Goal: Task Accomplishment & Management: Manage account settings

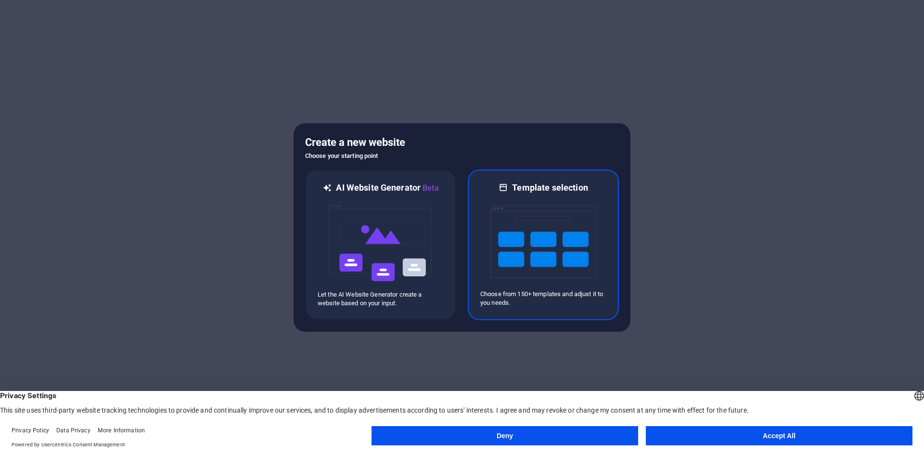
click at [544, 233] on img at bounding box center [544, 242] width 106 height 96
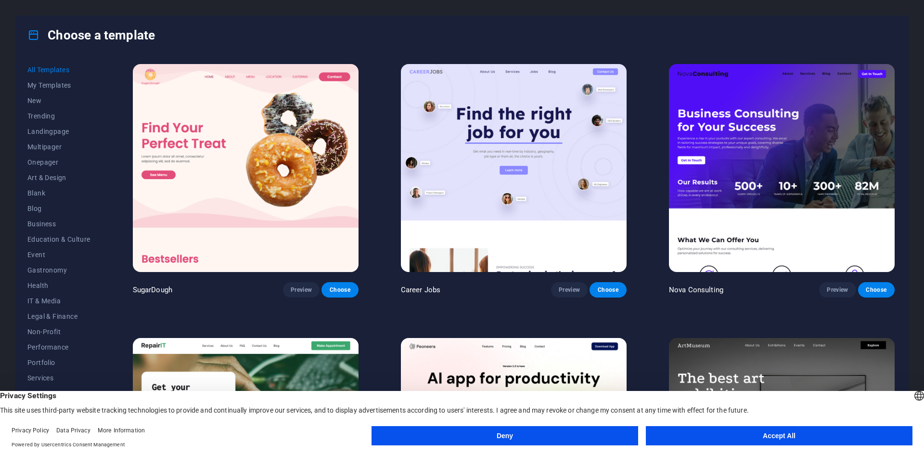
click at [728, 437] on button "Accept All" at bounding box center [779, 435] width 267 height 19
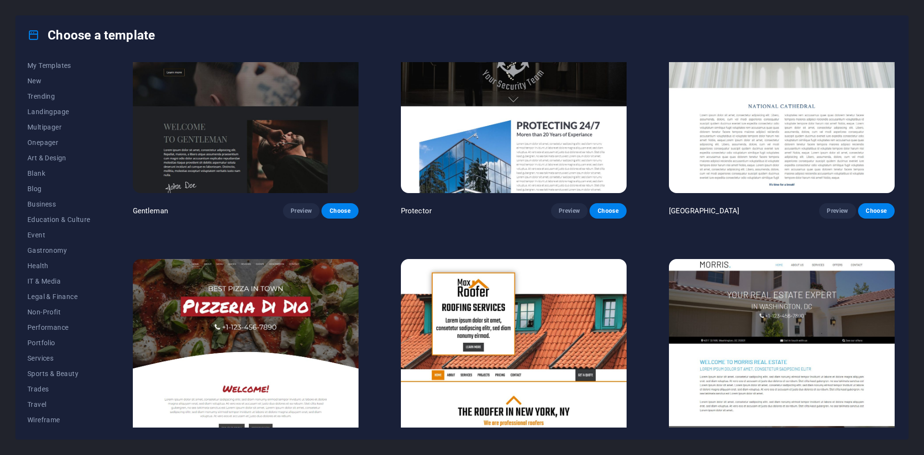
scroll to position [5584, 0]
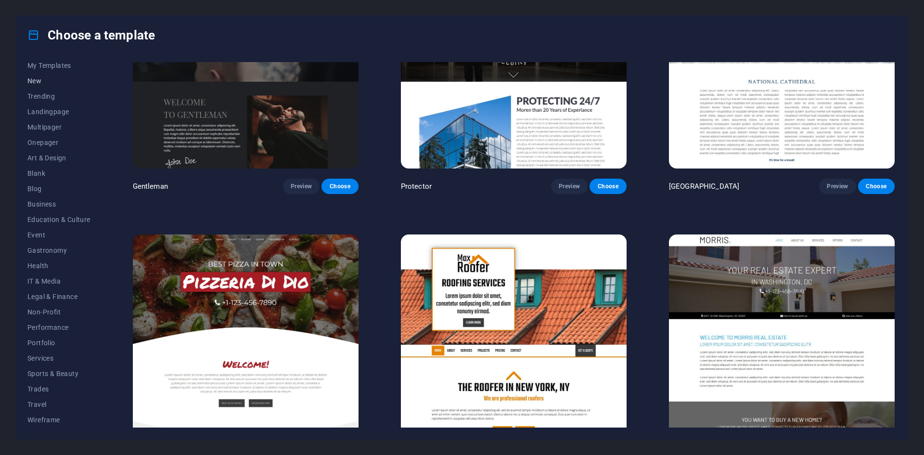
click at [53, 80] on span "New" at bounding box center [58, 81] width 63 height 8
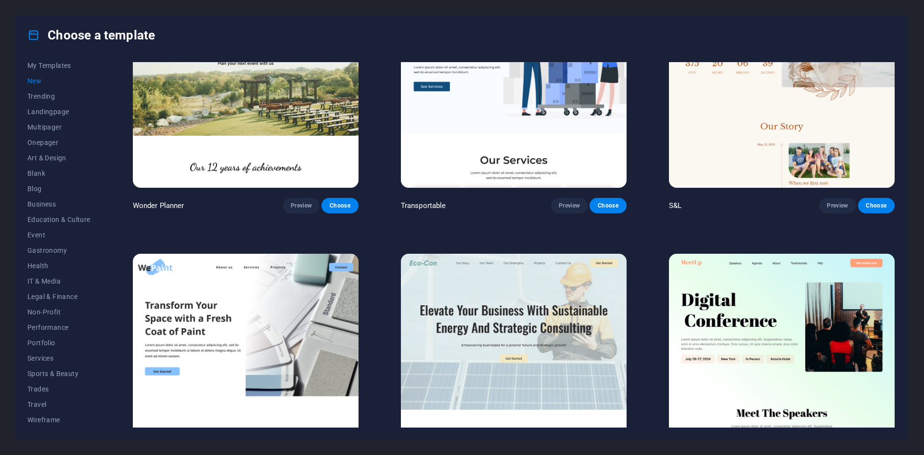
scroll to position [624, 0]
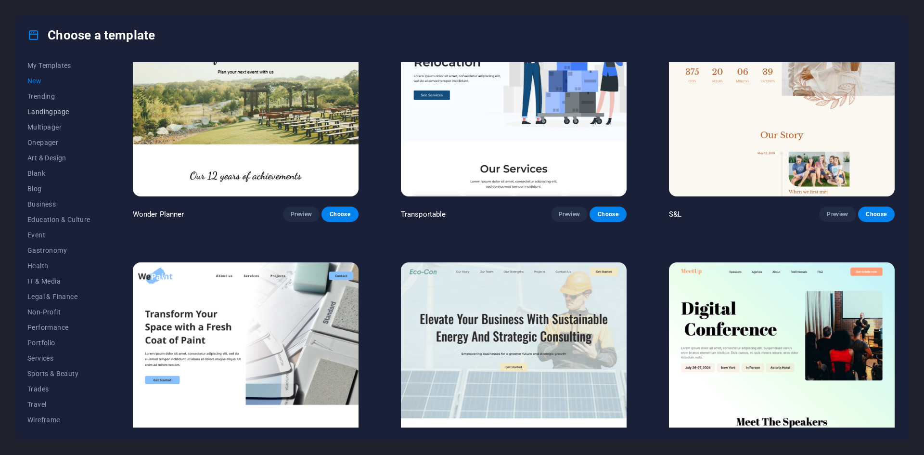
click at [66, 111] on span "Landingpage" at bounding box center [58, 112] width 63 height 8
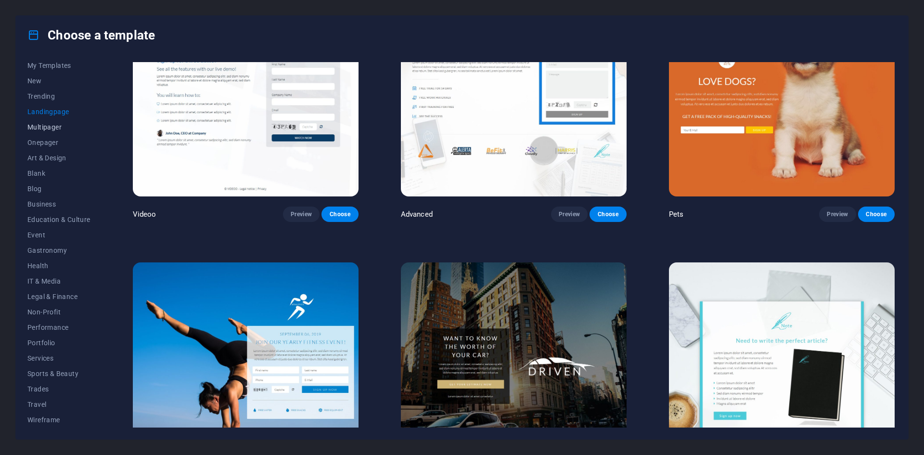
click at [52, 126] on span "Multipager" at bounding box center [58, 127] width 63 height 8
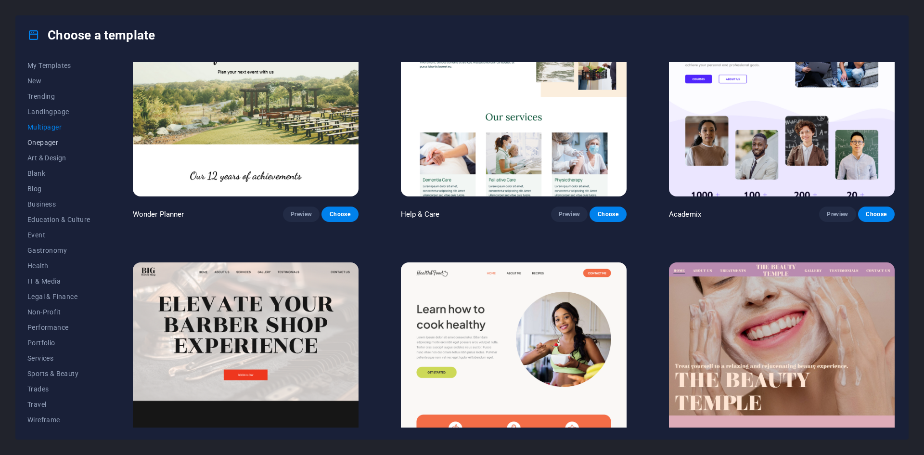
click at [52, 140] on span "Onepager" at bounding box center [58, 143] width 63 height 8
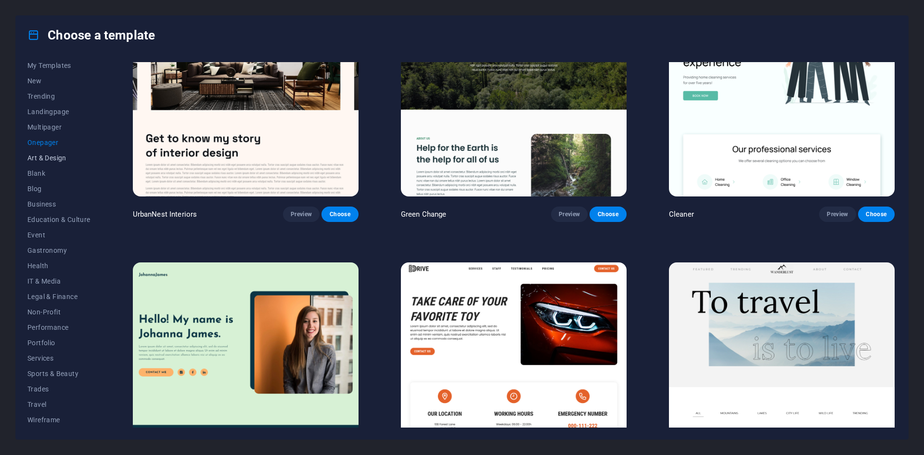
click at [51, 156] on span "Art & Design" at bounding box center [58, 158] width 63 height 8
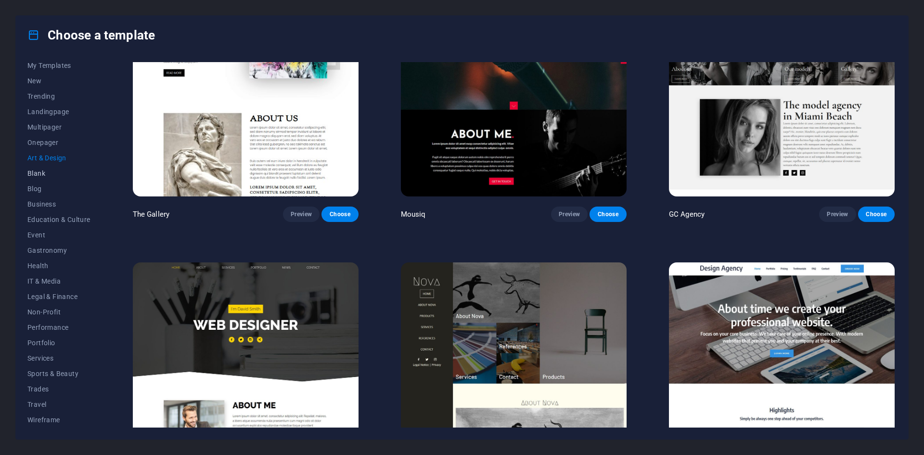
click at [38, 172] on span "Blank" at bounding box center [58, 173] width 63 height 8
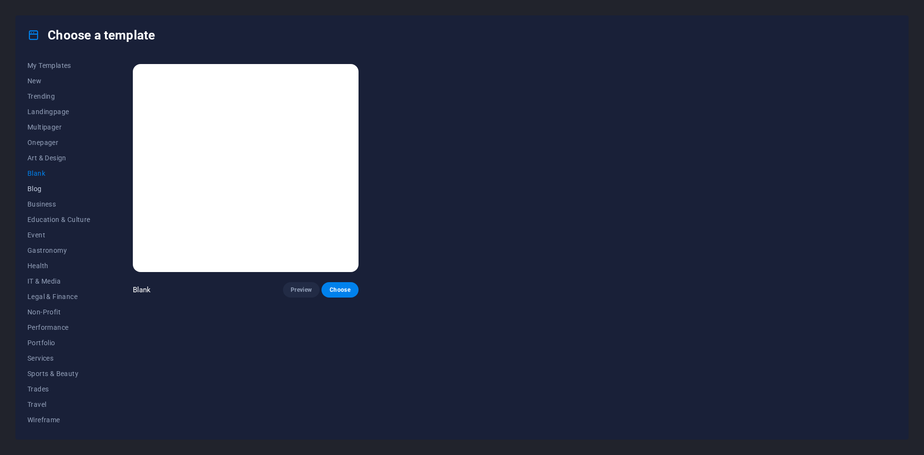
click at [38, 186] on span "Blog" at bounding box center [58, 189] width 63 height 8
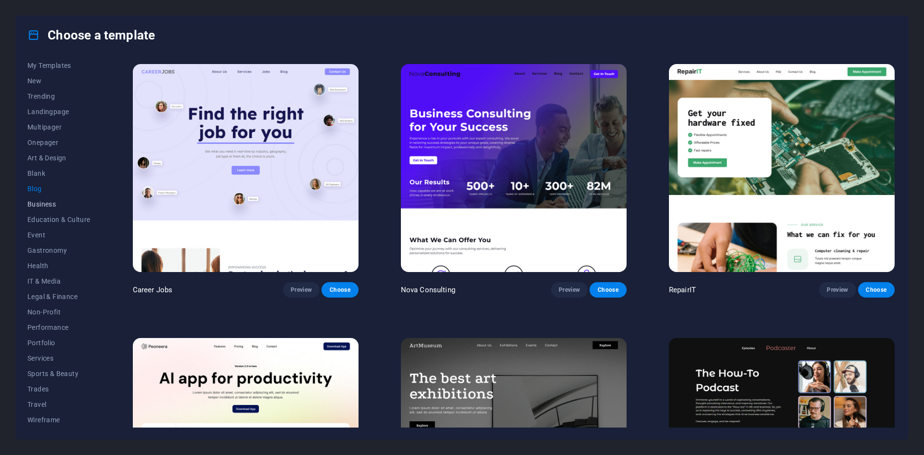
click at [39, 204] on span "Business" at bounding box center [58, 204] width 63 height 8
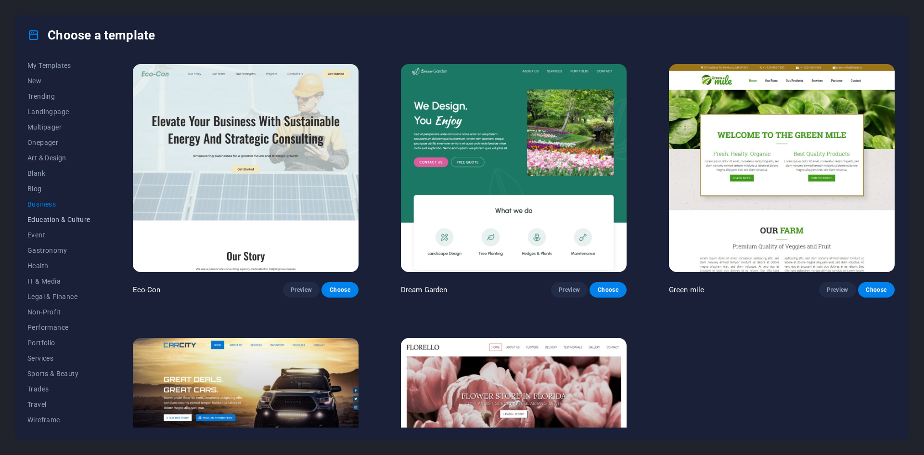
click at [49, 221] on span "Education & Culture" at bounding box center [58, 220] width 63 height 8
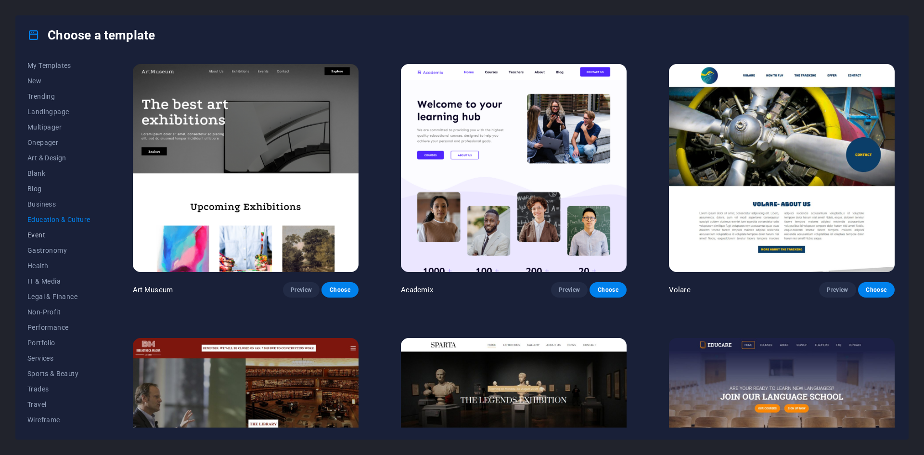
click at [42, 234] on span "Event" at bounding box center [58, 235] width 63 height 8
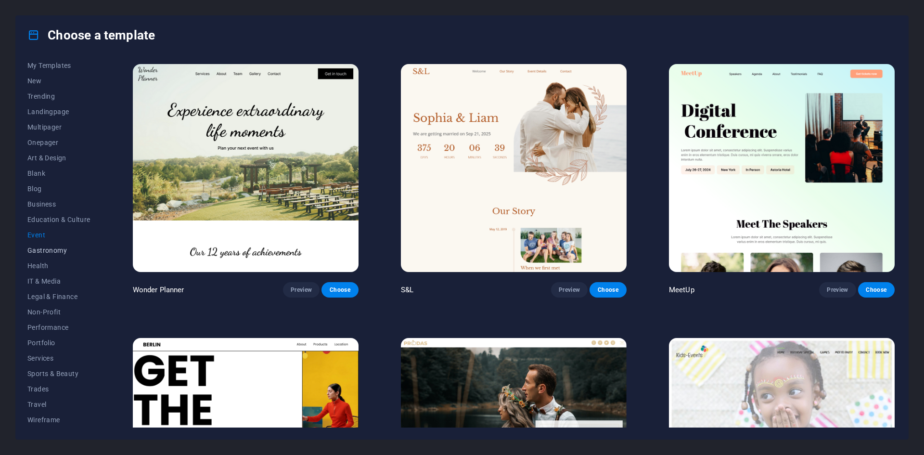
click at [56, 251] on span "Gastronomy" at bounding box center [58, 250] width 63 height 8
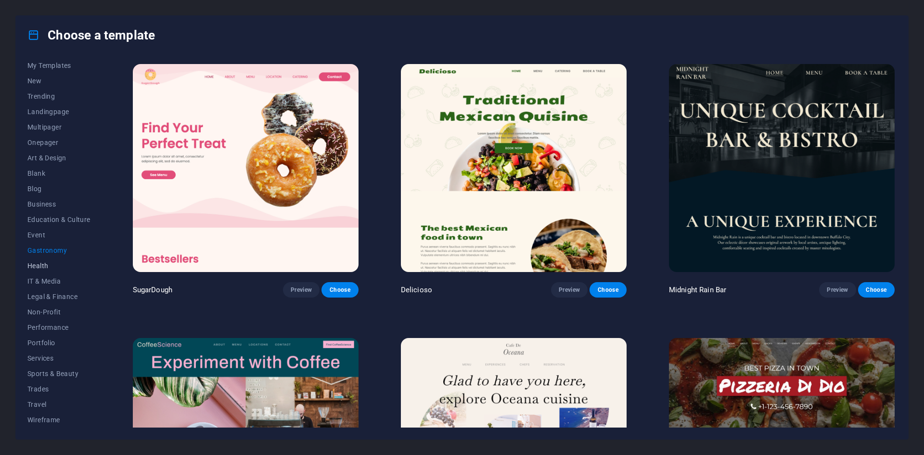
click at [47, 264] on span "Health" at bounding box center [58, 266] width 63 height 8
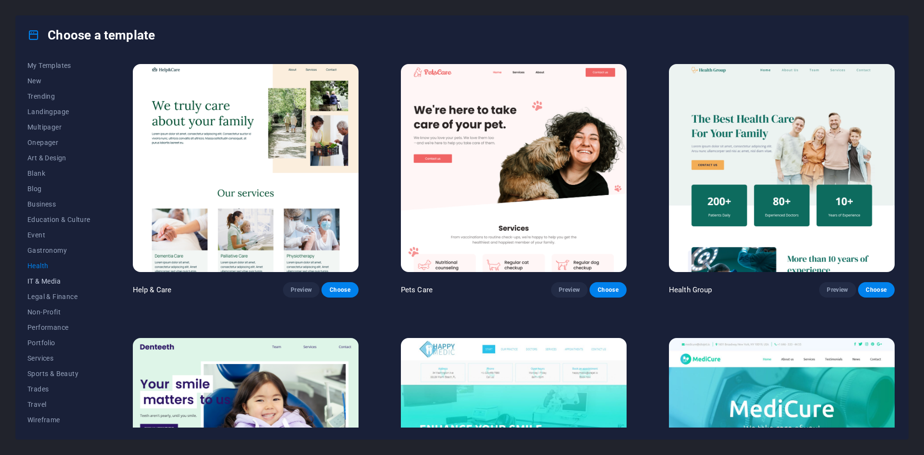
click at [48, 278] on span "IT & Media" at bounding box center [58, 281] width 63 height 8
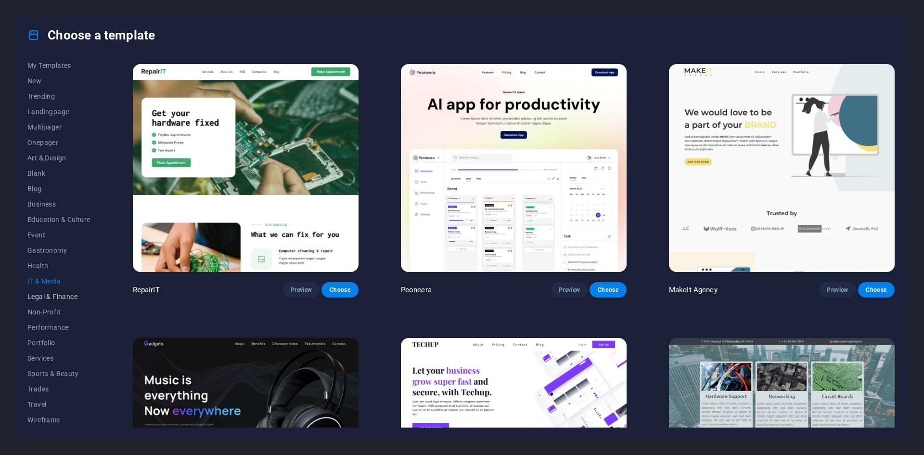
click at [63, 293] on span "Legal & Finance" at bounding box center [58, 297] width 63 height 8
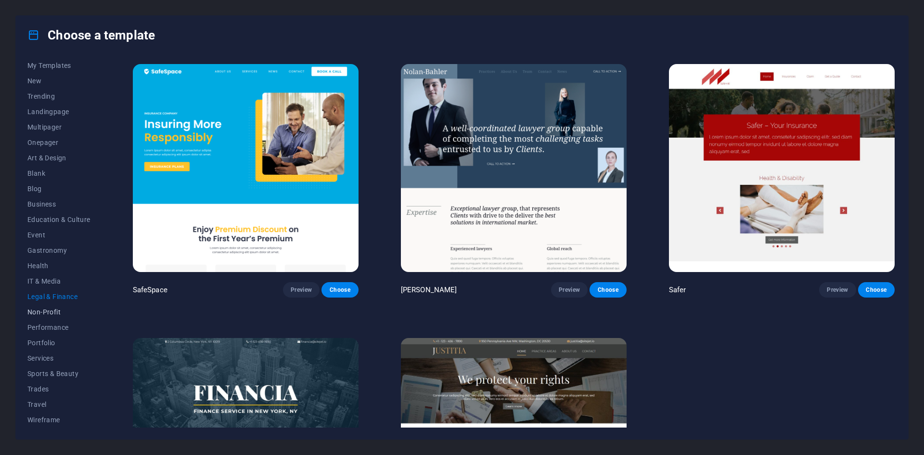
click at [50, 311] on span "Non-Profit" at bounding box center [58, 312] width 63 height 8
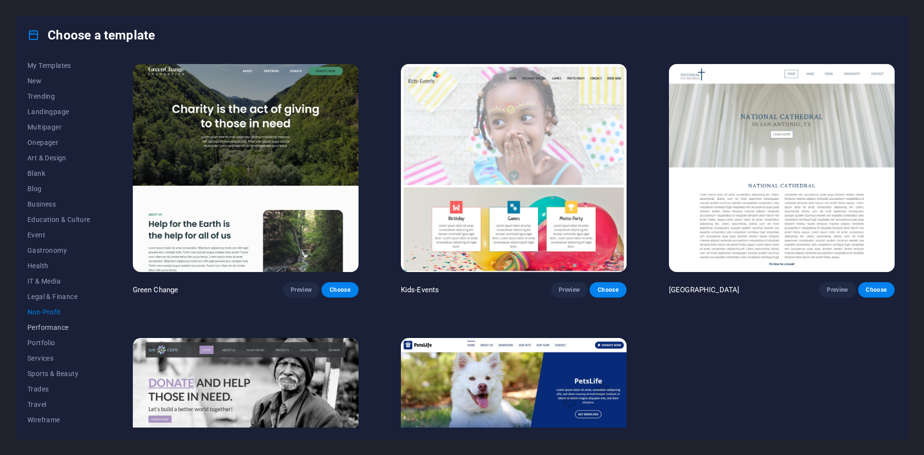
click at [54, 327] on span "Performance" at bounding box center [58, 328] width 63 height 8
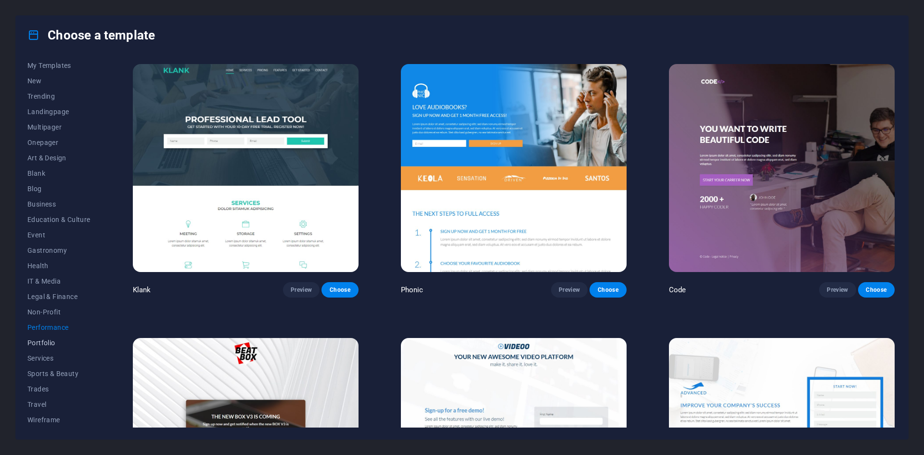
click at [47, 338] on button "Portfolio" at bounding box center [58, 342] width 63 height 15
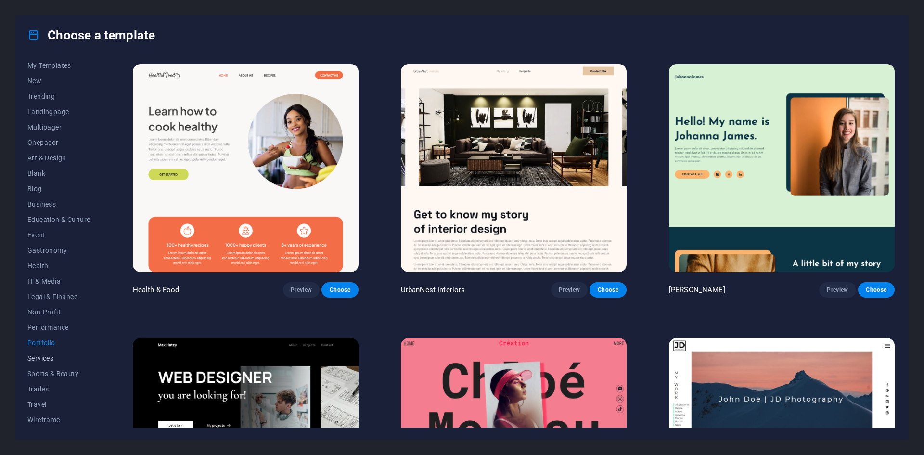
click at [46, 355] on span "Services" at bounding box center [58, 358] width 63 height 8
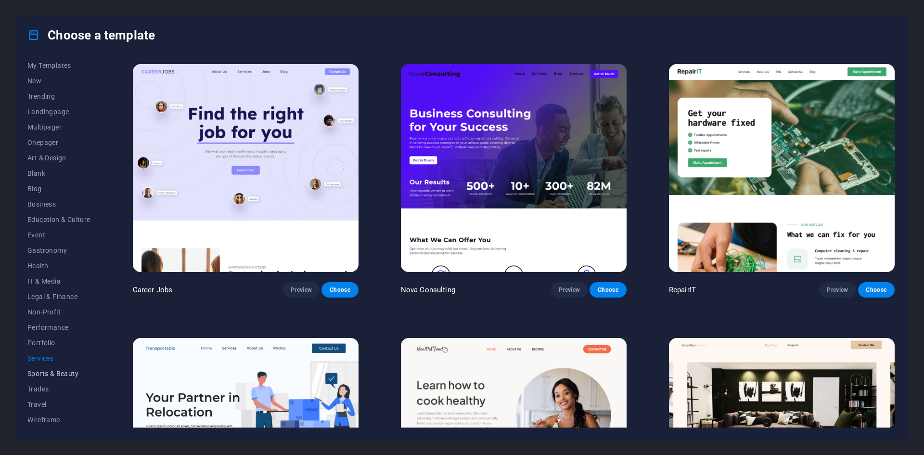
click at [57, 372] on span "Sports & Beauty" at bounding box center [58, 374] width 63 height 8
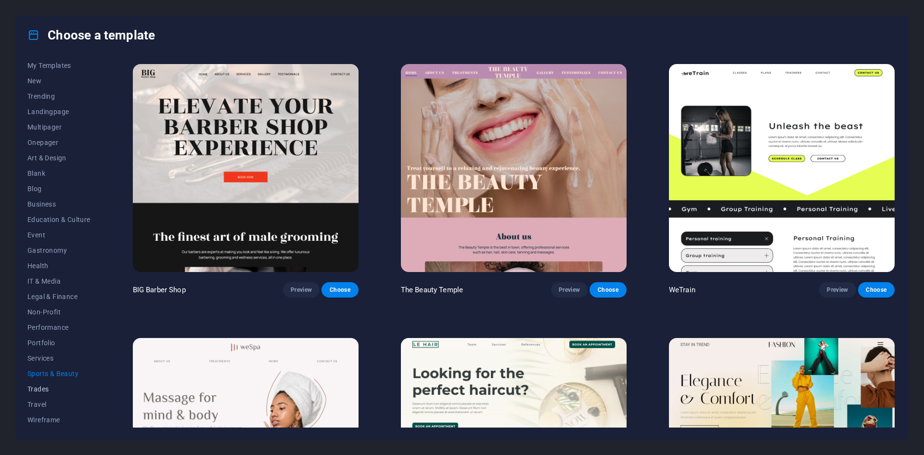
click at [37, 387] on span "Trades" at bounding box center [58, 389] width 63 height 8
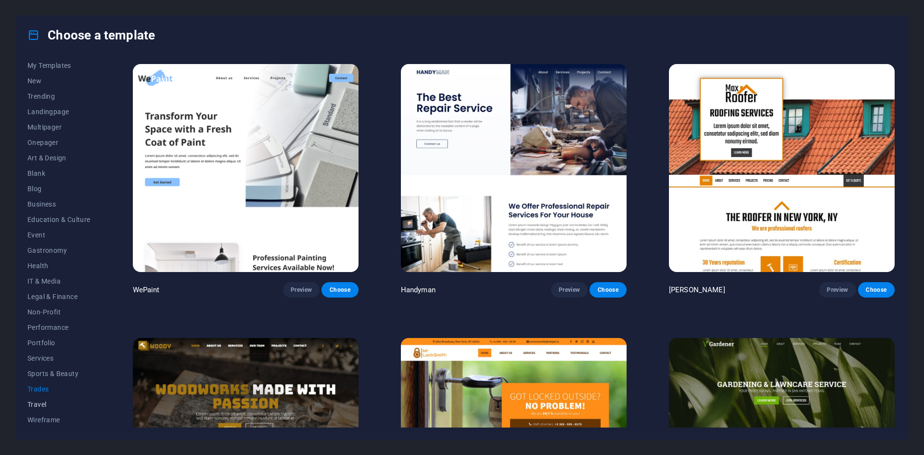
click at [40, 403] on span "Travel" at bounding box center [58, 405] width 63 height 8
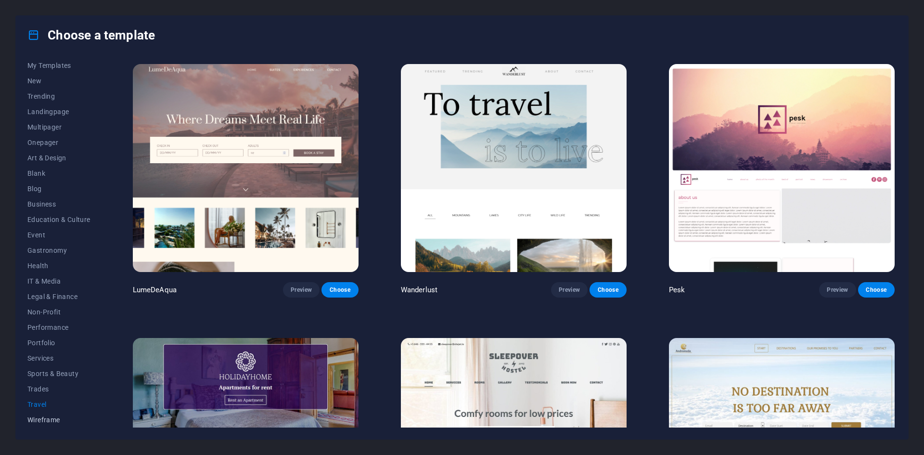
click at [42, 419] on span "Wireframe" at bounding box center [58, 420] width 63 height 8
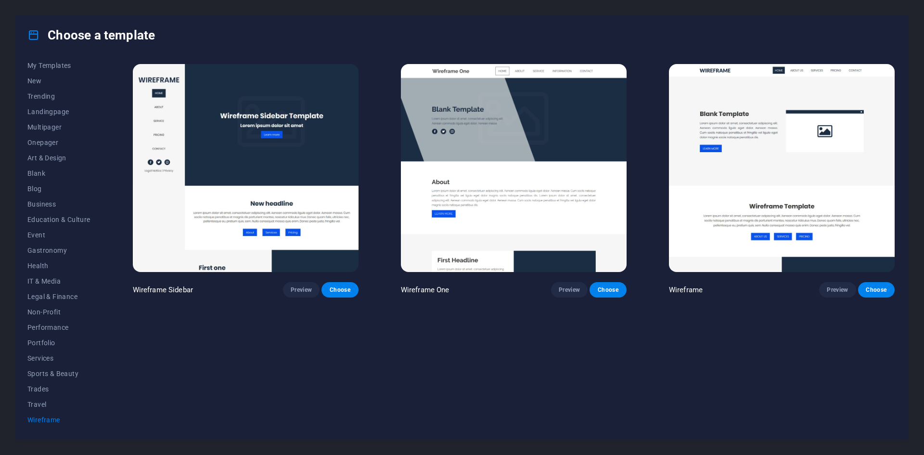
click at [33, 35] on icon at bounding box center [33, 35] width 13 height 13
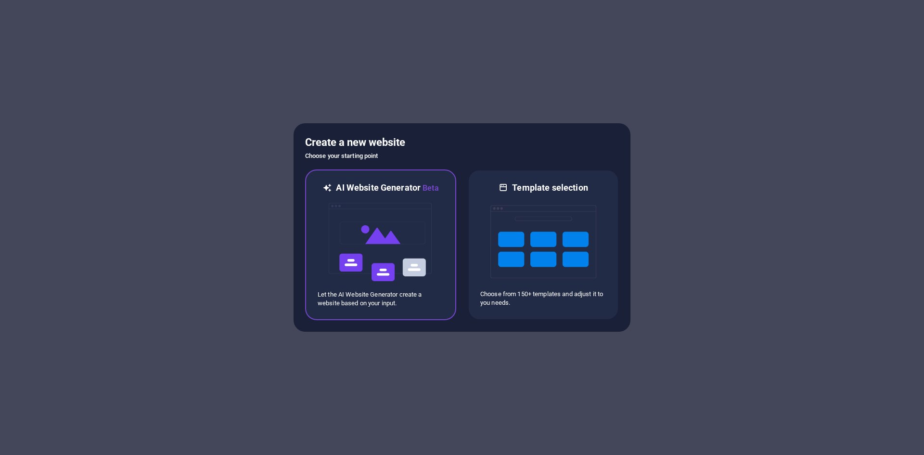
click at [410, 221] on img at bounding box center [381, 242] width 106 height 96
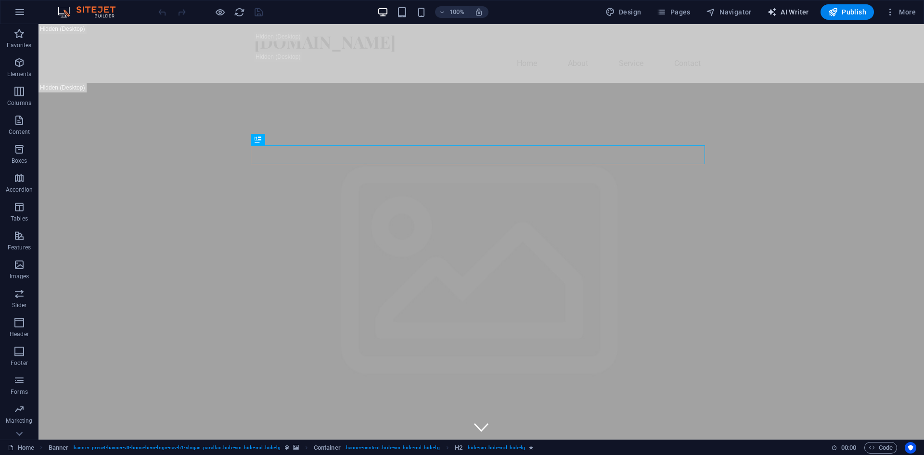
click at [789, 11] on span "AI Writer" at bounding box center [788, 12] width 42 height 10
select select "English"
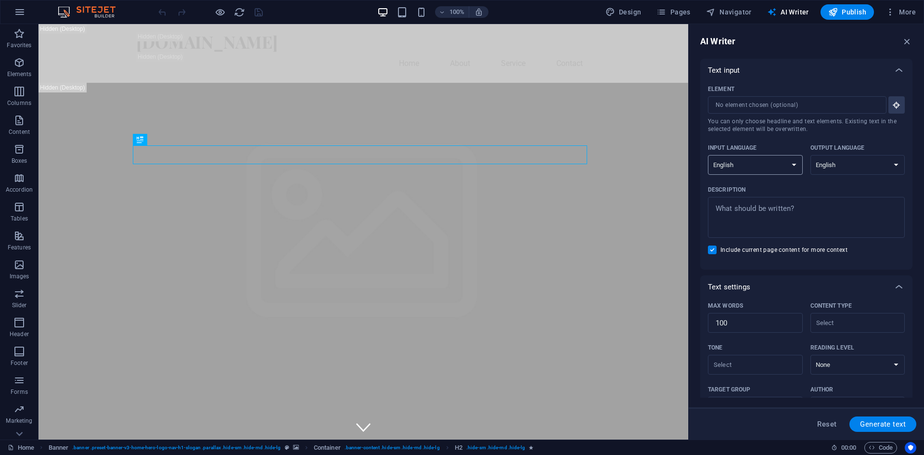
click at [775, 165] on select "Albanian Arabic Armenian Awadhi Azerbaijani Bashkir Basque Belarusian Bengali B…" at bounding box center [755, 165] width 95 height 20
select select "Romanian"
click at [708, 155] on select "Albanian Arabic Armenian Awadhi Azerbaijani Bashkir Basque Belarusian Bengali B…" at bounding box center [755, 165] width 95 height 20
click at [859, 173] on select "Albanian Arabic Armenian Awadhi Azerbaijani Bashkir Basque Belarusian Bengali B…" at bounding box center [858, 165] width 95 height 20
select select "Romanian"
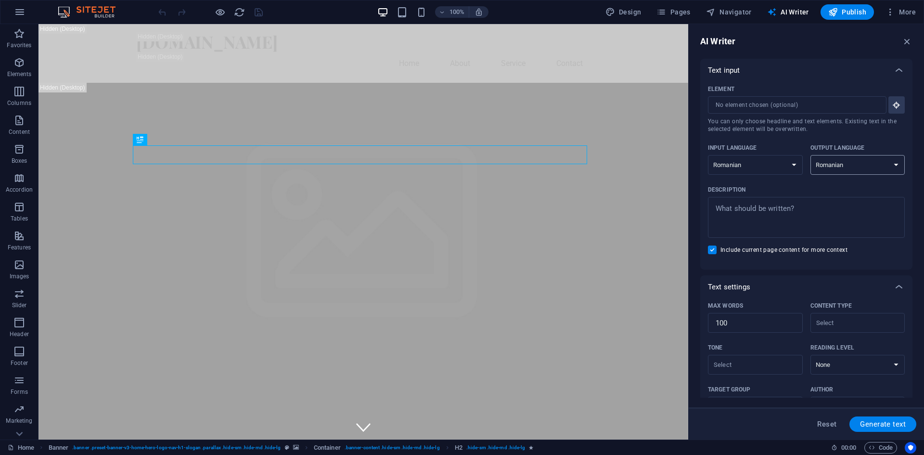
click at [811, 155] on select "Albanian Arabic Armenian Awadhi Azerbaijani Bashkir Basque Belarusian Bengali B…" at bounding box center [858, 165] width 95 height 20
click at [625, 9] on span "Design" at bounding box center [624, 12] width 36 height 10
select select "px"
select select "200"
select select "px"
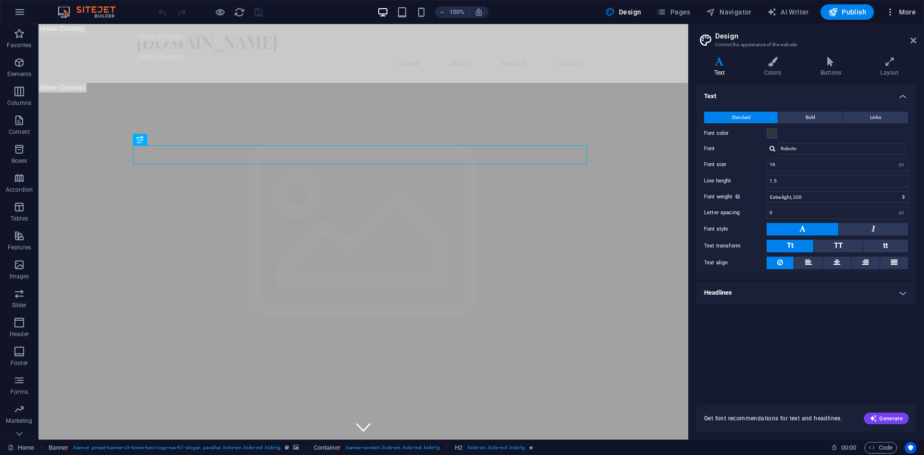
click at [893, 17] on button "More" at bounding box center [901, 11] width 38 height 15
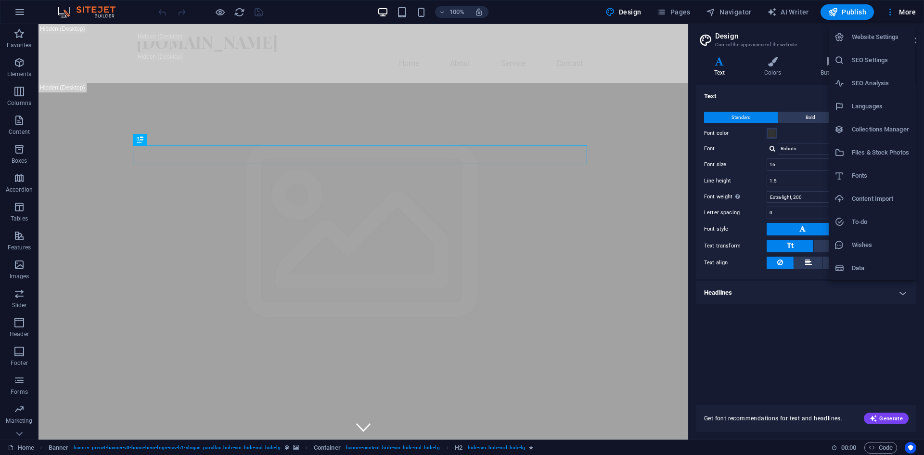
click at [796, 14] on div at bounding box center [462, 227] width 924 height 455
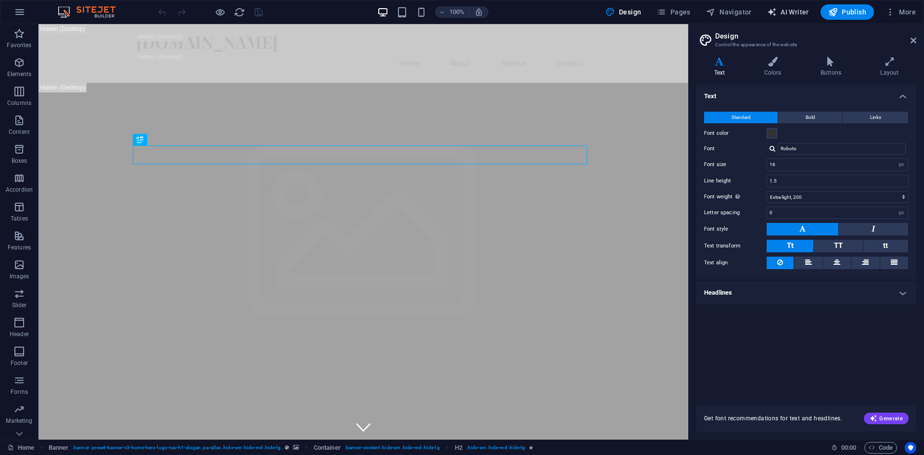
click at [788, 14] on span "AI Writer" at bounding box center [788, 12] width 42 height 10
select select "Romanian"
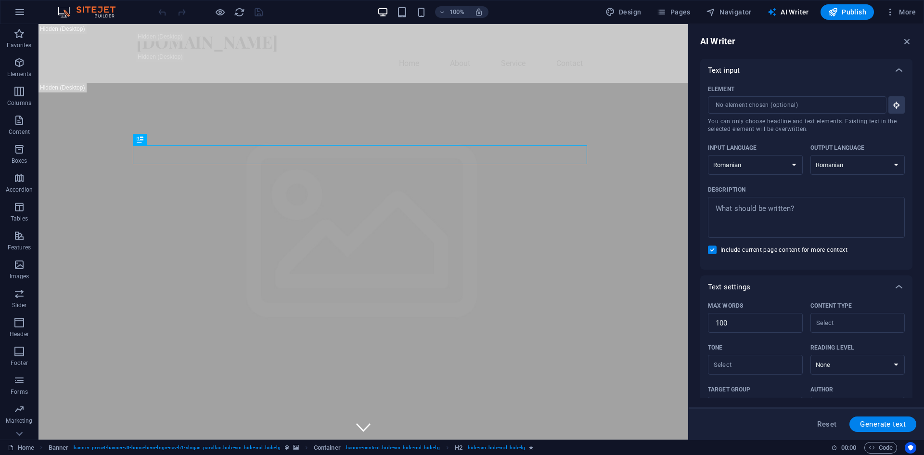
click at [97, 13] on img at bounding box center [91, 12] width 72 height 12
click at [25, 11] on icon "button" at bounding box center [20, 12] width 12 height 12
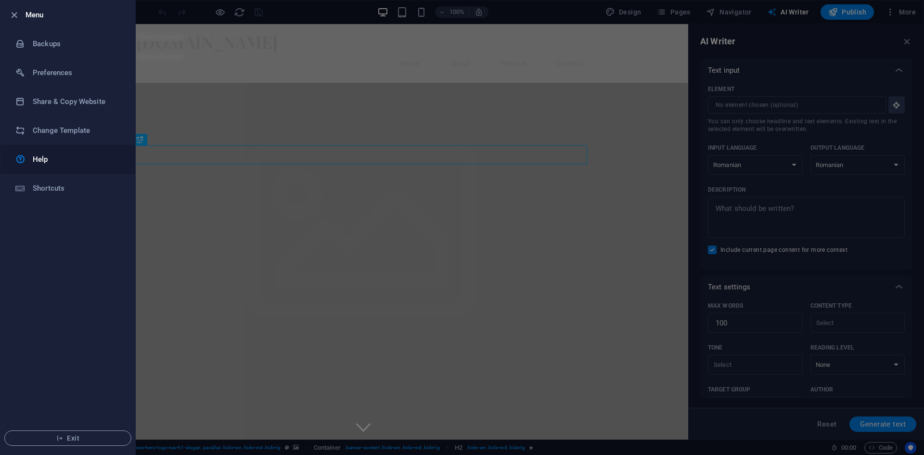
click at [42, 156] on h6 "Help" at bounding box center [77, 160] width 89 height 12
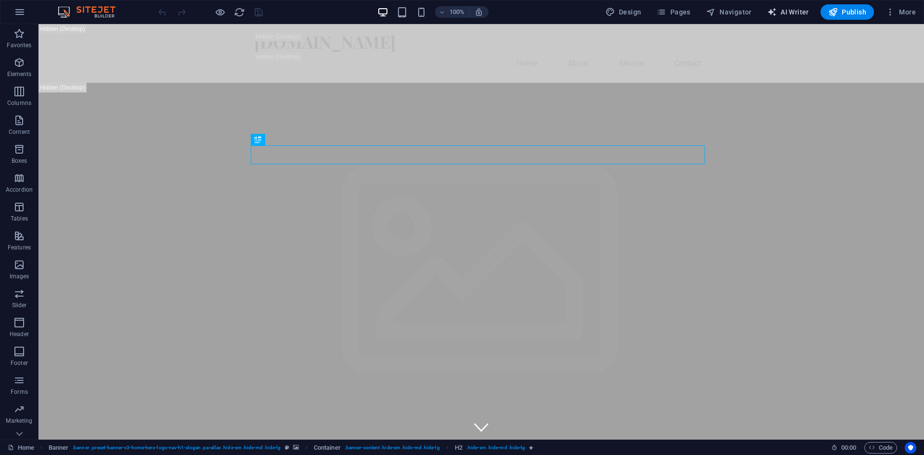
click at [802, 12] on span "AI Writer" at bounding box center [788, 12] width 42 height 10
select select "English"
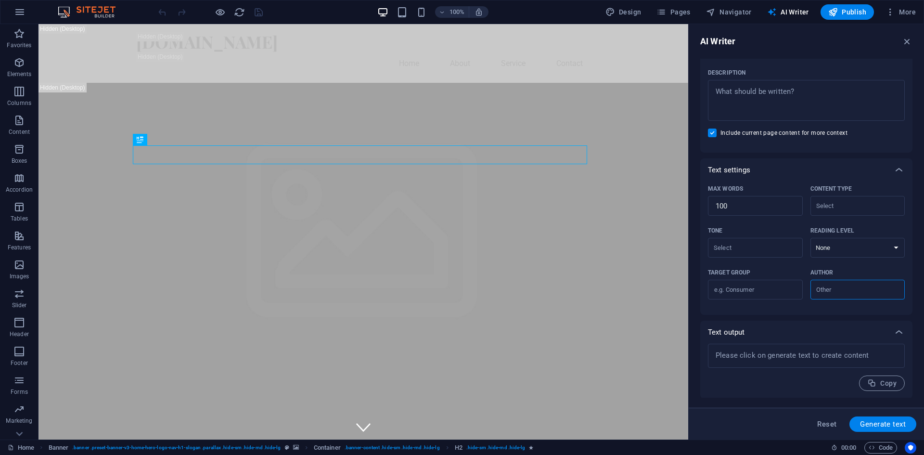
scroll to position [118, 0]
click at [829, 428] on span "Reset" at bounding box center [826, 424] width 19 height 8
type textarea "x"
click at [829, 424] on span "Reset" at bounding box center [826, 424] width 19 height 8
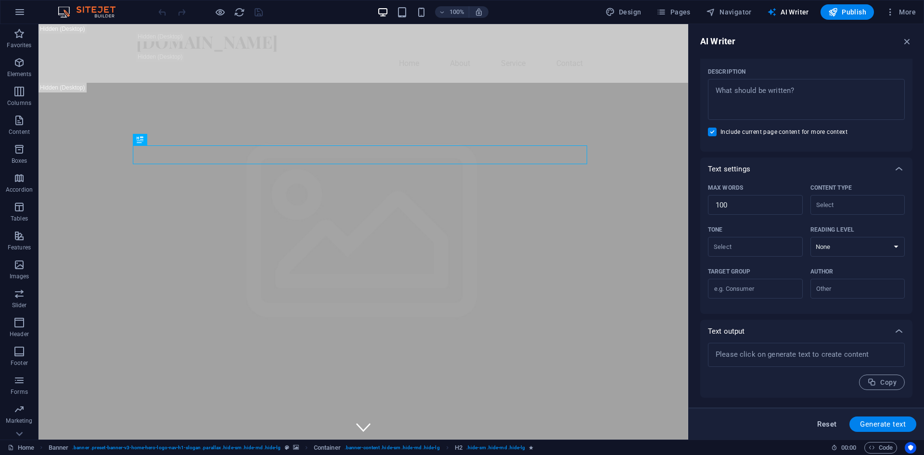
type textarea "x"
click at [913, 449] on icon "Usercentrics" at bounding box center [910, 447] width 7 height 7
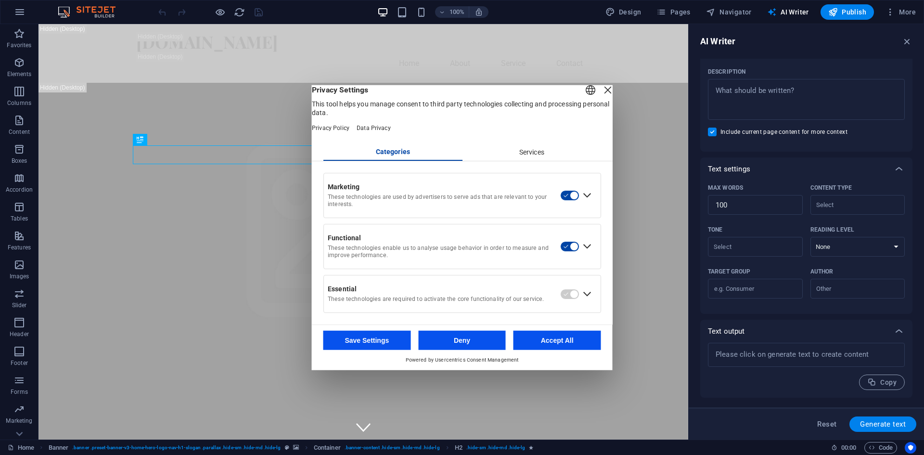
click at [601, 91] on div "Close Layer" at bounding box center [607, 89] width 13 height 13
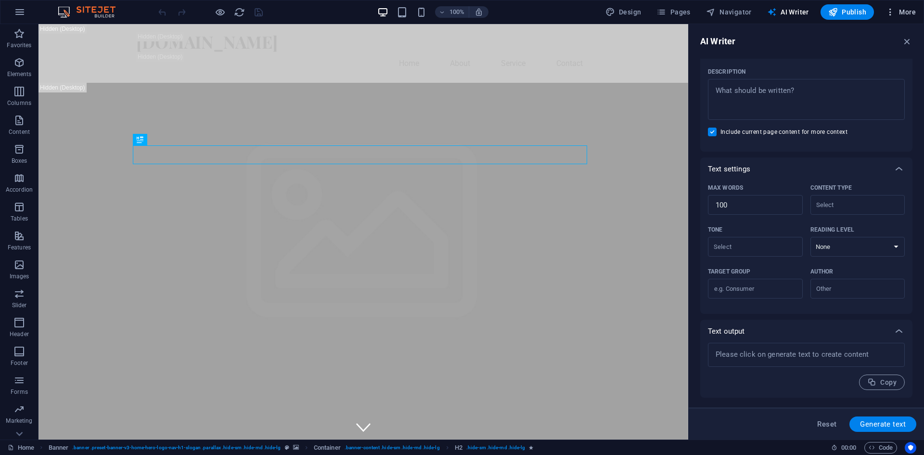
click at [893, 13] on icon "button" at bounding box center [891, 12] width 10 height 10
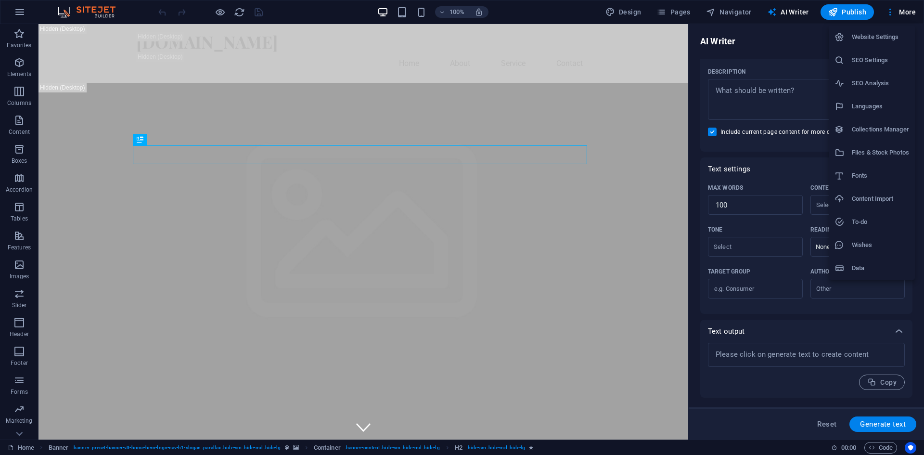
click at [888, 109] on h6 "Languages" at bounding box center [880, 107] width 57 height 12
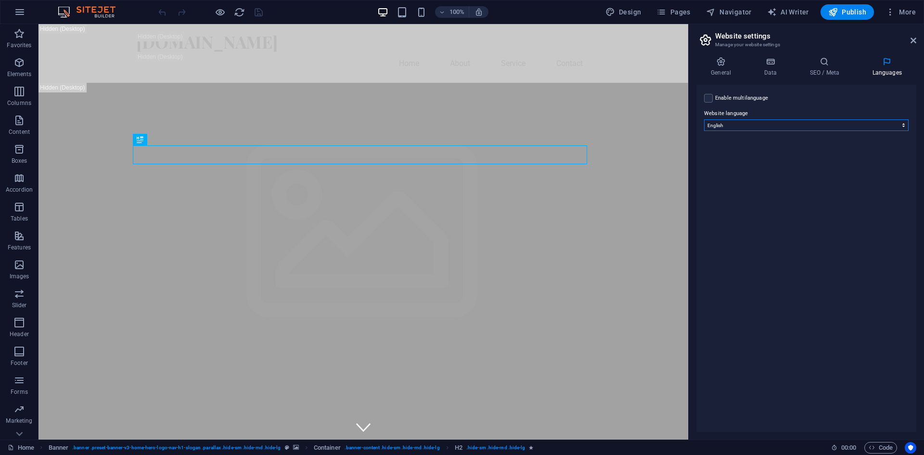
click at [832, 127] on select "Abkhazian Afar Afrikaans Akan Albanian Amharic Arabic Aragonese Armenian Assame…" at bounding box center [806, 125] width 205 height 12
select select "131"
click at [704, 119] on select "Abkhazian Afar Afrikaans Akan Albanian Amharic Arabic Aragonese Armenian Assame…" at bounding box center [806, 125] width 205 height 12
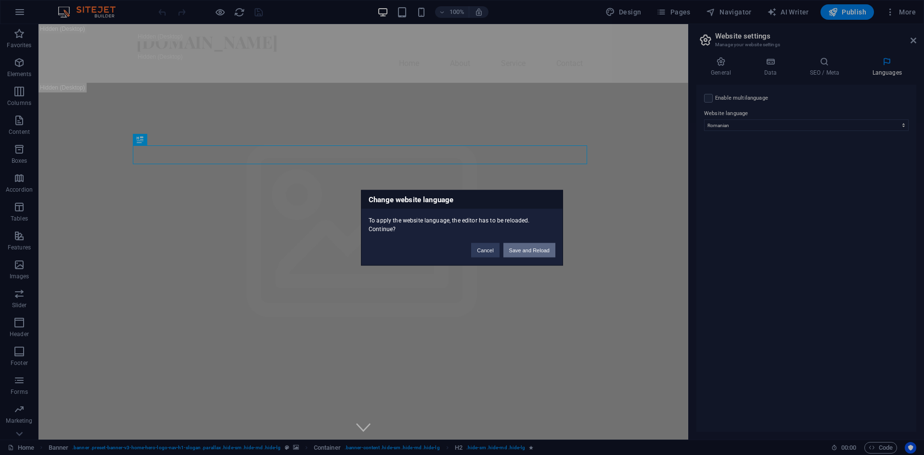
click at [531, 253] on button "Save and Reload" at bounding box center [530, 250] width 52 height 14
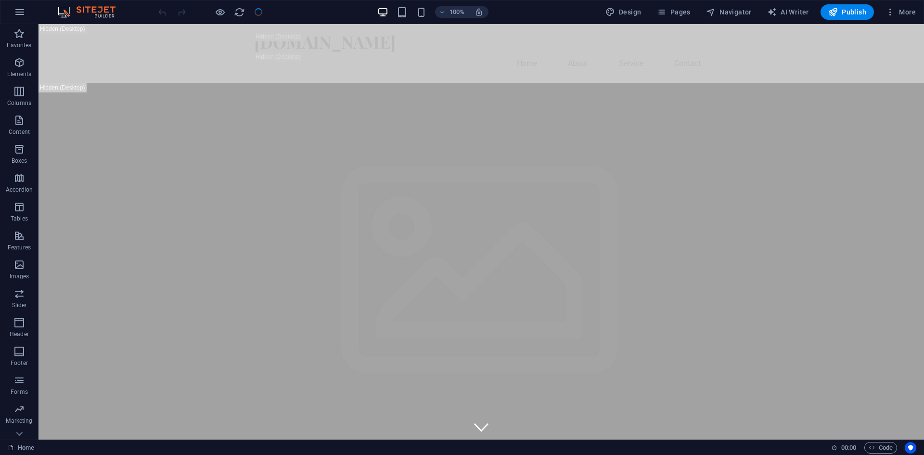
checkbox input "false"
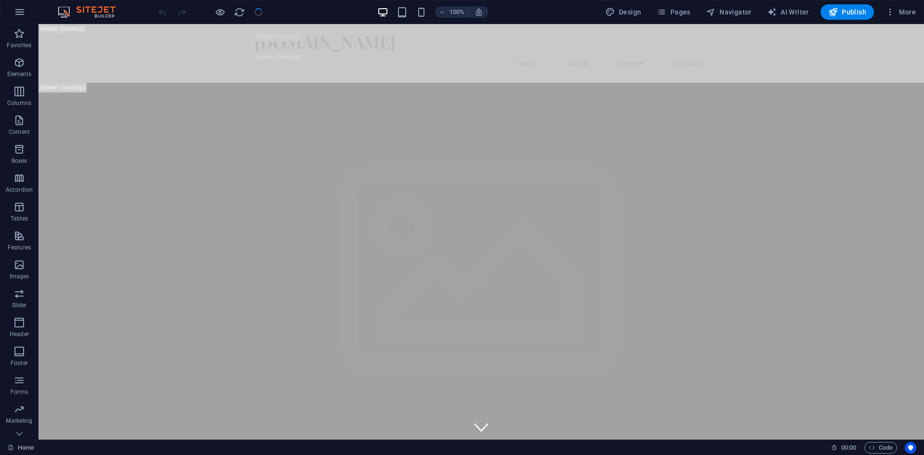
checkbox input "false"
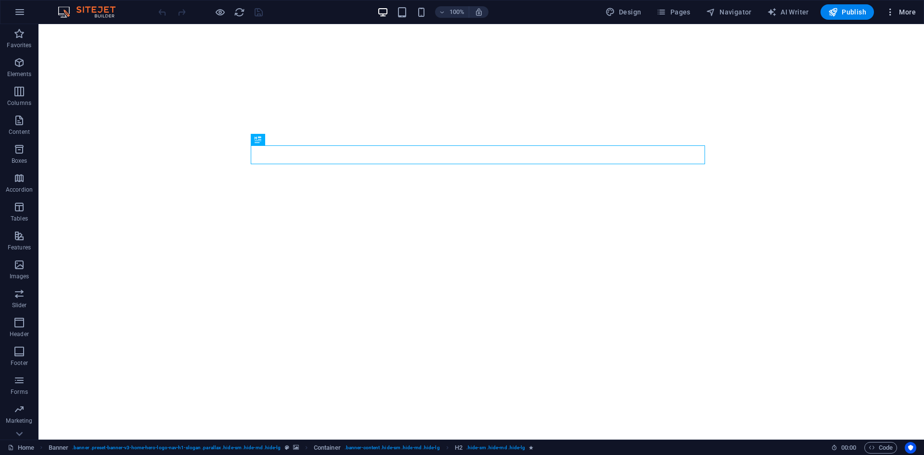
click at [891, 13] on icon "button" at bounding box center [891, 12] width 10 height 10
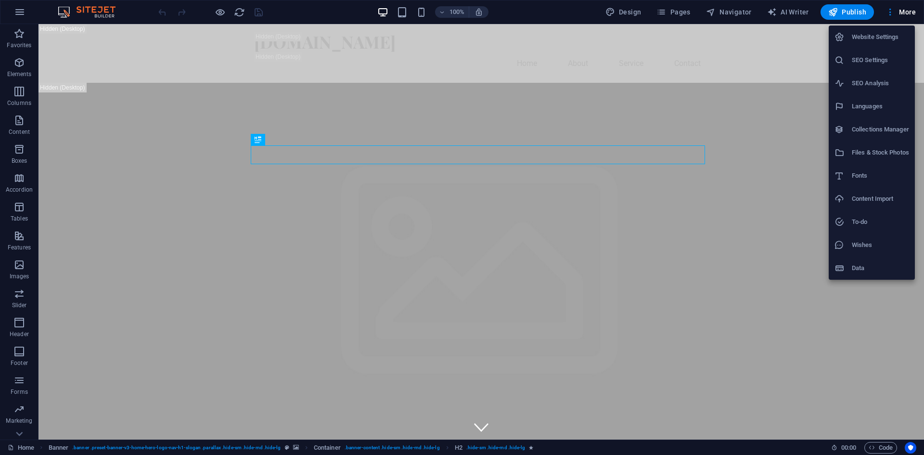
click at [869, 107] on h6 "Languages" at bounding box center [880, 107] width 57 height 12
select select "131"
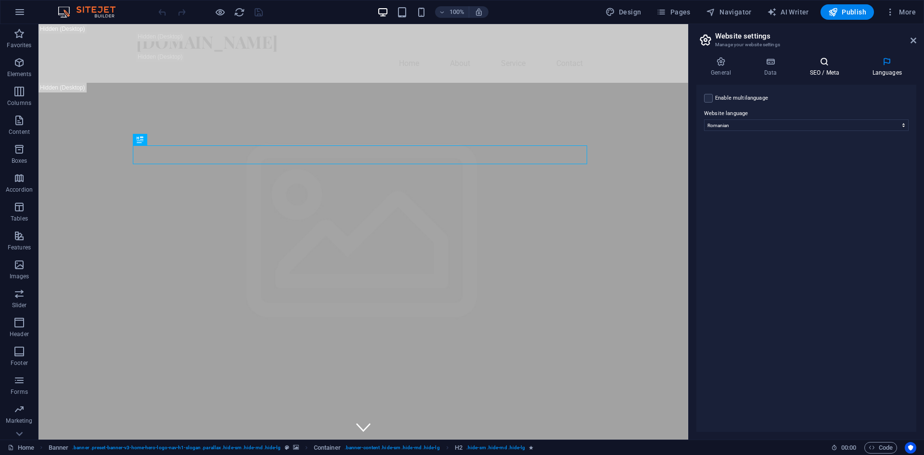
click at [832, 73] on h4 "SEO / Meta" at bounding box center [826, 67] width 63 height 20
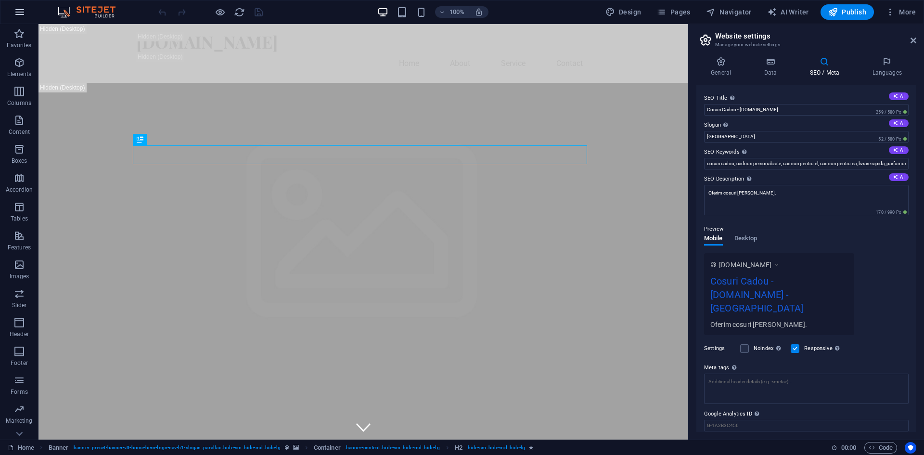
click at [25, 9] on icon "button" at bounding box center [20, 12] width 12 height 12
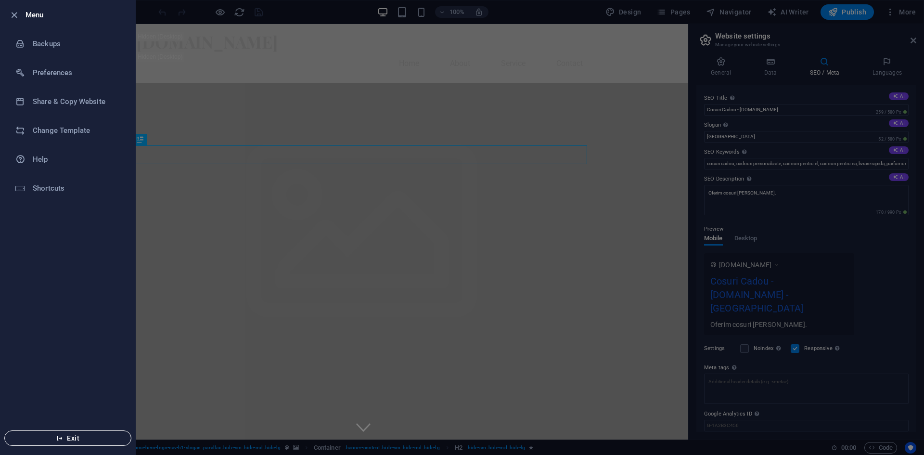
click at [80, 439] on span "Exit" at bounding box center [68, 438] width 111 height 8
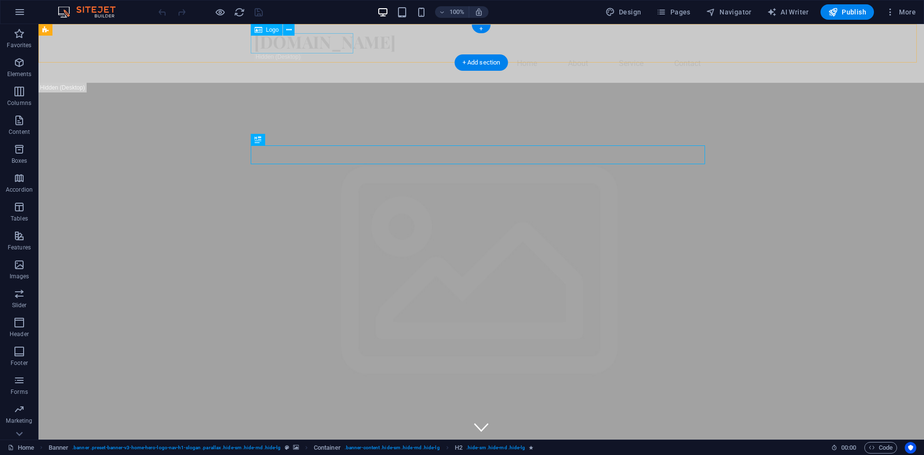
click at [336, 39] on div "[DOMAIN_NAME]" at bounding box center [481, 42] width 454 height 20
click at [333, 43] on div "[DOMAIN_NAME]" at bounding box center [481, 42] width 454 height 20
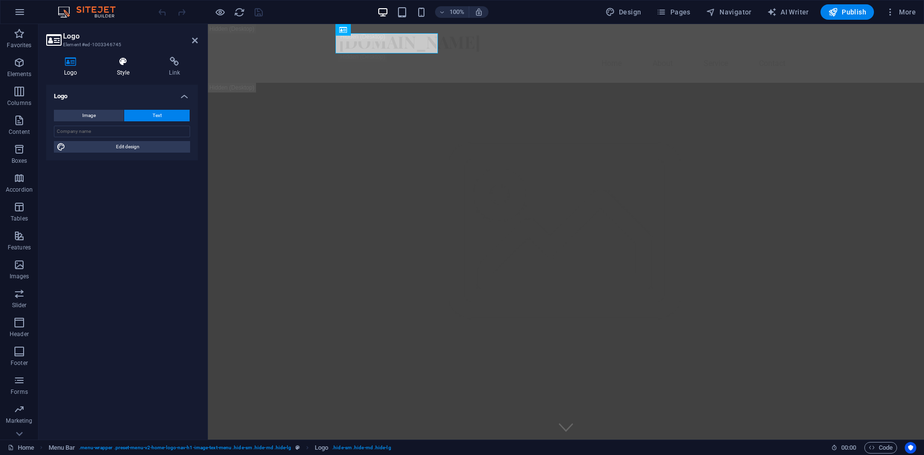
click at [125, 69] on h4 "Style" at bounding box center [125, 67] width 52 height 20
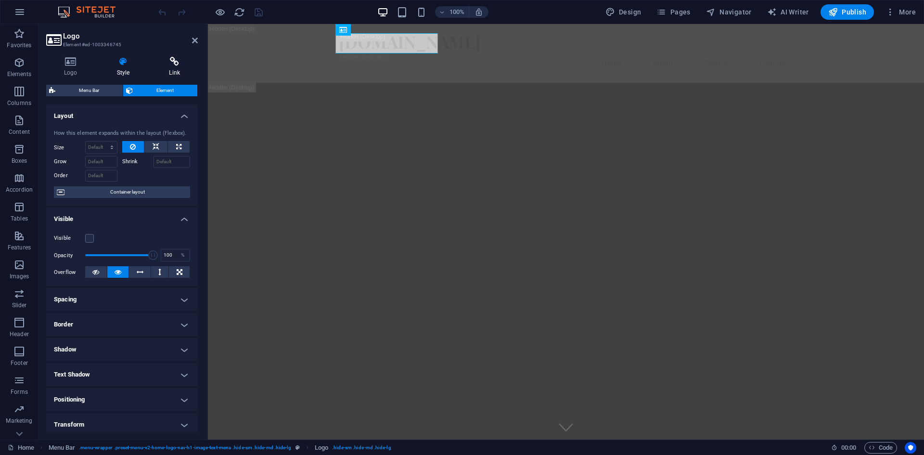
click at [178, 59] on icon at bounding box center [174, 62] width 47 height 10
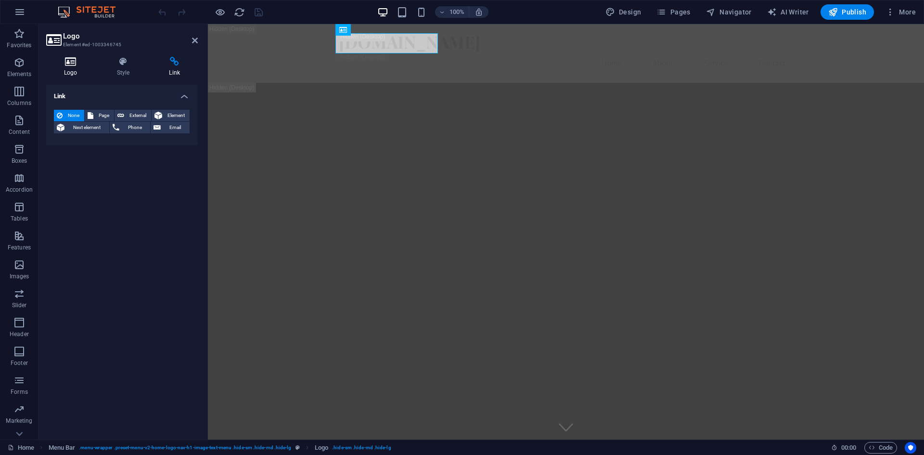
click at [67, 64] on icon at bounding box center [70, 62] width 49 height 10
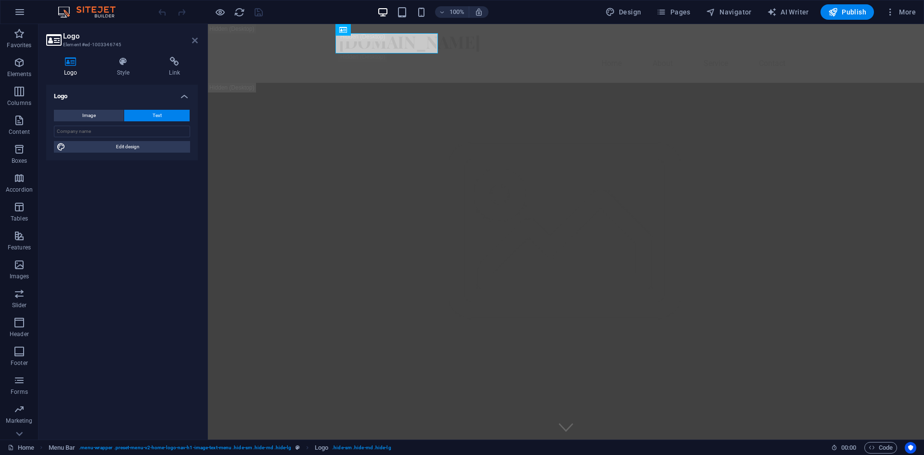
drag, startPoint x: 158, startPoint y: 17, endPoint x: 196, endPoint y: 41, distance: 45.4
click at [196, 41] on icon at bounding box center [195, 41] width 6 height 8
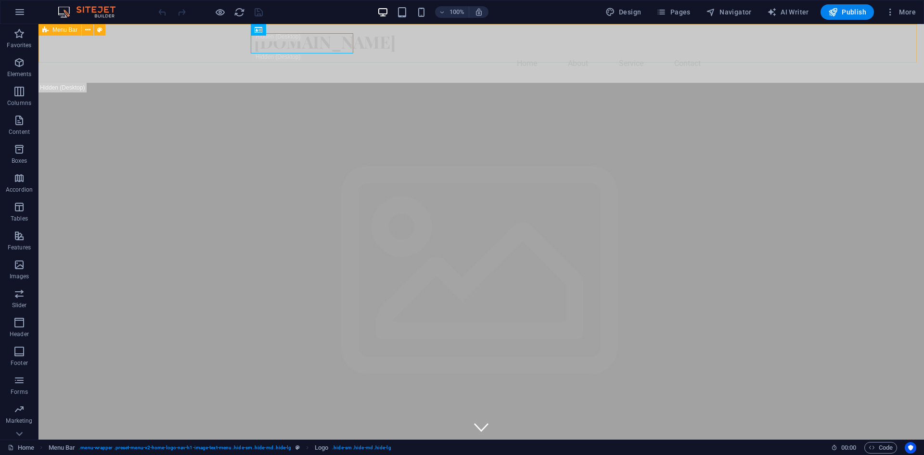
click at [64, 32] on span "Menu Bar" at bounding box center [64, 30] width 25 height 6
click at [64, 13] on img at bounding box center [91, 12] width 72 height 12
click at [14, 12] on icon "button" at bounding box center [20, 12] width 12 height 12
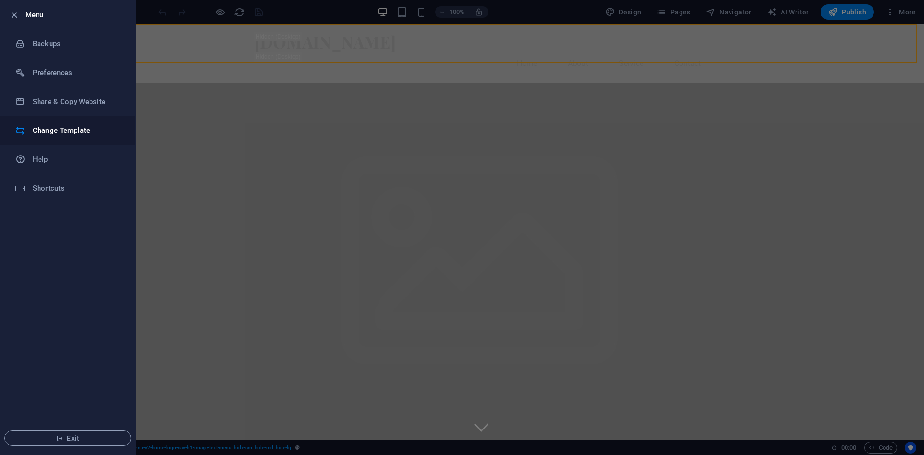
click at [74, 129] on h6 "Change Template" at bounding box center [77, 131] width 89 height 12
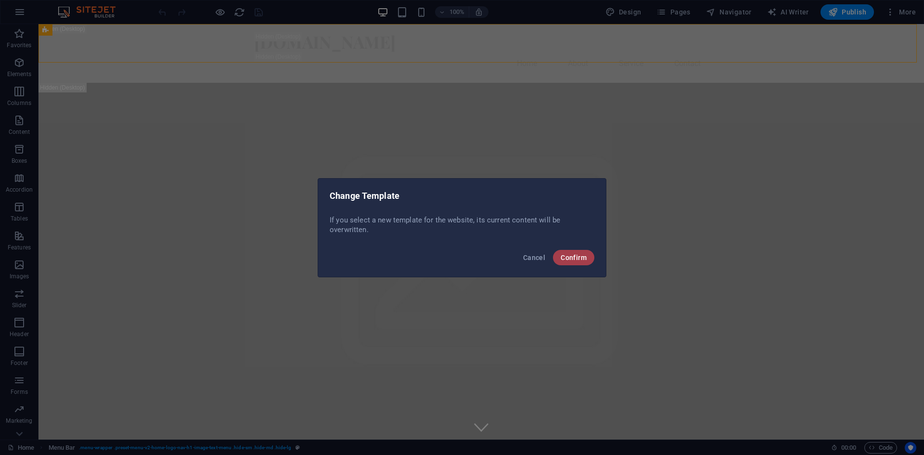
click at [569, 259] on span "Confirm" at bounding box center [574, 258] width 26 height 8
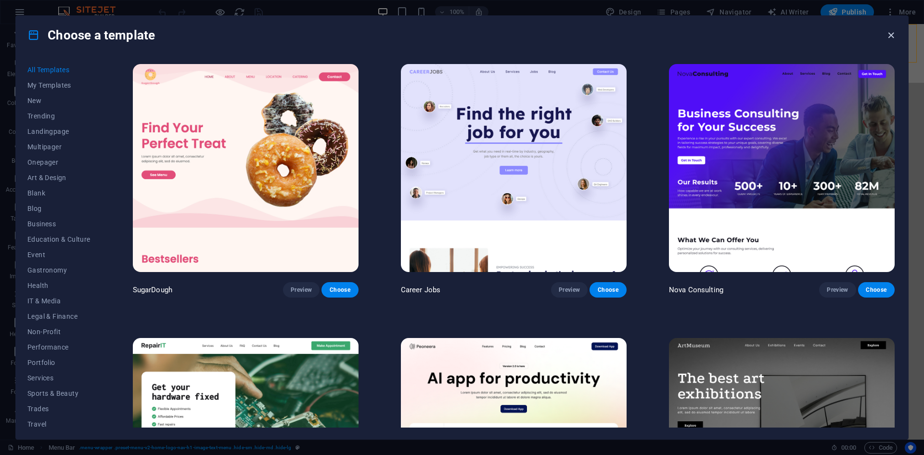
click at [888, 38] on icon "button" at bounding box center [891, 35] width 11 height 11
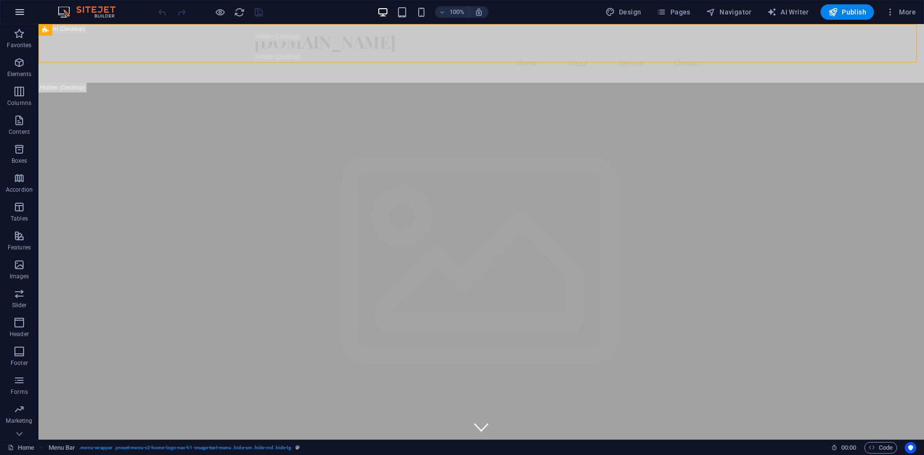
click at [28, 12] on button "button" at bounding box center [19, 11] width 23 height 23
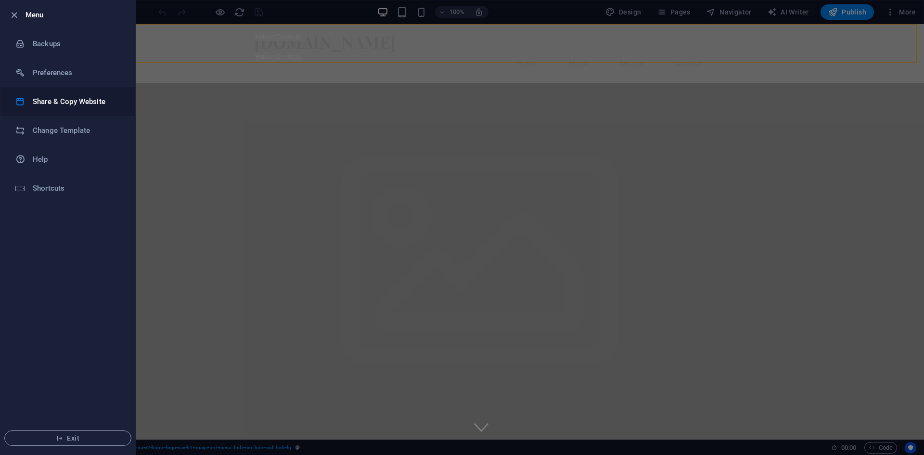
click at [94, 103] on h6 "Share & Copy Website" at bounding box center [77, 102] width 89 height 12
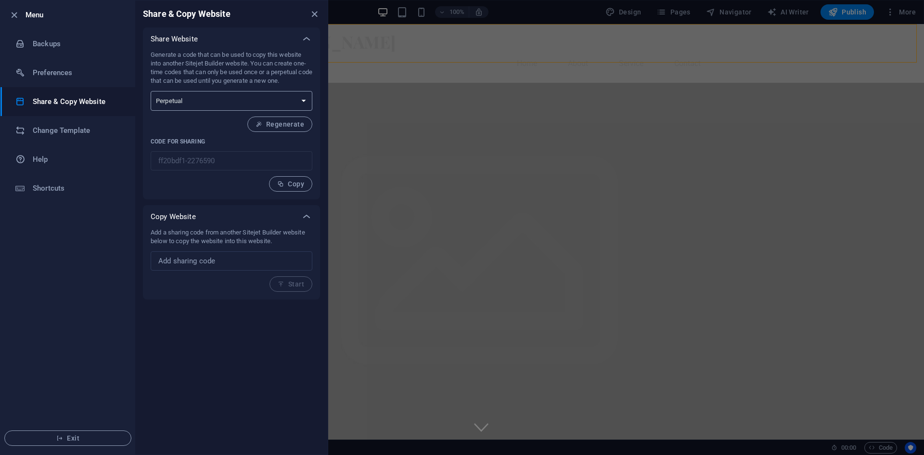
click at [206, 101] on select "One-time Perpetual" at bounding box center [232, 101] width 162 height 20
click at [151, 91] on select "One-time Perpetual" at bounding box center [232, 101] width 162 height 20
click at [231, 260] on input "text" at bounding box center [232, 260] width 162 height 19
paste input "https://boutiquecadeaux.ro/"
click at [266, 266] on input "https://boutiquecadeaux.ro/" at bounding box center [232, 260] width 162 height 19
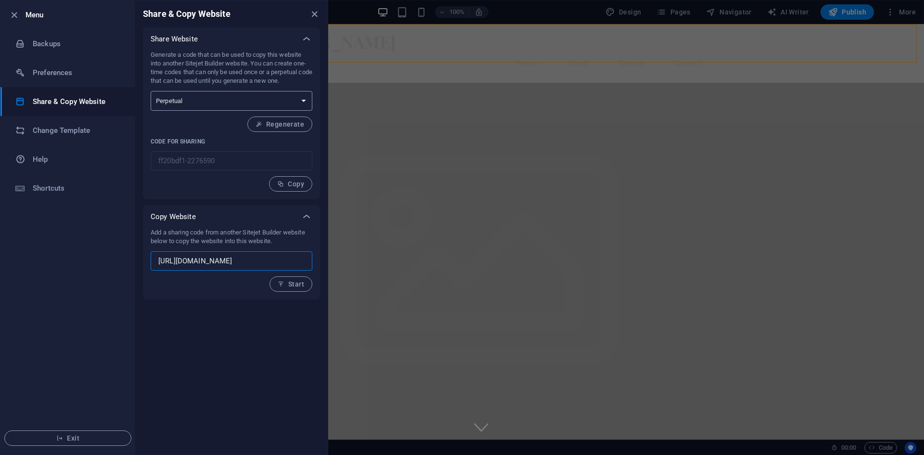
type input "https://boutiquecadeaux.ro"
click at [266, 94] on select "One-time Perpetual" at bounding box center [232, 101] width 162 height 20
click at [265, 98] on select "One-time Perpetual" at bounding box center [232, 101] width 162 height 20
click at [302, 281] on span "Start" at bounding box center [291, 284] width 26 height 8
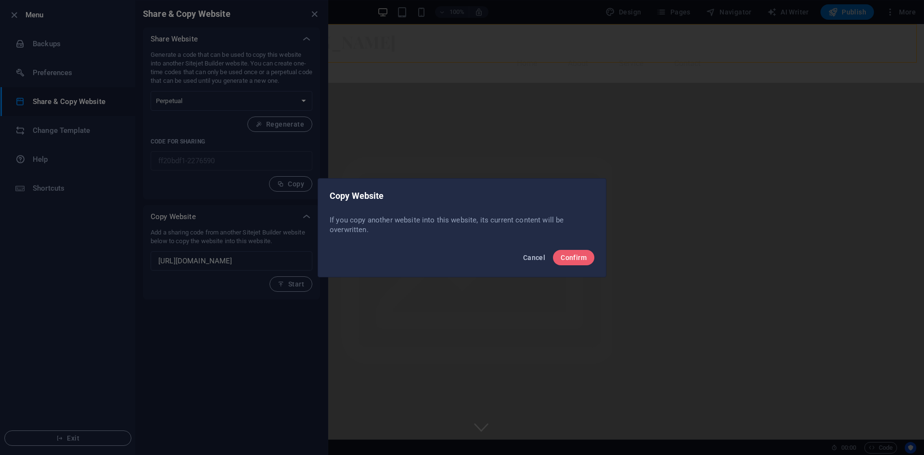
click at [526, 255] on span "Cancel" at bounding box center [534, 258] width 22 height 8
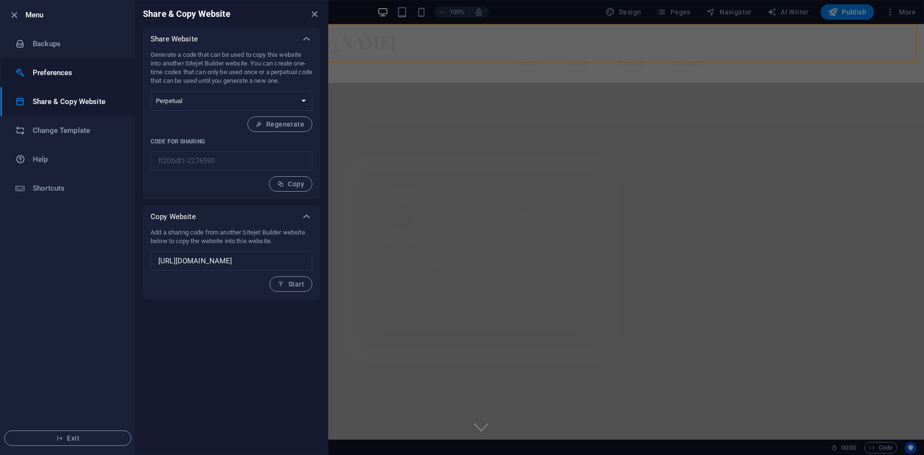
click at [61, 79] on li "Preferences" at bounding box center [67, 72] width 135 height 29
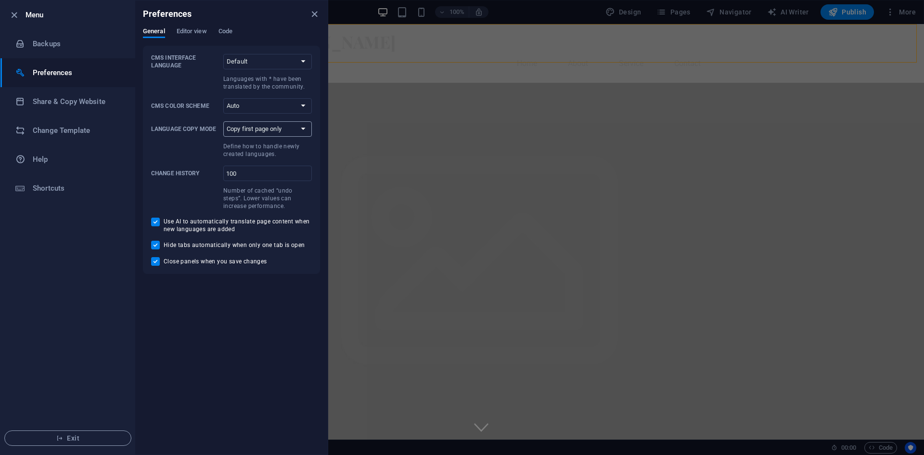
click at [268, 131] on select "Copy first page only Copy all pages" at bounding box center [267, 128] width 89 height 15
click at [195, 37] on button "Editor view" at bounding box center [192, 32] width 30 height 11
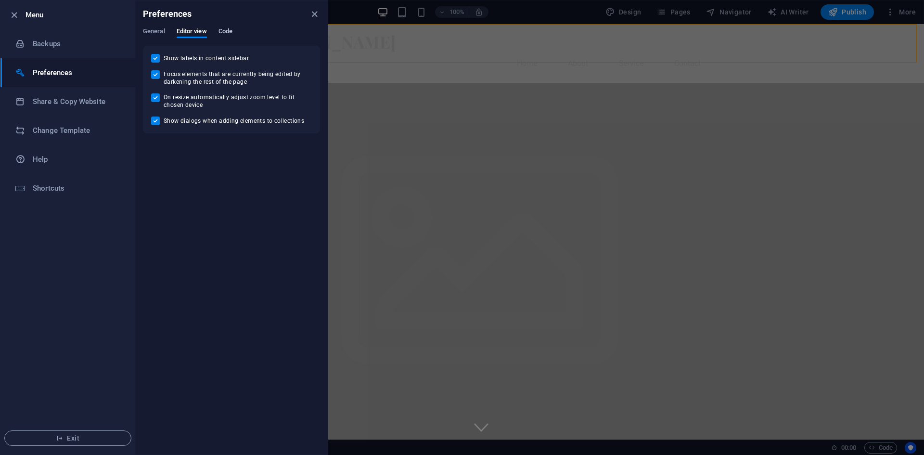
click at [221, 28] on span "Code" at bounding box center [226, 32] width 14 height 13
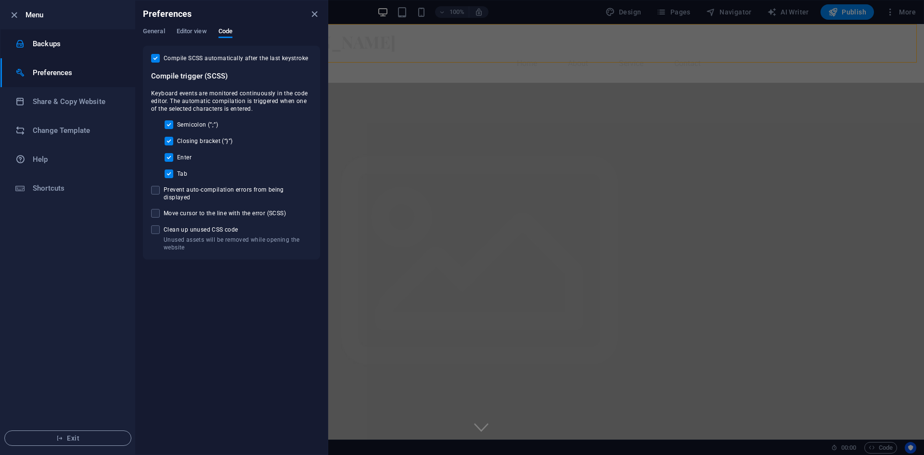
click at [71, 50] on li "Backups" at bounding box center [67, 43] width 135 height 29
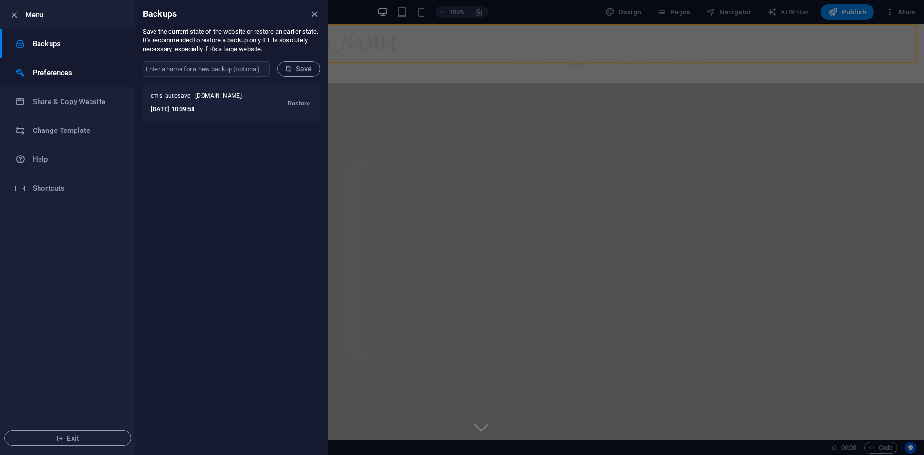
click at [69, 69] on h6 "Preferences" at bounding box center [77, 73] width 89 height 12
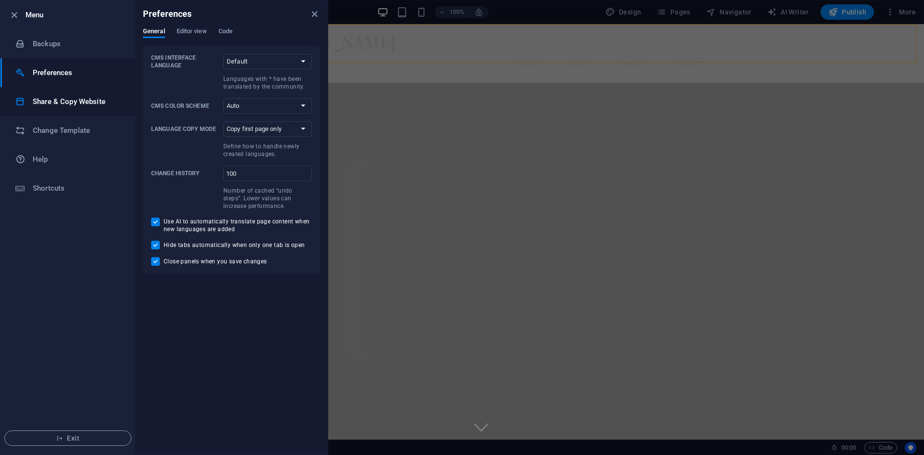
click at [72, 104] on h6 "Share & Copy Website" at bounding box center [77, 102] width 89 height 12
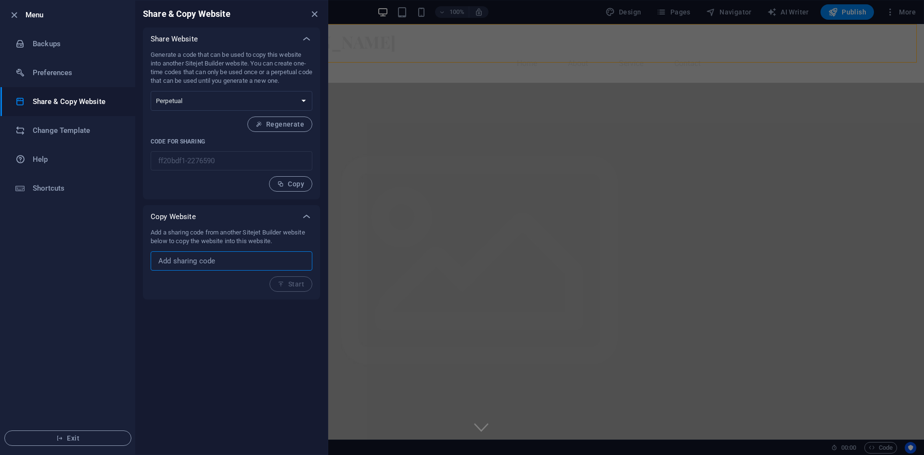
click at [231, 259] on input "text" at bounding box center [232, 260] width 162 height 19
paste input "https://boutiquecadeaux.ro/"
click at [288, 281] on span "Start" at bounding box center [291, 284] width 26 height 8
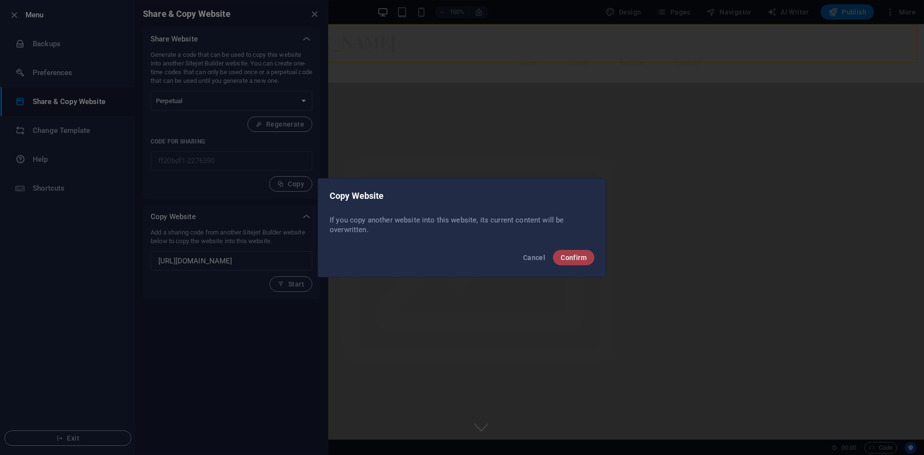
click at [585, 263] on button "Confirm" at bounding box center [573, 257] width 41 height 15
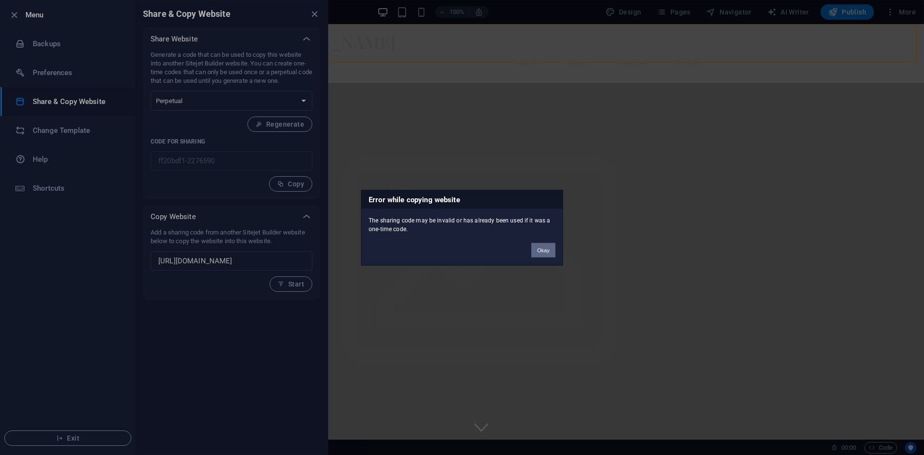
click at [549, 249] on button "Okay" at bounding box center [543, 250] width 24 height 14
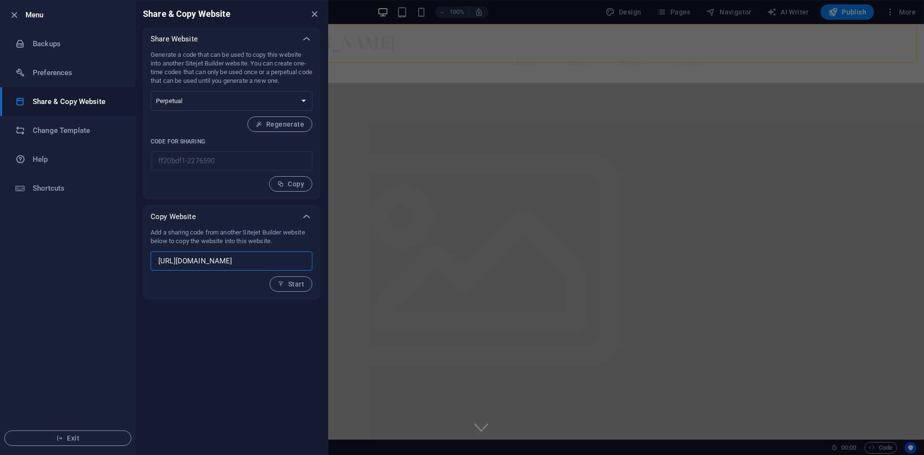
click at [264, 264] on input "https://boutiquecadeaux.ro/" at bounding box center [232, 260] width 162 height 19
drag, startPoint x: 184, startPoint y: 262, endPoint x: 80, endPoint y: 256, distance: 103.7
click at [80, 256] on div "Menu Backups Preferences Share & Copy Website Change Template Help Shortcuts Ex…" at bounding box center [164, 227] width 328 height 455
type input "boutiquecadeaux.ro"
click at [289, 278] on button "Start" at bounding box center [291, 283] width 43 height 15
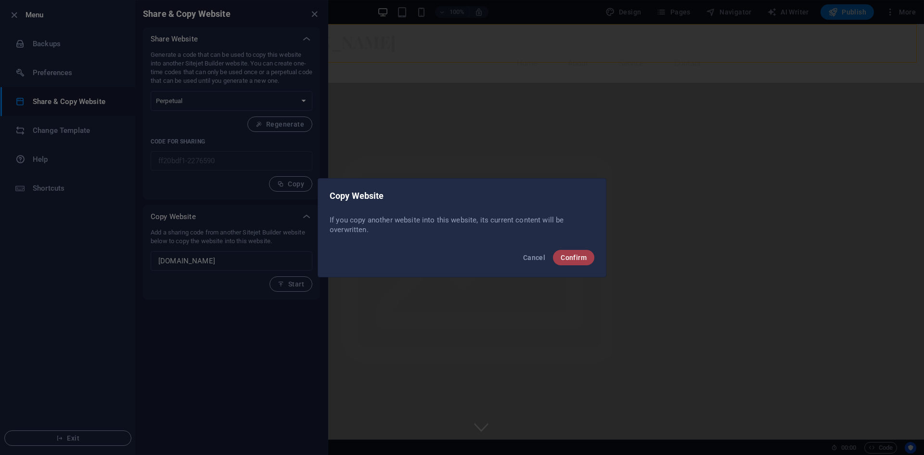
click at [584, 259] on span "Confirm" at bounding box center [574, 258] width 26 height 8
click at [577, 253] on button "Confirm" at bounding box center [573, 257] width 41 height 15
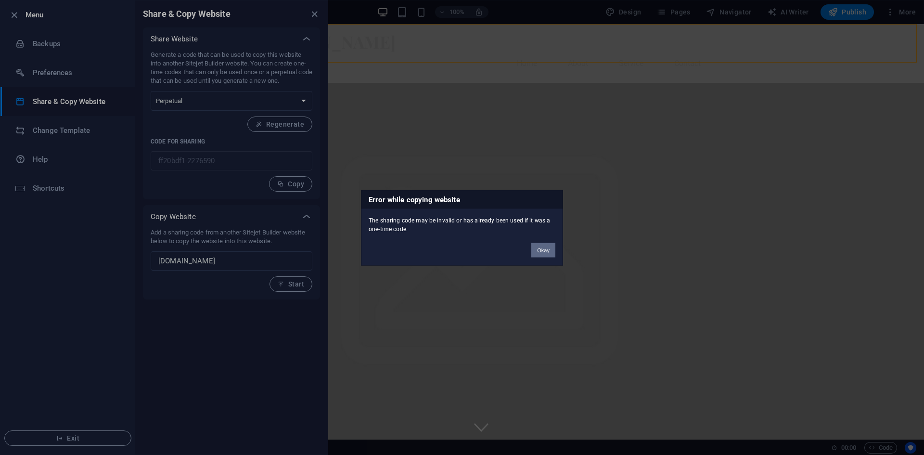
click at [540, 249] on button "Okay" at bounding box center [543, 250] width 24 height 14
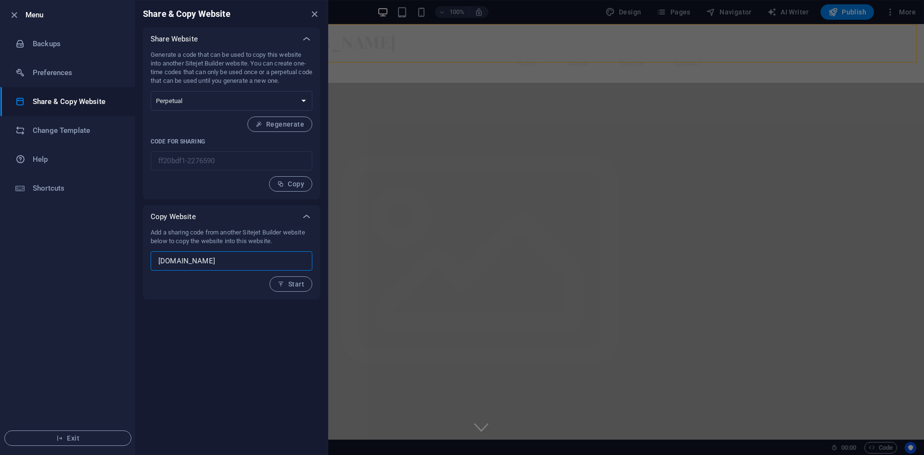
drag, startPoint x: 255, startPoint y: 256, endPoint x: 95, endPoint y: 244, distance: 160.8
click at [95, 244] on div "Menu Backups Preferences Share & Copy Website Change Template Help Shortcuts Ex…" at bounding box center [164, 227] width 328 height 455
click at [53, 189] on h6 "Shortcuts" at bounding box center [77, 188] width 89 height 12
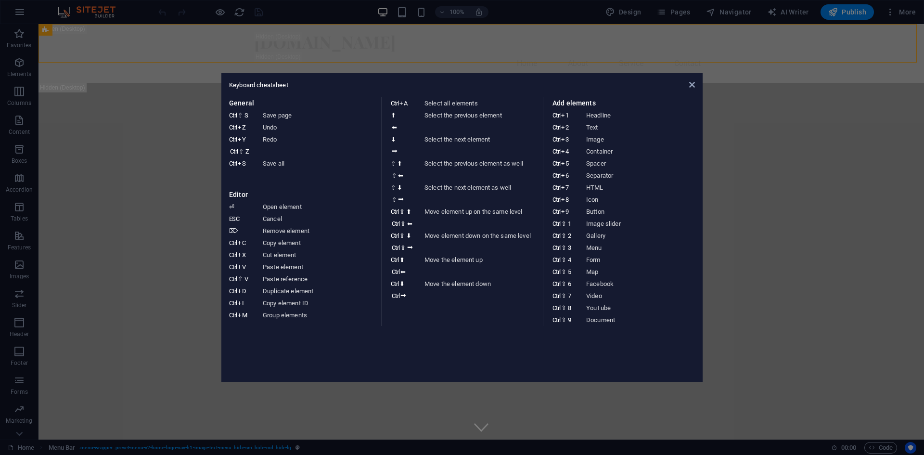
click at [162, 198] on aside "Keyboard cheatsheet General Ctrl ⇧ S Save page Ctrl Z Undo Ctrl Y Ctrl ⇧ Z Redo…" at bounding box center [462, 227] width 924 height 455
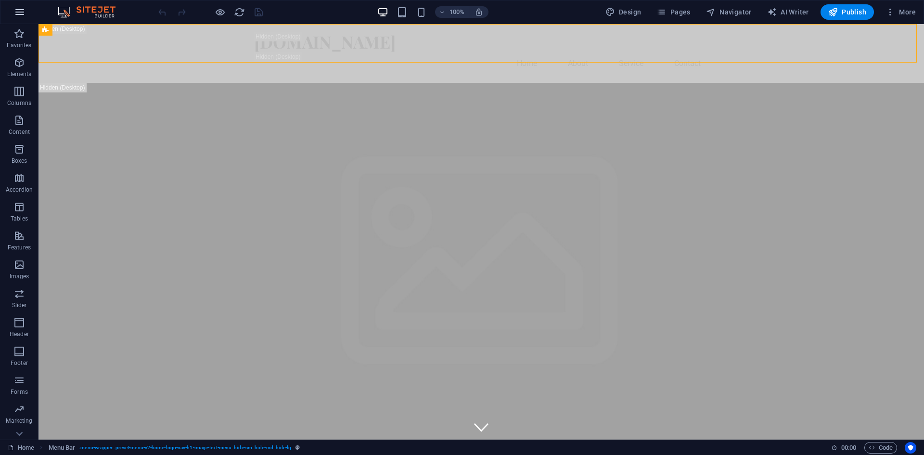
click at [24, 14] on icon "button" at bounding box center [20, 12] width 12 height 12
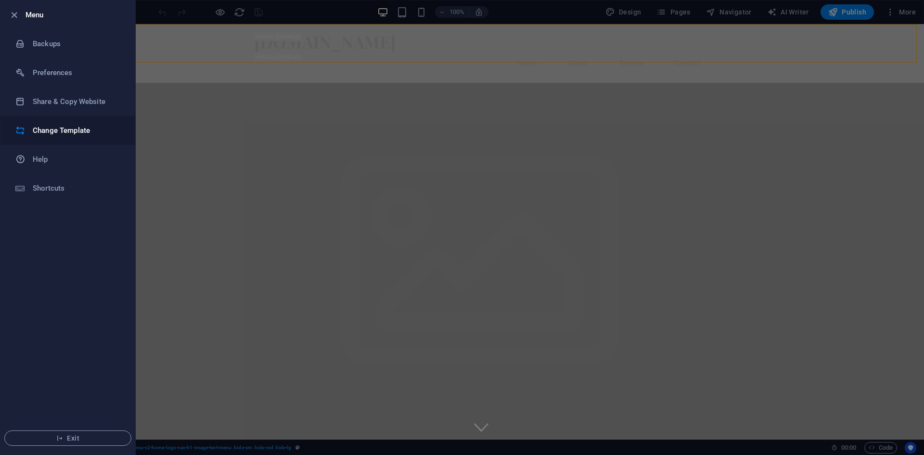
click at [78, 133] on h6 "Change Template" at bounding box center [77, 131] width 89 height 12
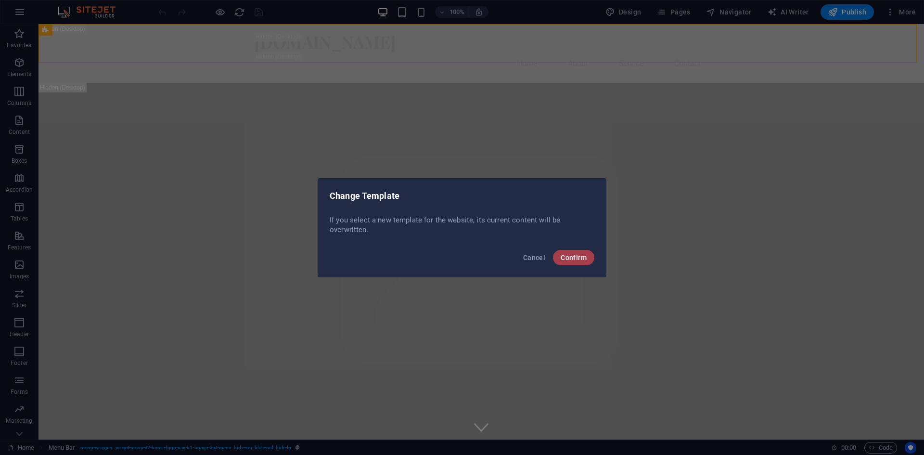
click at [578, 258] on span "Confirm" at bounding box center [574, 258] width 26 height 8
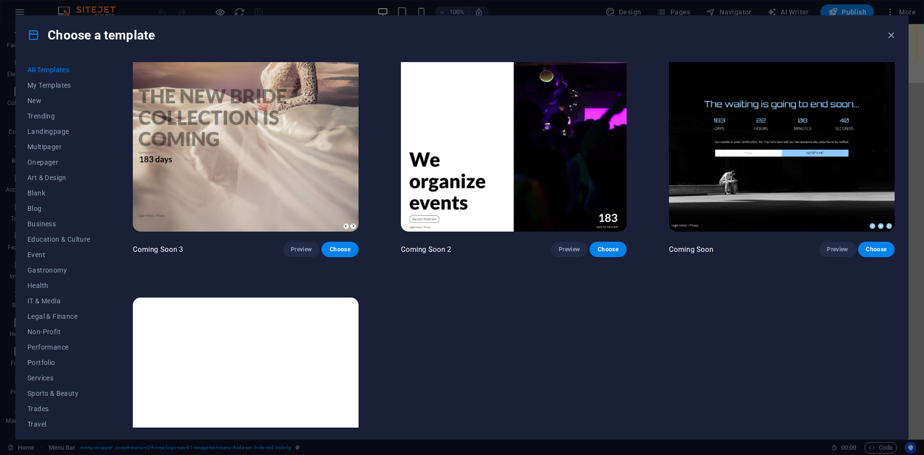
scroll to position [14881, 0]
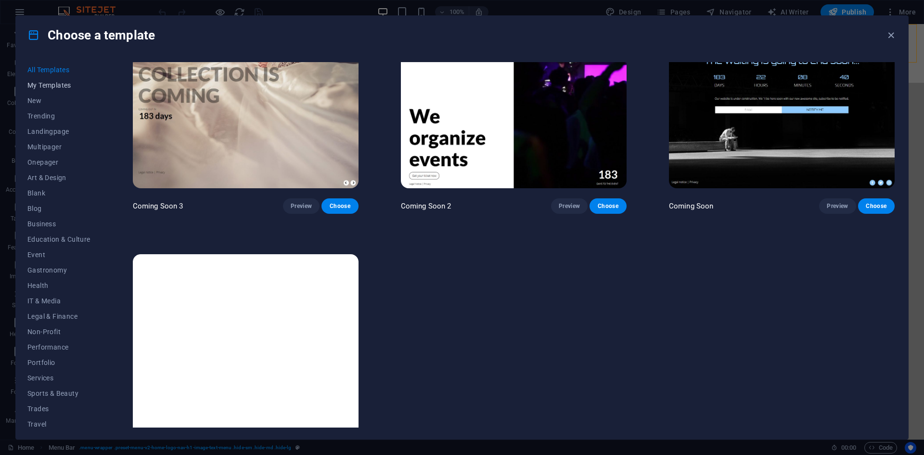
click at [46, 81] on span "My Templates" at bounding box center [58, 85] width 63 height 8
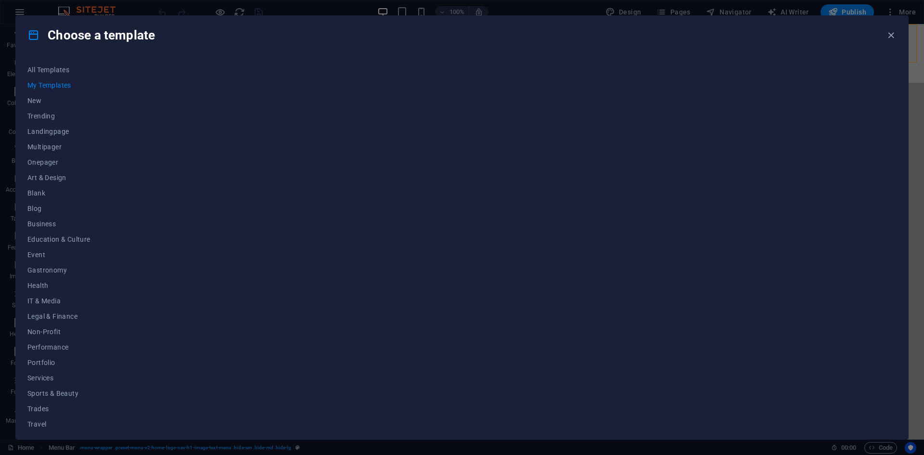
scroll to position [0, 0]
click at [56, 88] on span "My Templates" at bounding box center [58, 85] width 63 height 8
click at [63, 416] on span "Wireframe" at bounding box center [58, 420] width 63 height 8
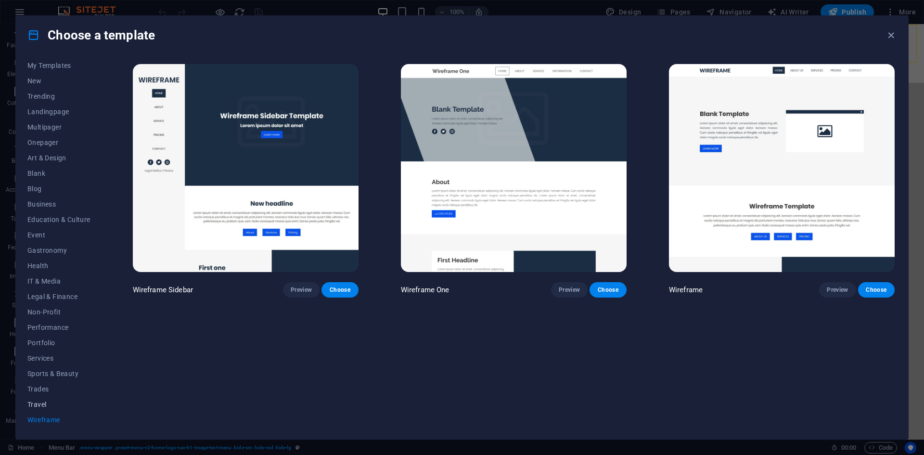
click at [57, 398] on button "Travel" at bounding box center [58, 404] width 63 height 15
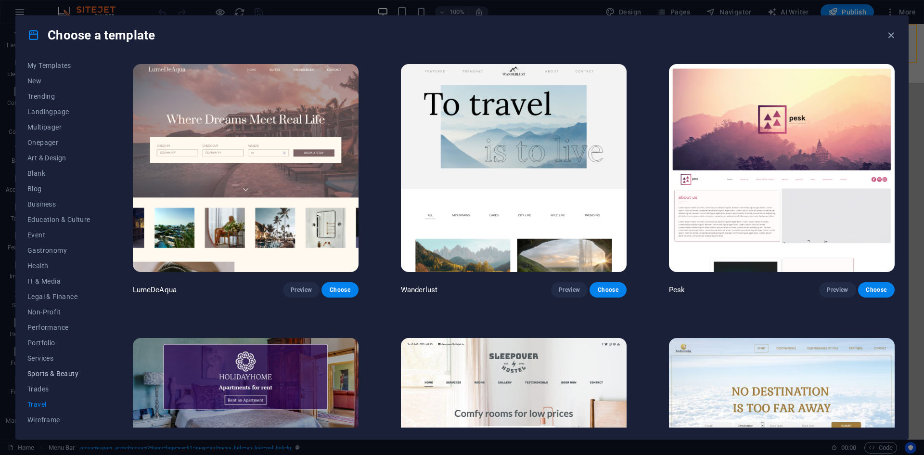
click at [55, 375] on span "Sports & Beauty" at bounding box center [58, 374] width 63 height 8
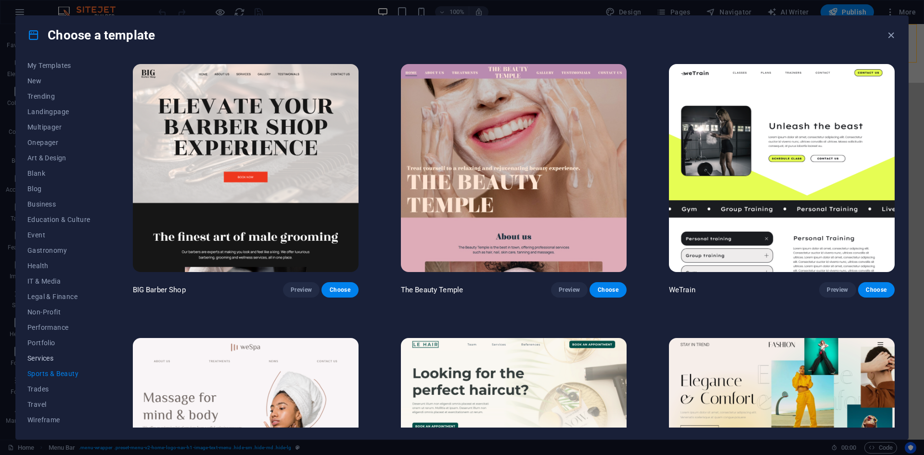
click at [49, 351] on button "Services" at bounding box center [58, 357] width 63 height 15
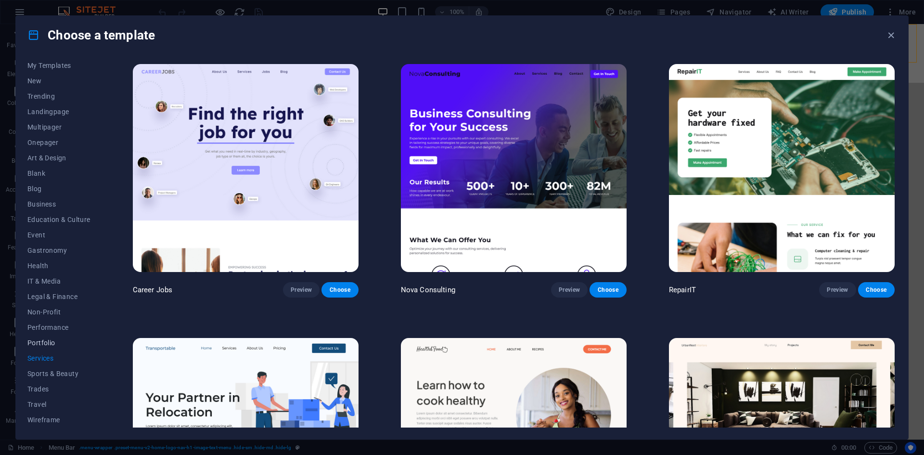
click at [56, 338] on button "Portfolio" at bounding box center [58, 342] width 63 height 15
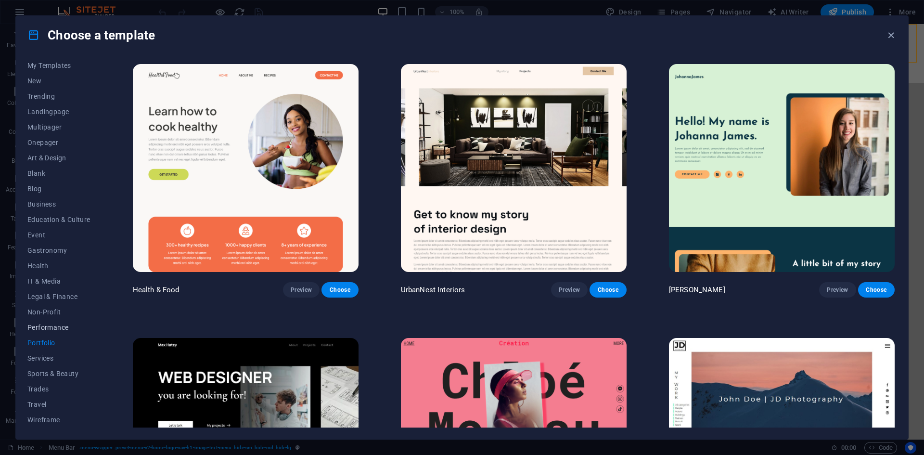
click at [54, 326] on span "Performance" at bounding box center [58, 328] width 63 height 8
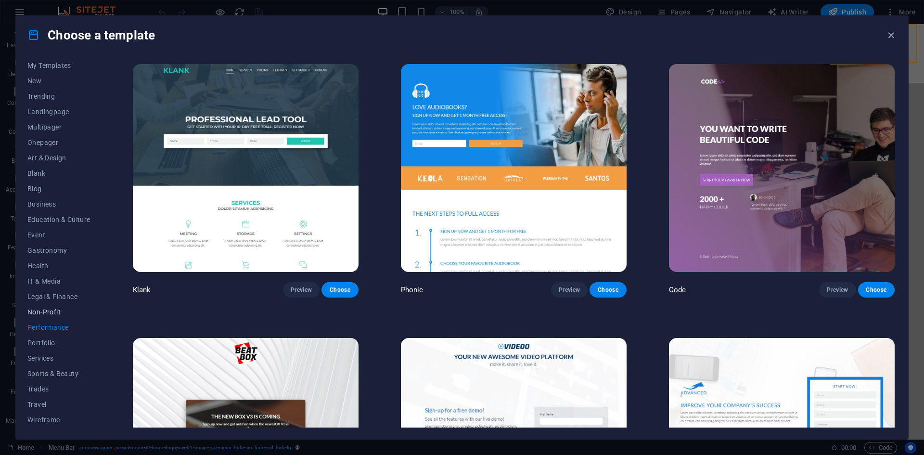
click at [47, 314] on span "Non-Profit" at bounding box center [58, 312] width 63 height 8
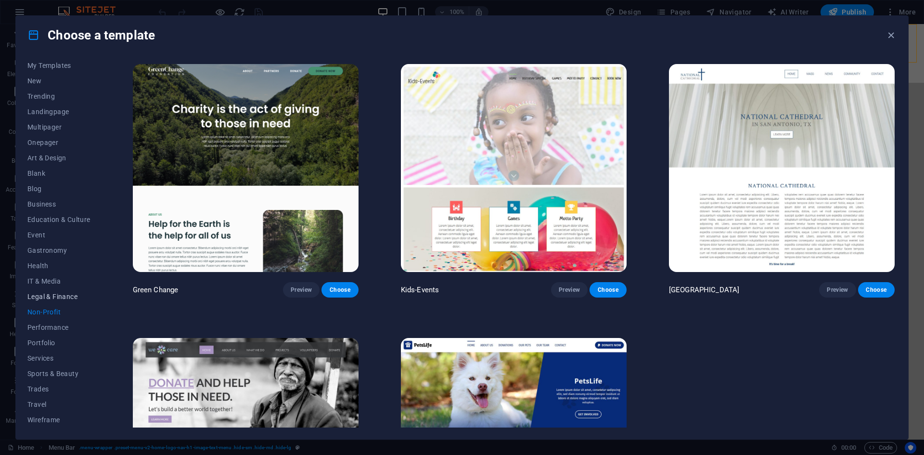
click at [50, 297] on span "Legal & Finance" at bounding box center [58, 297] width 63 height 8
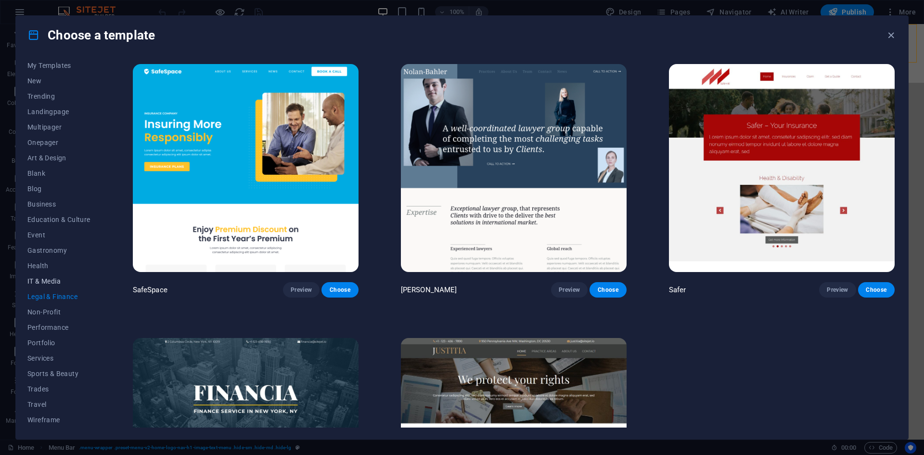
click at [52, 284] on span "IT & Media" at bounding box center [58, 281] width 63 height 8
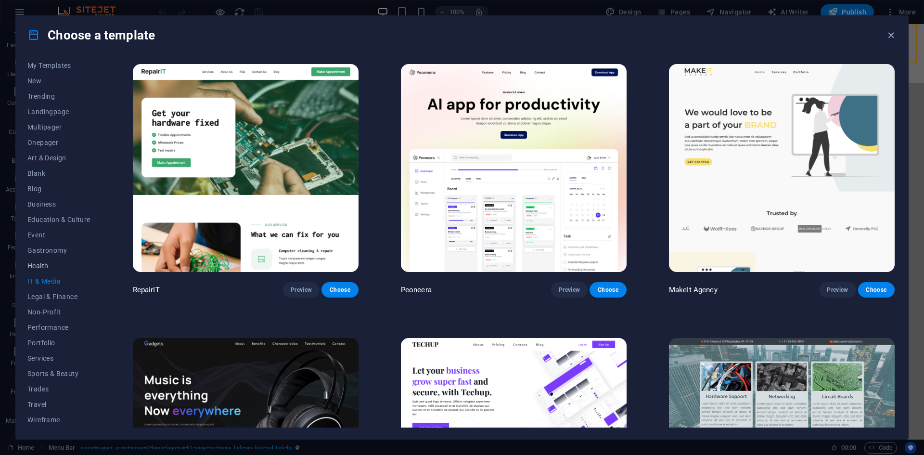
click at [48, 259] on button "Health" at bounding box center [58, 265] width 63 height 15
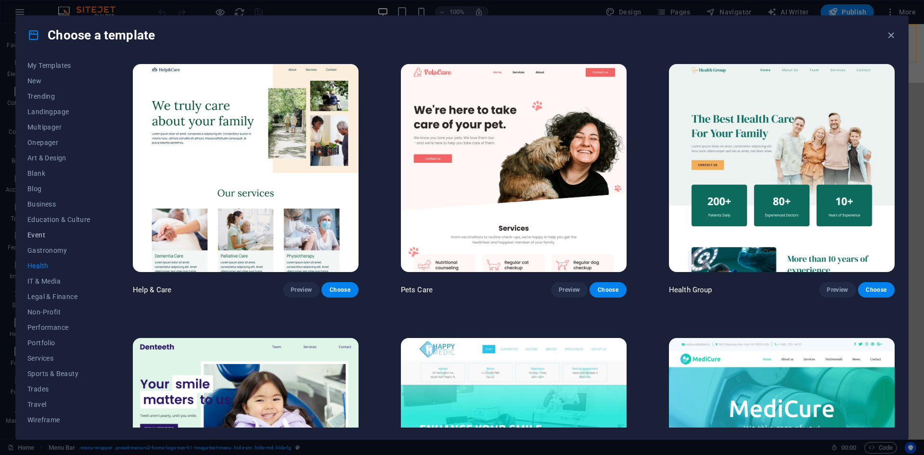
click at [44, 241] on button "Event" at bounding box center [58, 234] width 63 height 15
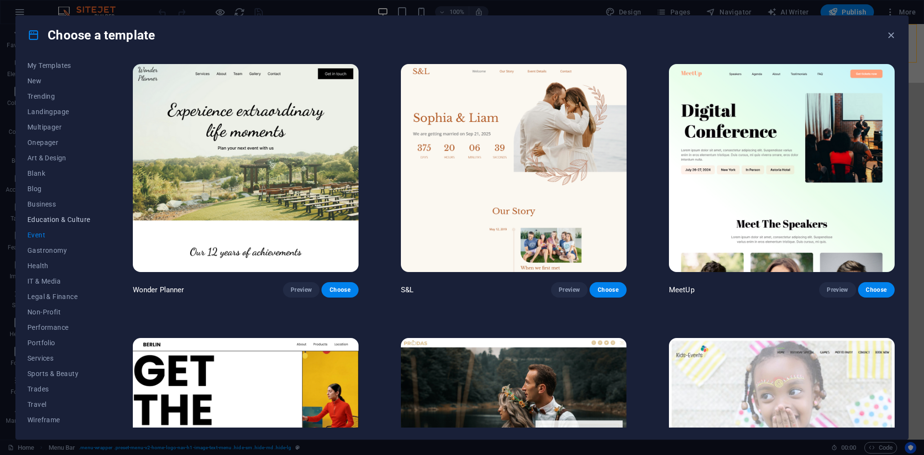
click at [42, 223] on span "Education & Culture" at bounding box center [58, 220] width 63 height 8
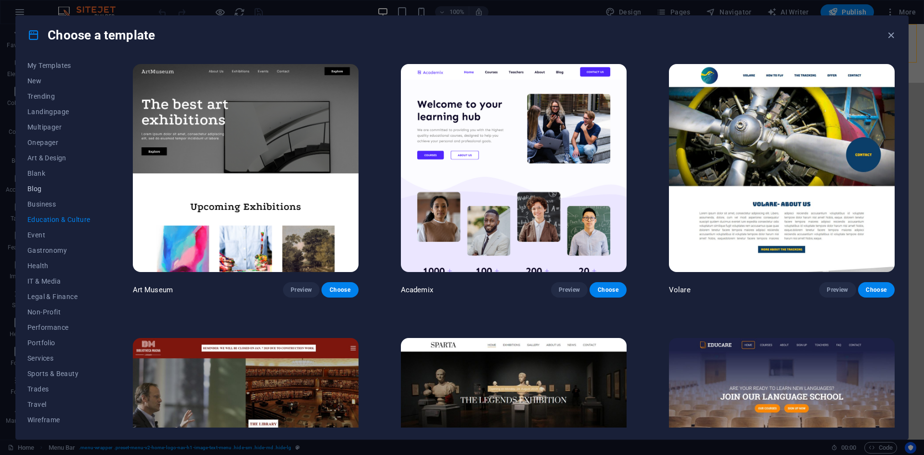
click at [42, 195] on button "Blog" at bounding box center [58, 188] width 63 height 15
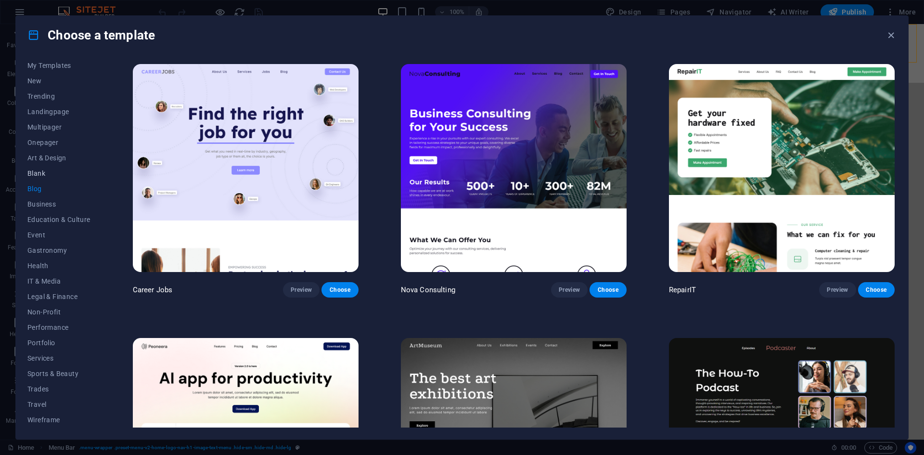
click at [39, 172] on span "Blank" at bounding box center [58, 173] width 63 height 8
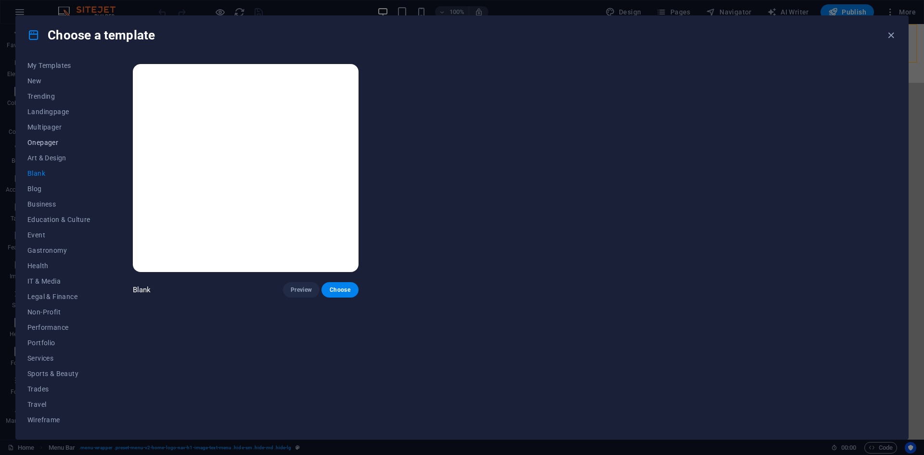
click at [39, 149] on button "Onepager" at bounding box center [58, 142] width 63 height 15
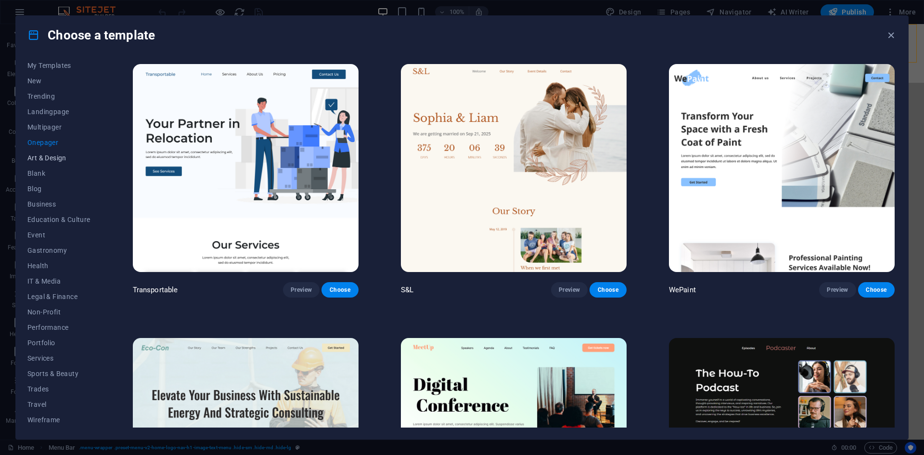
click at [46, 158] on span "Art & Design" at bounding box center [58, 158] width 63 height 8
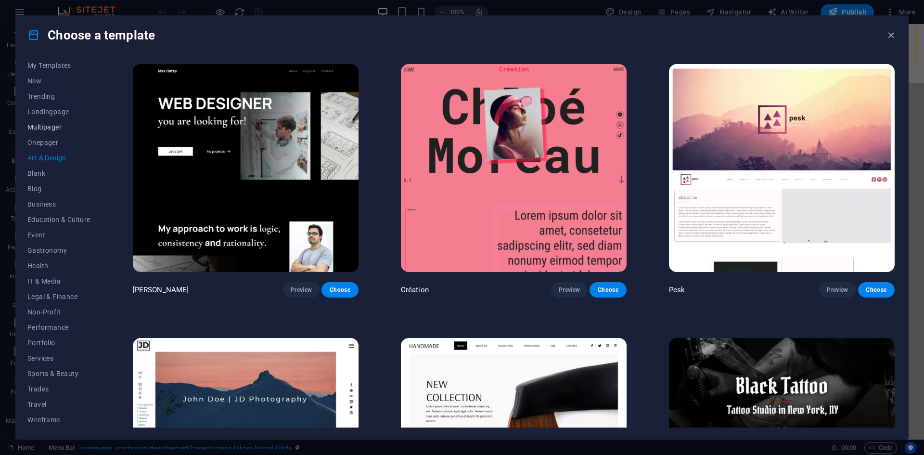
click at [50, 124] on span "Multipager" at bounding box center [58, 127] width 63 height 8
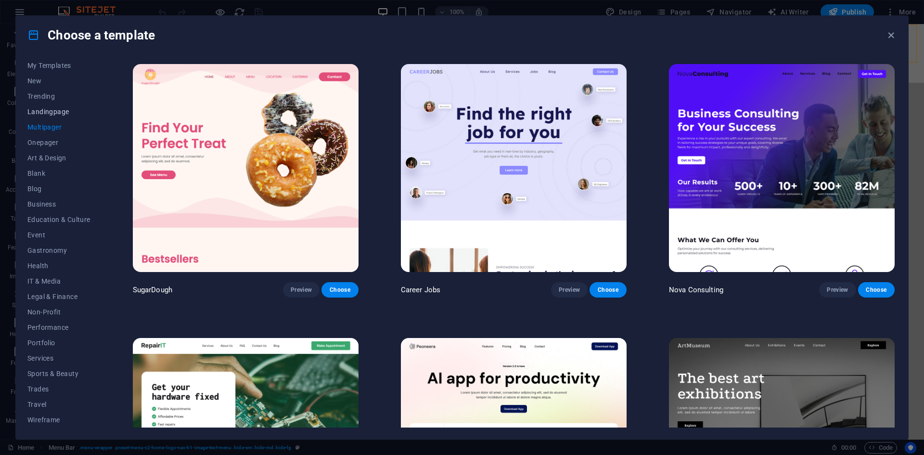
click at [46, 108] on span "Landingpage" at bounding box center [58, 112] width 63 height 8
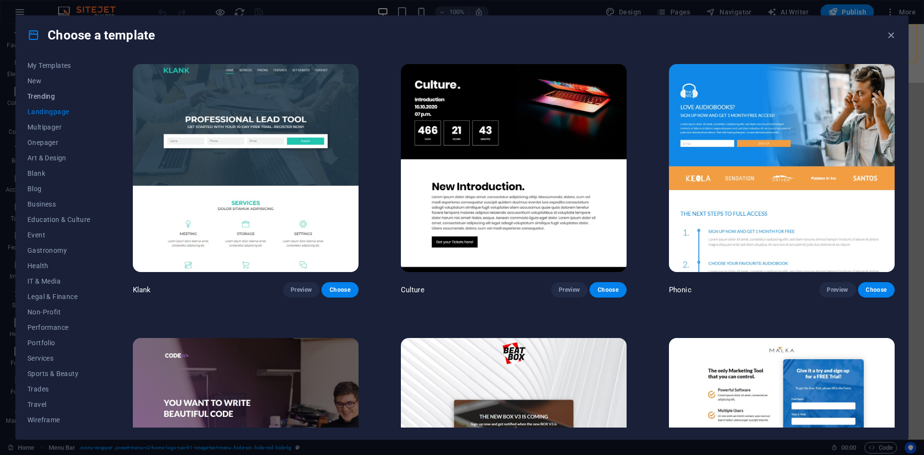
click at [50, 93] on span "Trending" at bounding box center [58, 96] width 63 height 8
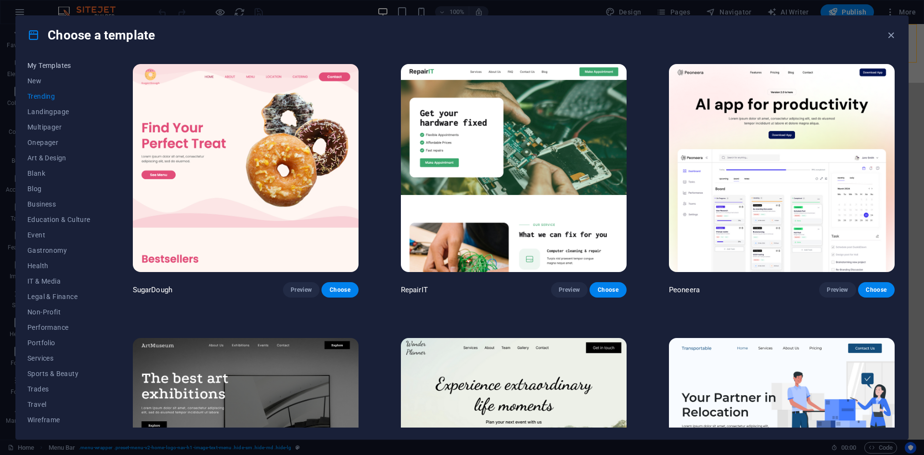
click at [51, 66] on span "My Templates" at bounding box center [58, 66] width 63 height 8
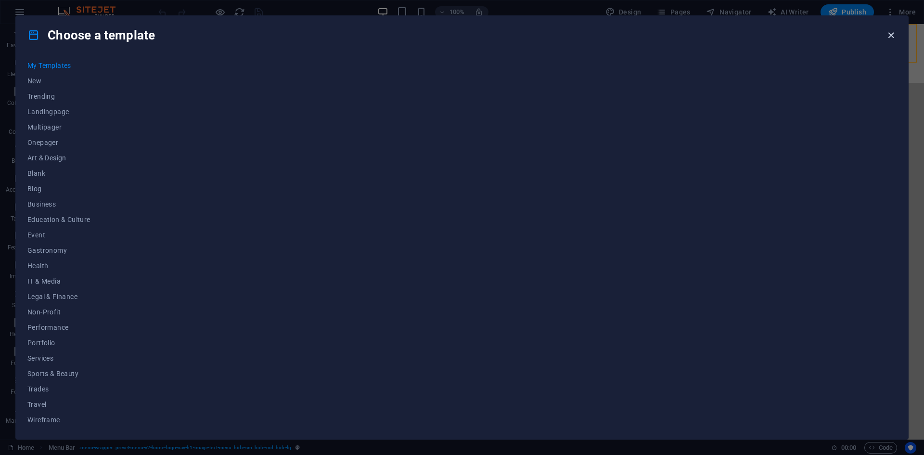
click at [889, 34] on icon "button" at bounding box center [891, 35] width 11 height 11
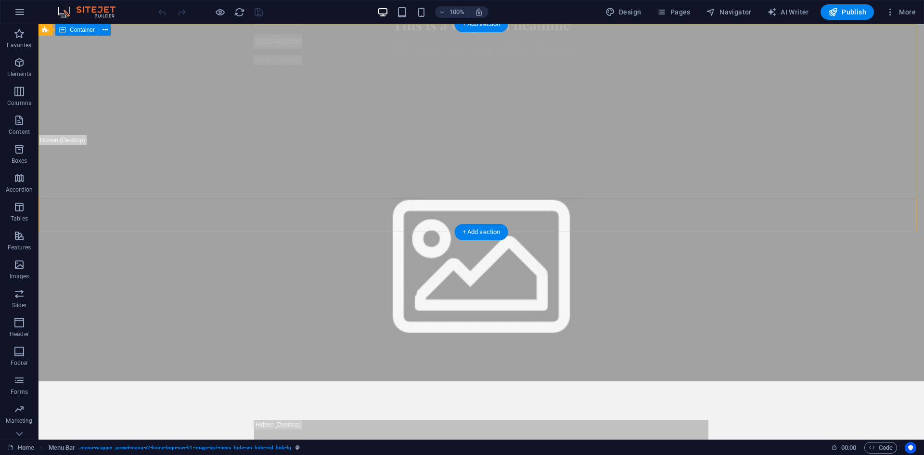
scroll to position [0, 0]
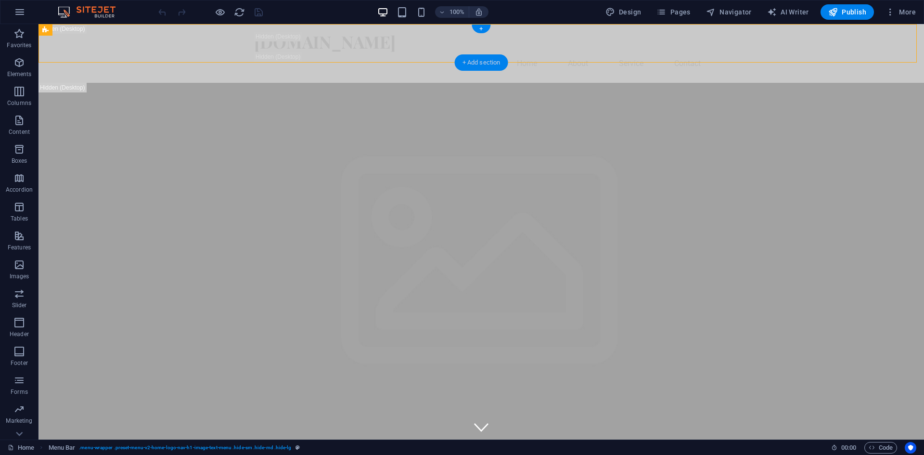
click at [481, 65] on div "+ Add section" at bounding box center [481, 62] width 53 height 16
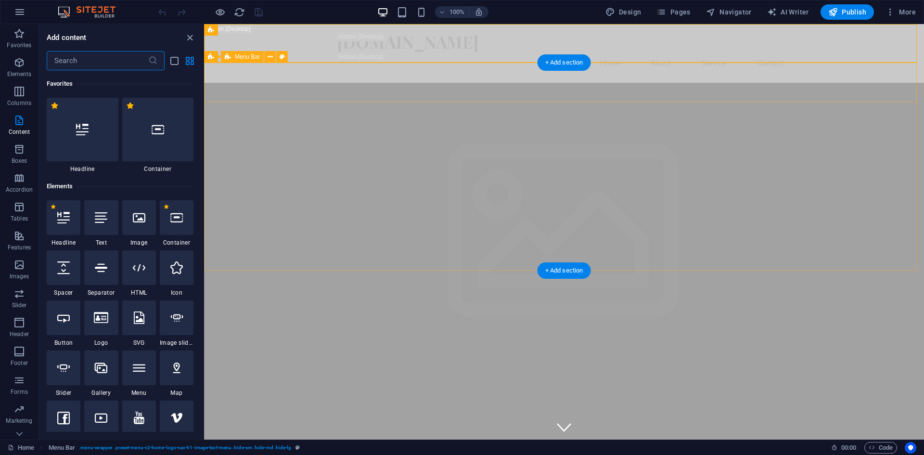
scroll to position [1684, 0]
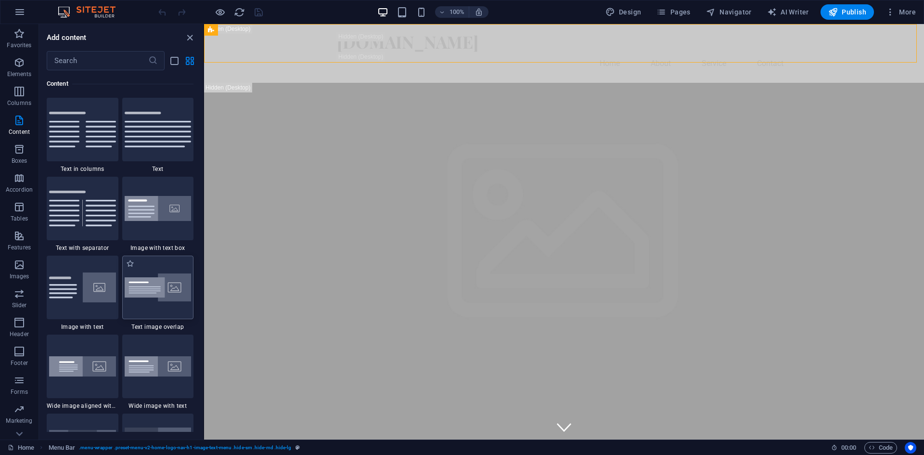
click at [182, 286] on img at bounding box center [158, 287] width 67 height 28
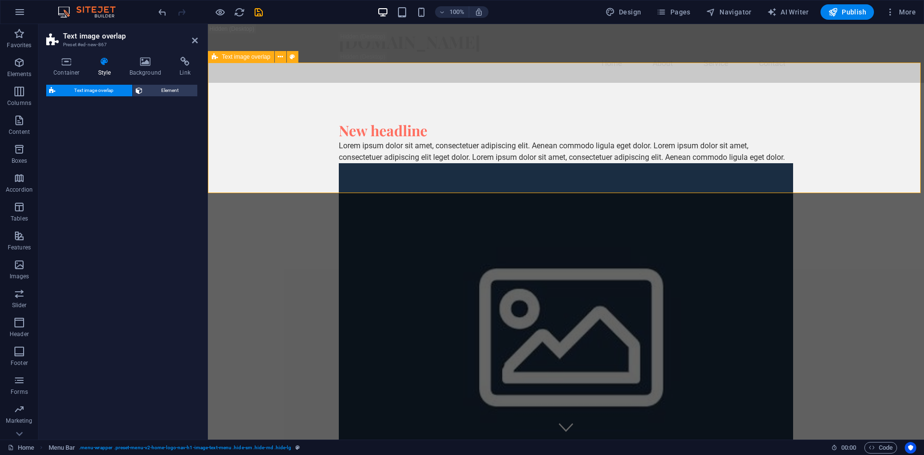
select select "rem"
select select "px"
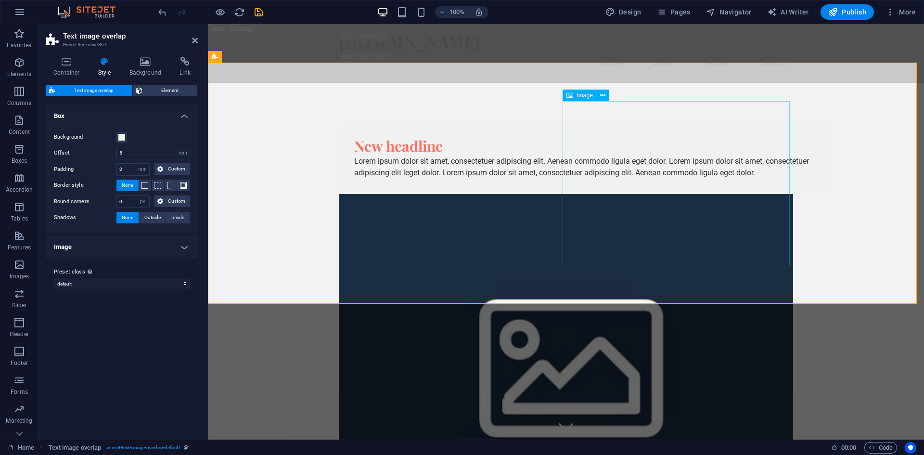
drag, startPoint x: 471, startPoint y: 277, endPoint x: 683, endPoint y: 193, distance: 228.4
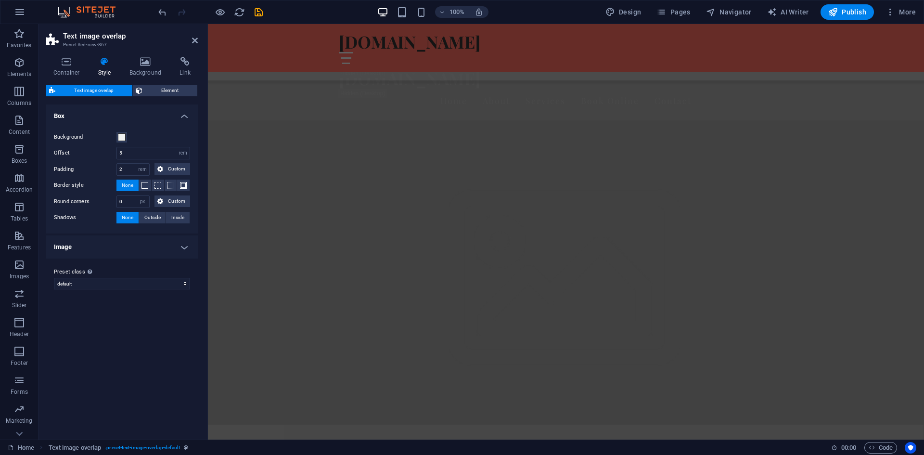
scroll to position [974, 0]
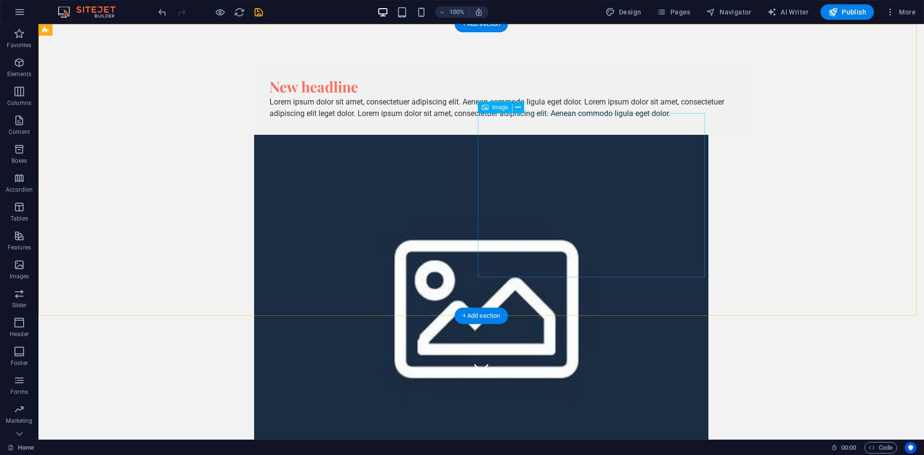
scroll to position [0, 0]
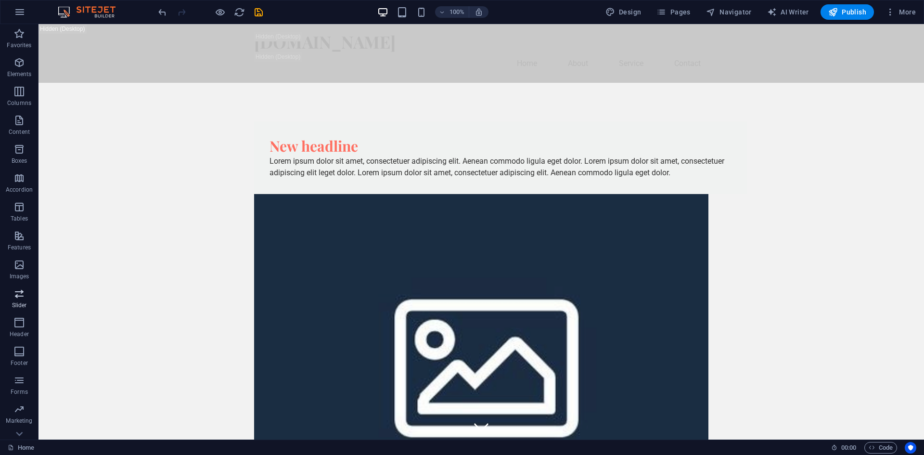
click at [22, 291] on icon "button" at bounding box center [19, 294] width 12 height 12
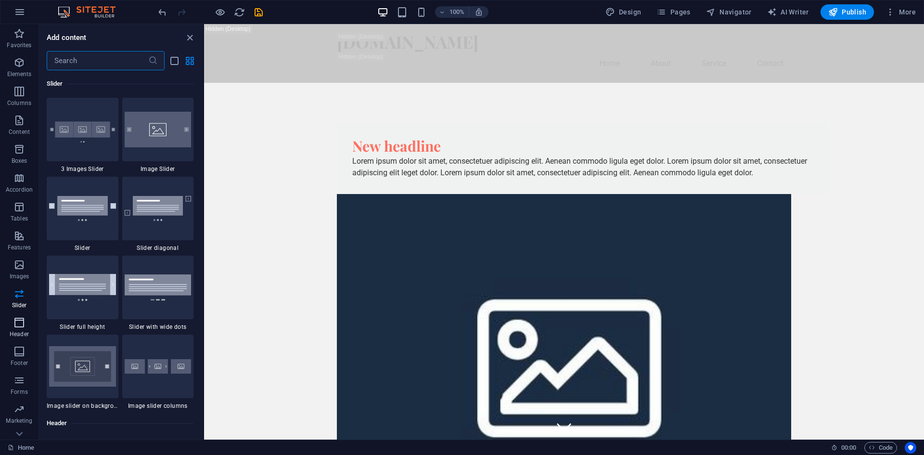
scroll to position [18, 0]
click at [22, 384] on button "Marketing" at bounding box center [19, 396] width 39 height 29
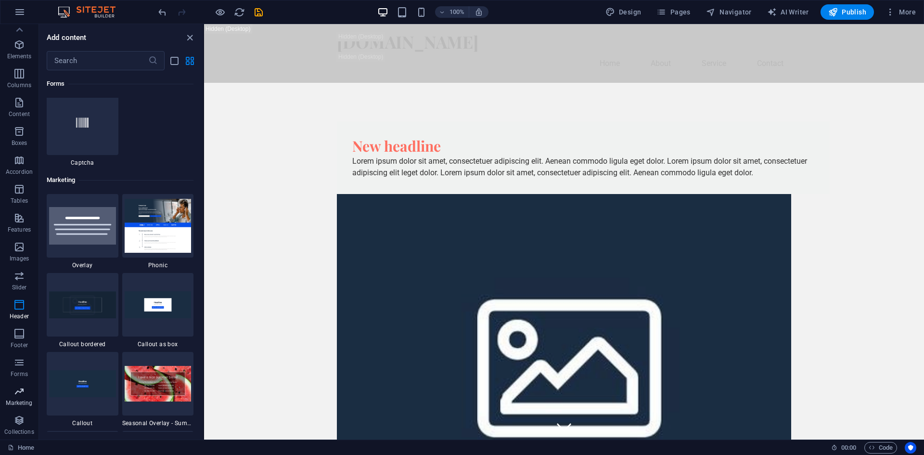
scroll to position [7842, 0]
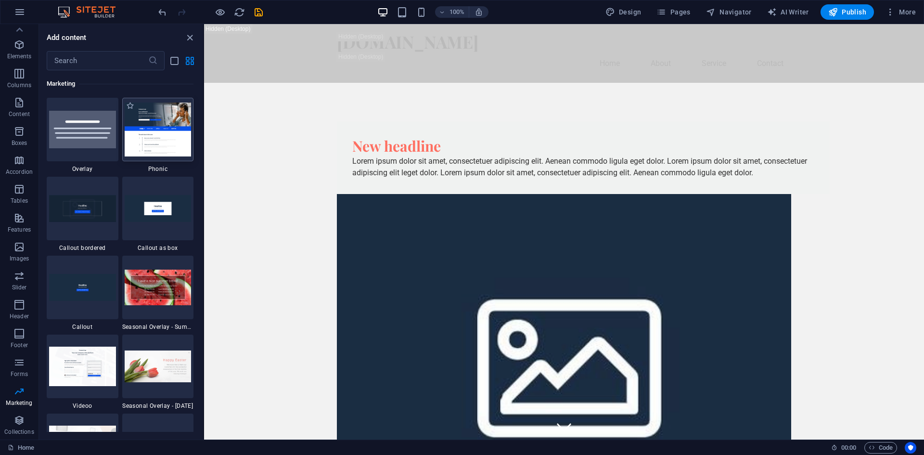
click at [162, 152] on img at bounding box center [158, 129] width 67 height 53
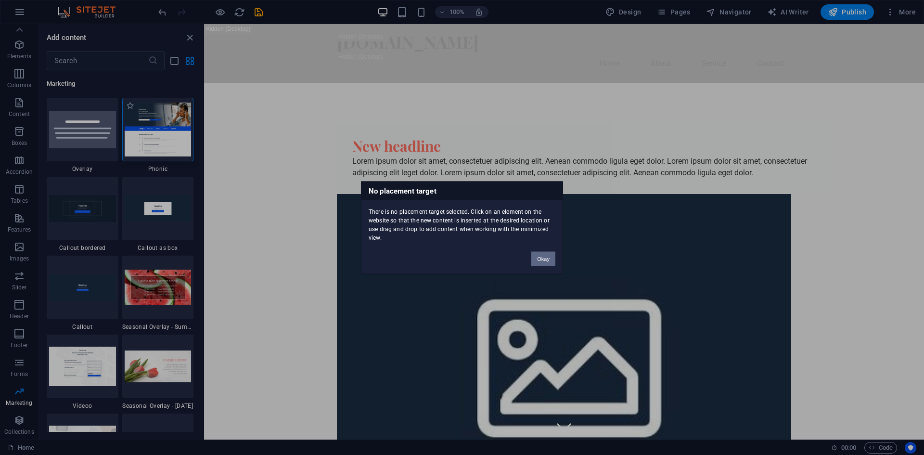
click at [386, 196] on div "No placement target There is no placement target selected. Click on an element …" at bounding box center [462, 227] width 924 height 455
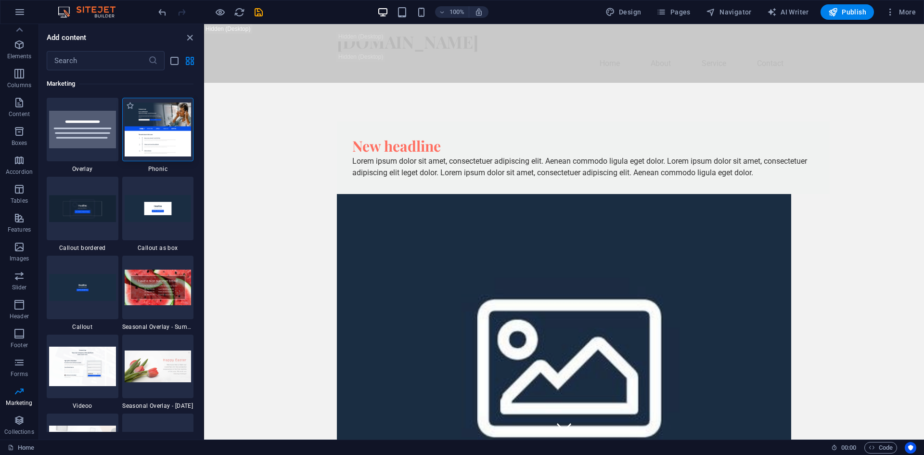
click at [169, 132] on img at bounding box center [158, 129] width 67 height 53
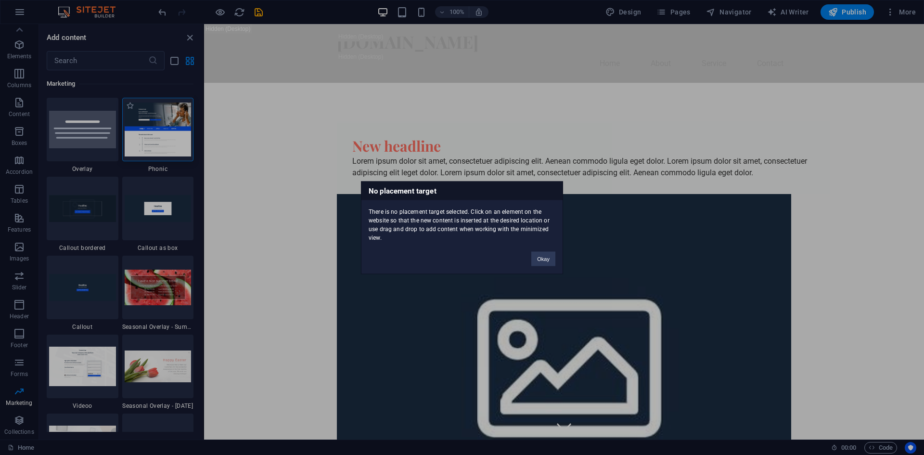
drag, startPoint x: 169, startPoint y: 132, endPoint x: 124, endPoint y: 113, distance: 49.2
click at [124, 113] on div "No placement target There is no placement target selected. Click on an element …" at bounding box center [462, 227] width 924 height 455
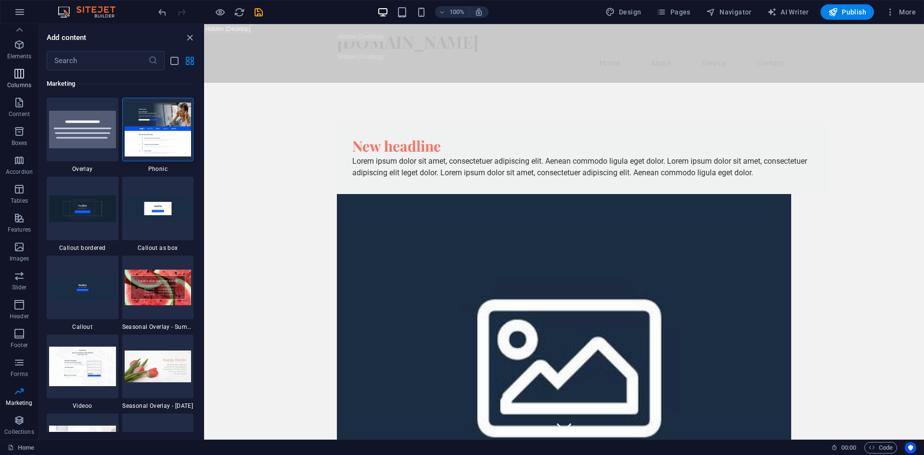
click at [15, 78] on icon "button" at bounding box center [19, 74] width 12 height 12
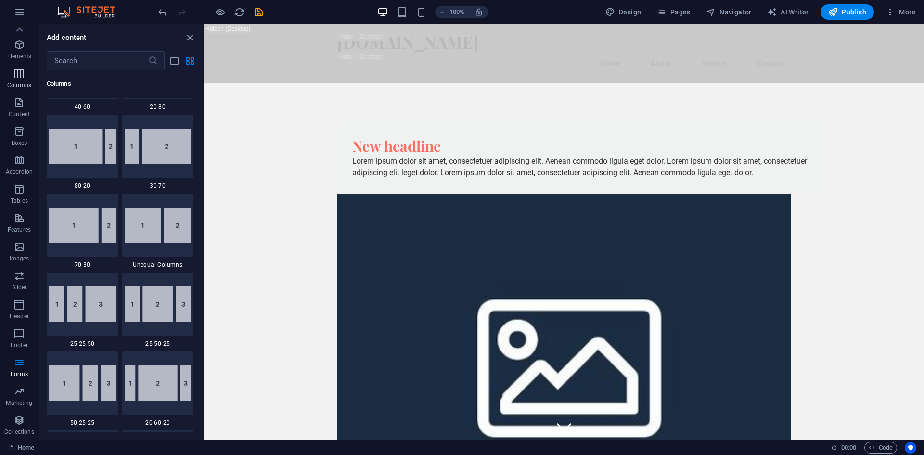
scroll to position [0, 0]
click at [20, 9] on icon "button" at bounding box center [20, 12] width 12 height 12
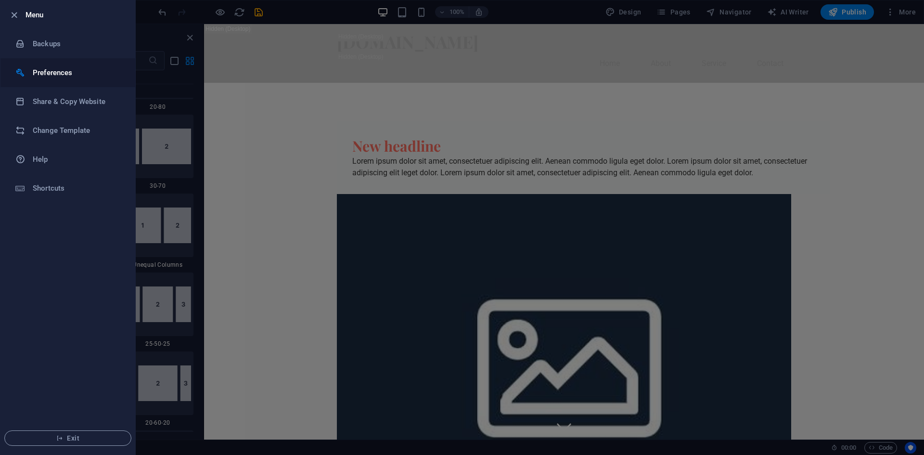
click at [60, 65] on li "Preferences" at bounding box center [67, 72] width 135 height 29
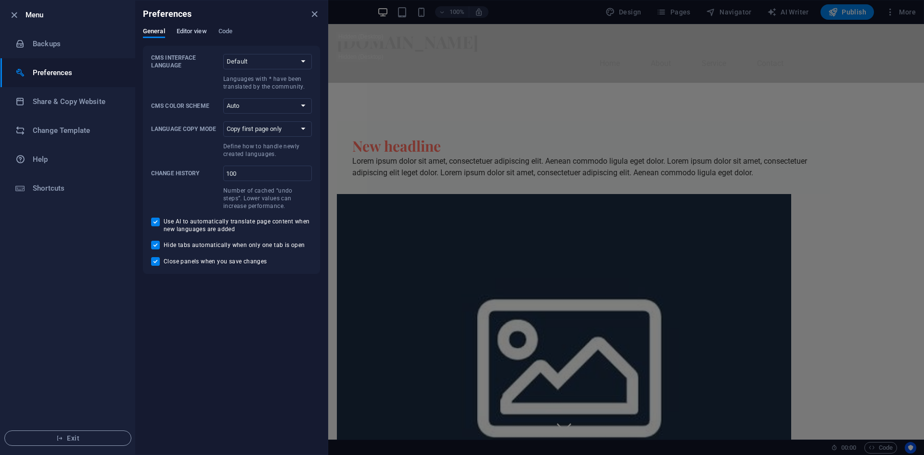
click at [196, 28] on span "Editor view" at bounding box center [192, 32] width 30 height 13
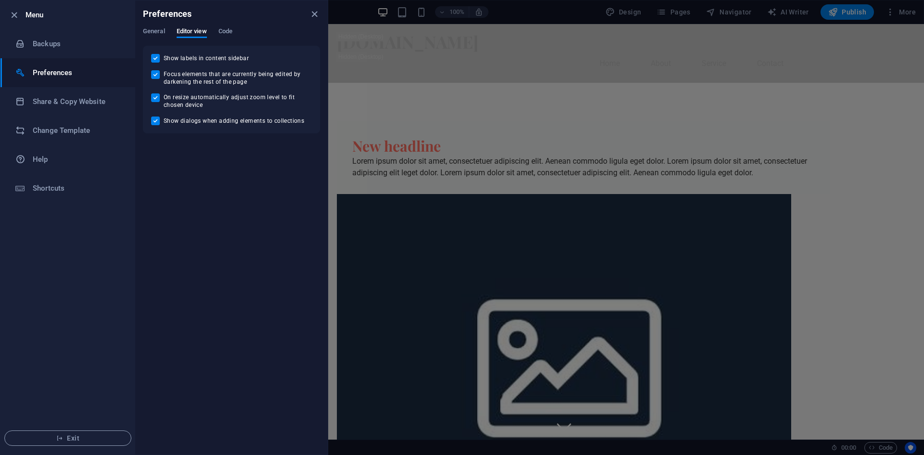
click at [145, 27] on div "Preferences" at bounding box center [231, 13] width 193 height 27
click at [148, 29] on span "General" at bounding box center [154, 32] width 22 height 13
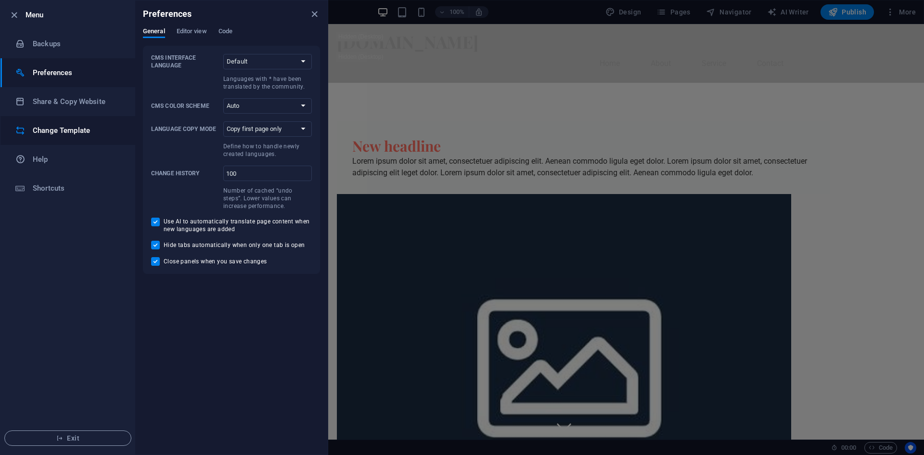
click at [91, 127] on h6 "Change Template" at bounding box center [77, 131] width 89 height 12
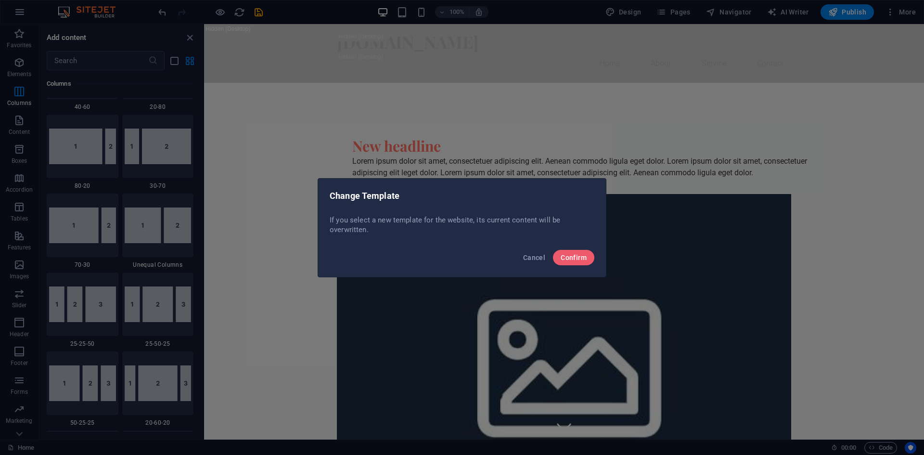
click at [576, 266] on div "Cancel Confirm" at bounding box center [462, 260] width 288 height 33
click at [575, 254] on span "Confirm" at bounding box center [574, 258] width 26 height 8
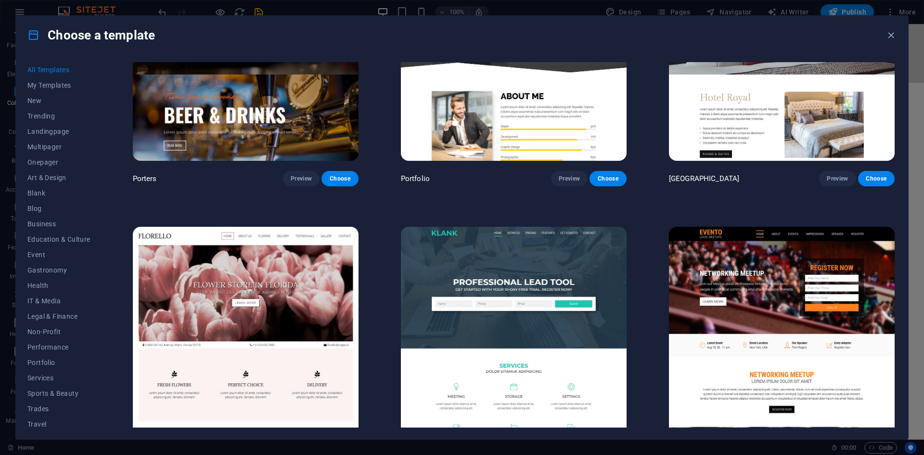
scroll to position [10591, 0]
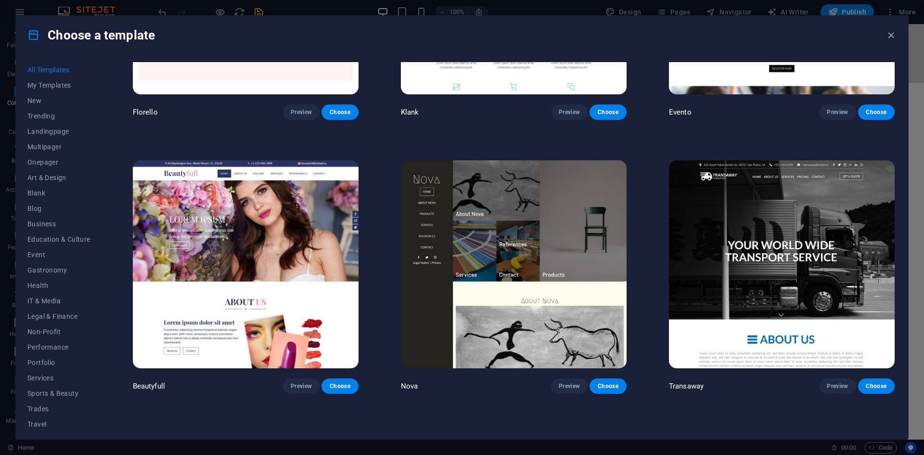
click at [275, 171] on img at bounding box center [246, 264] width 226 height 208
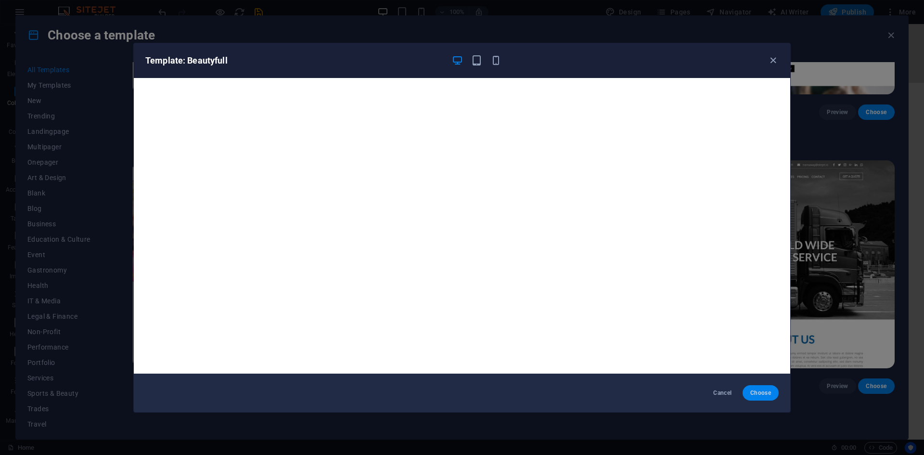
click at [764, 395] on span "Choose" at bounding box center [761, 393] width 21 height 8
click at [760, 396] on span "Choose" at bounding box center [761, 393] width 21 height 8
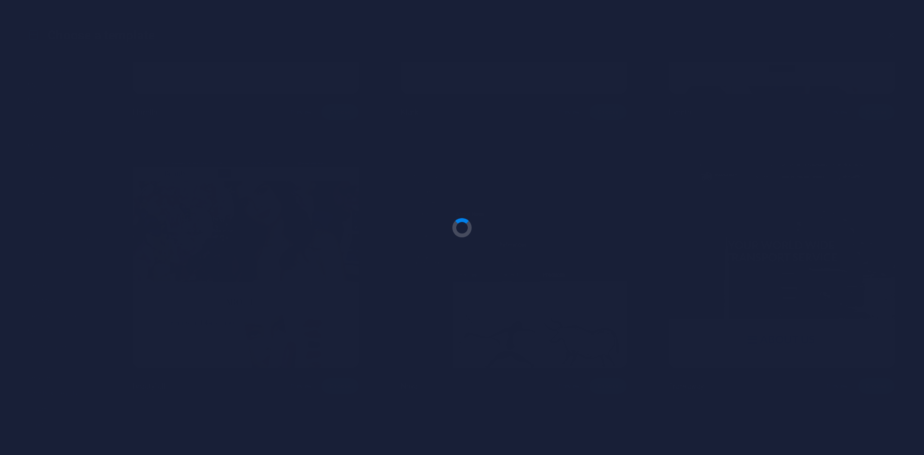
checkbox input "false"
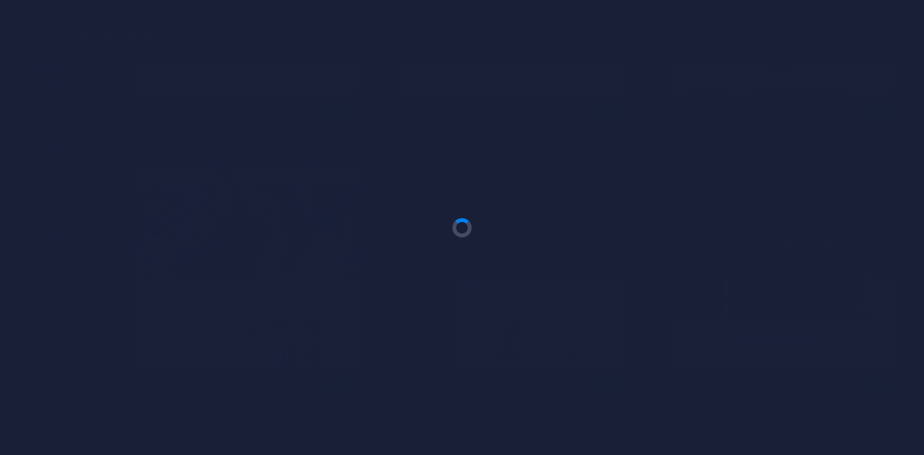
checkbox input "false"
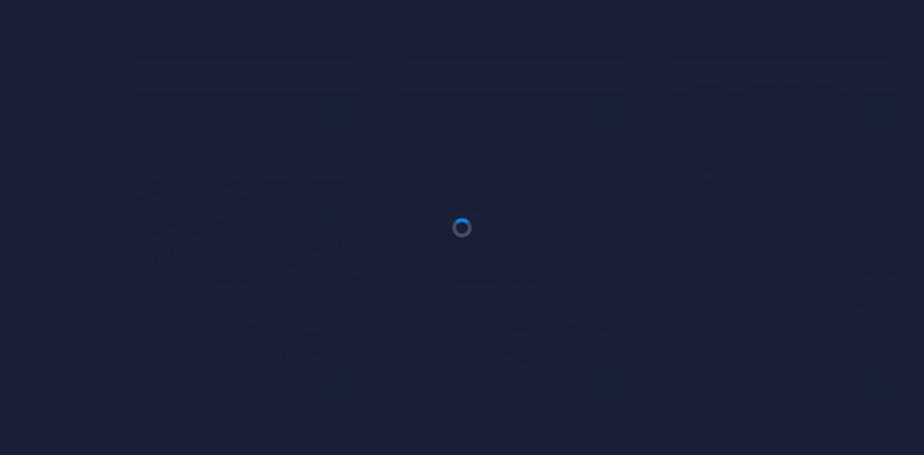
checkbox input "false"
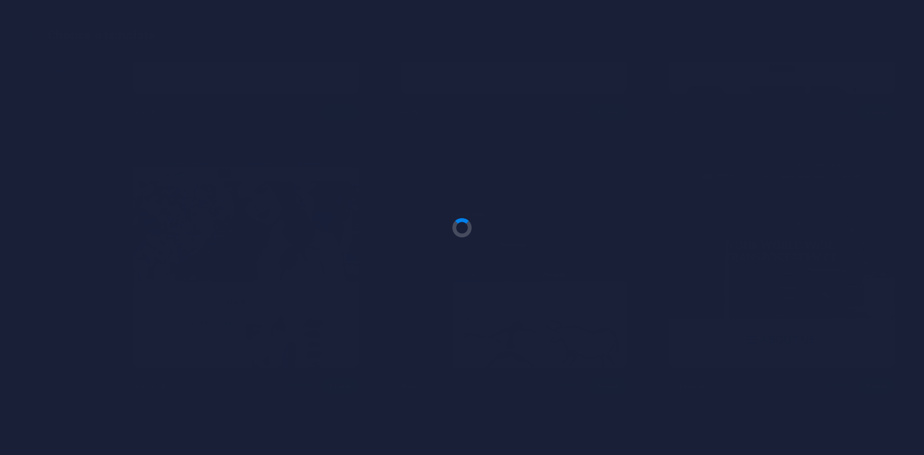
checkbox input "false"
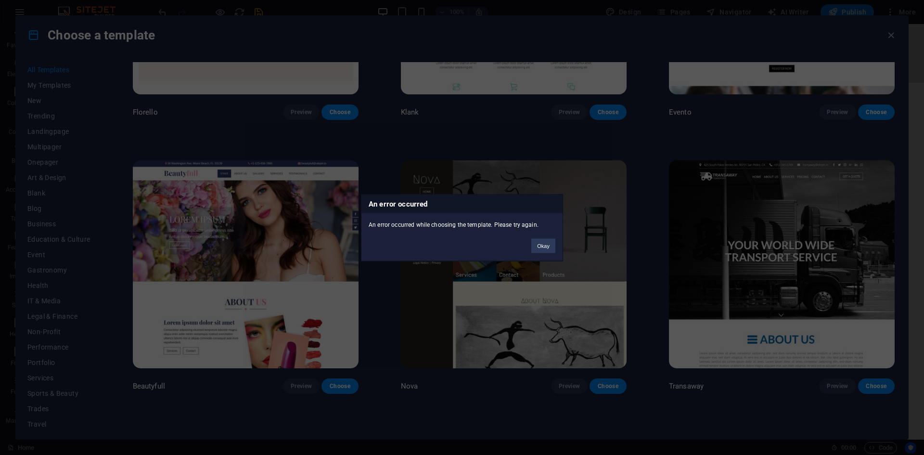
click at [760, 396] on div "An error occurred An error occurred while choosing the template. Please try aga…" at bounding box center [462, 227] width 924 height 455
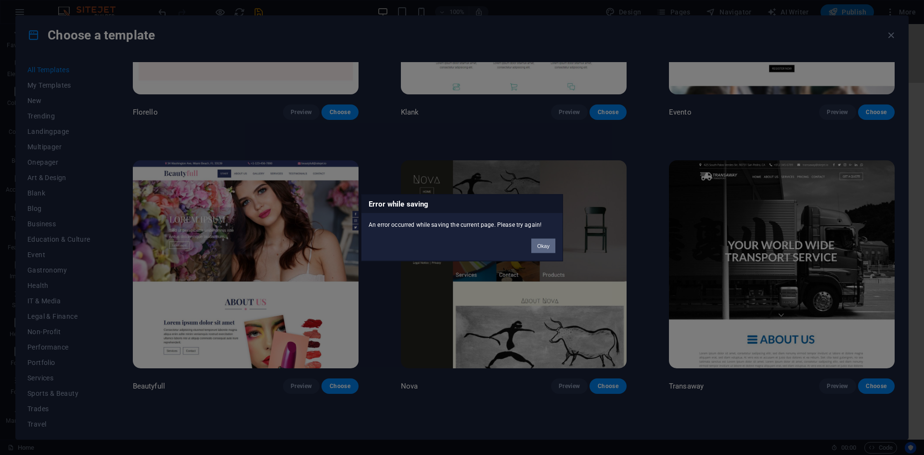
click at [550, 247] on button "Okay" at bounding box center [543, 245] width 24 height 14
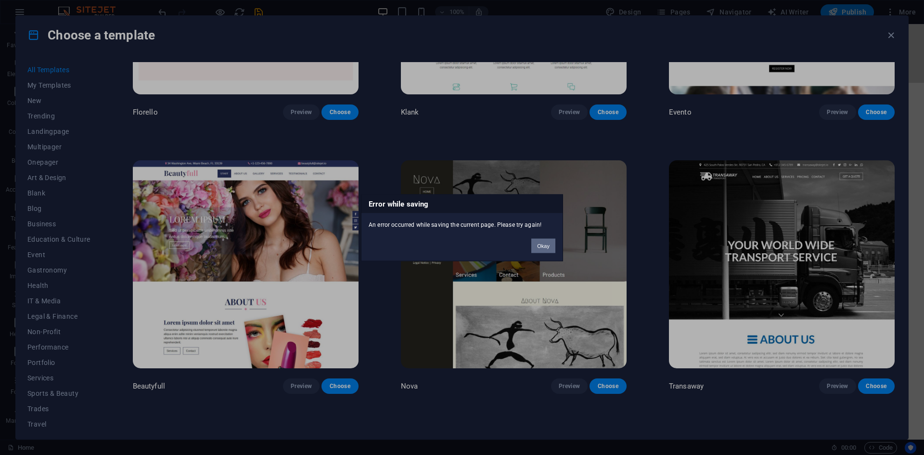
click at [545, 243] on button "Okay" at bounding box center [543, 245] width 24 height 14
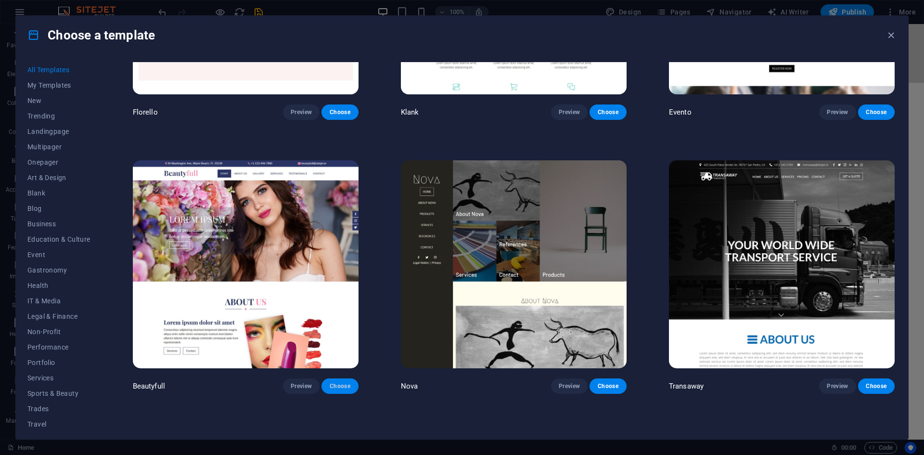
click at [348, 382] on span "Choose" at bounding box center [339, 386] width 21 height 8
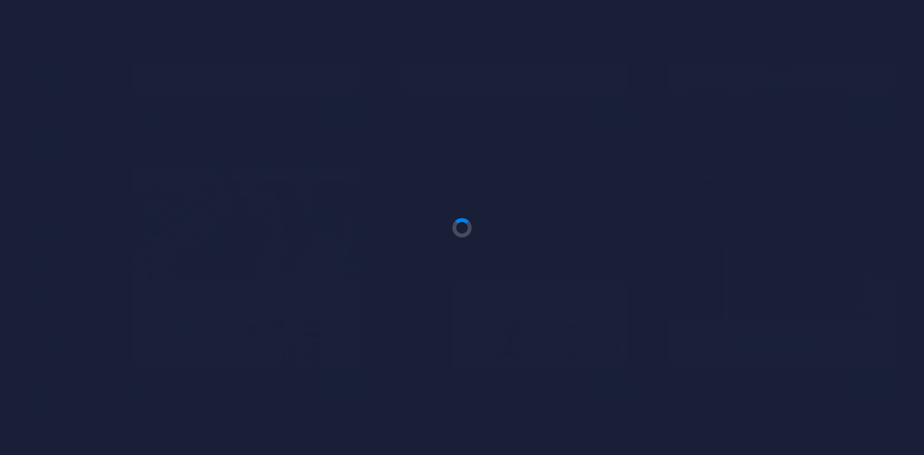
checkbox input "false"
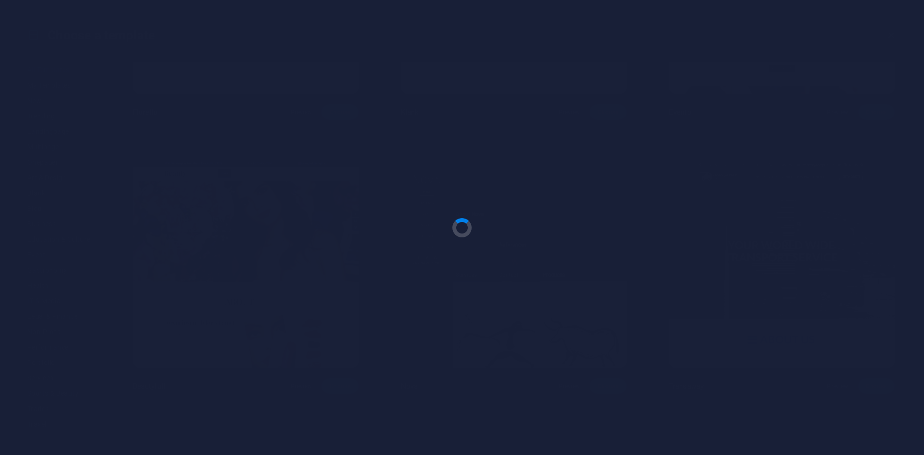
checkbox input "false"
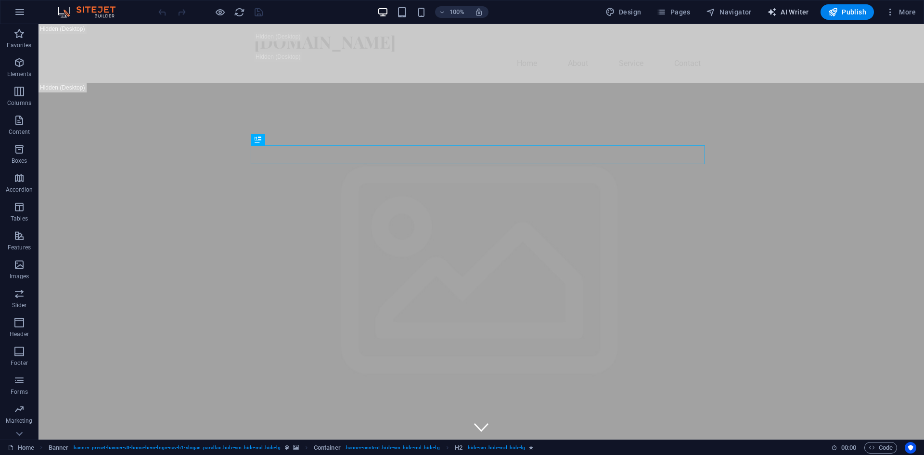
click at [797, 8] on span "AI Writer" at bounding box center [788, 12] width 42 height 10
select select "English"
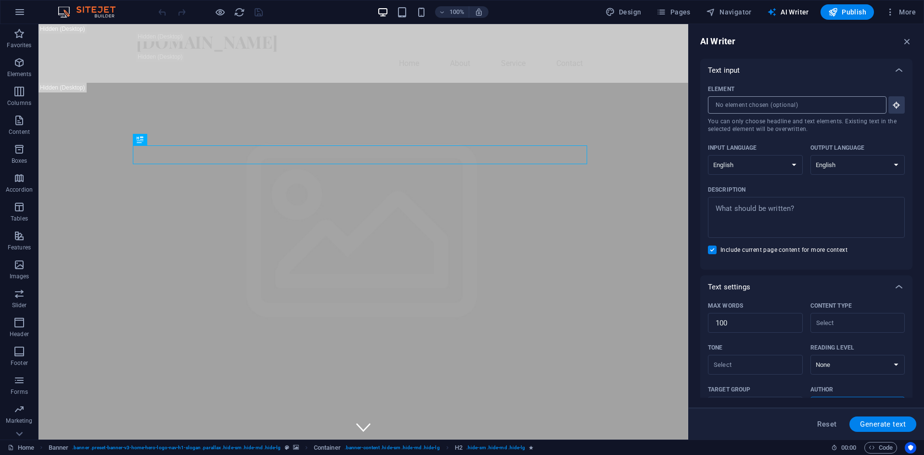
click at [785, 103] on input "Element ​ You can only choose headline and text elements. Existing text in the …" at bounding box center [794, 104] width 172 height 17
click at [634, 10] on span "Design" at bounding box center [624, 12] width 36 height 10
select select "px"
select select "200"
select select "px"
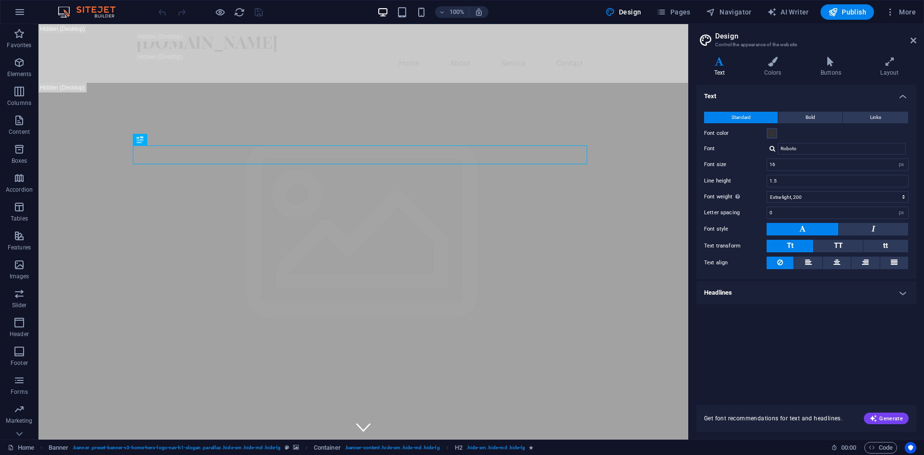
click at [877, 424] on div "Get font recommendations for text and headlines. Generate" at bounding box center [807, 418] width 220 height 27
click at [880, 418] on span "Generate" at bounding box center [886, 418] width 33 height 8
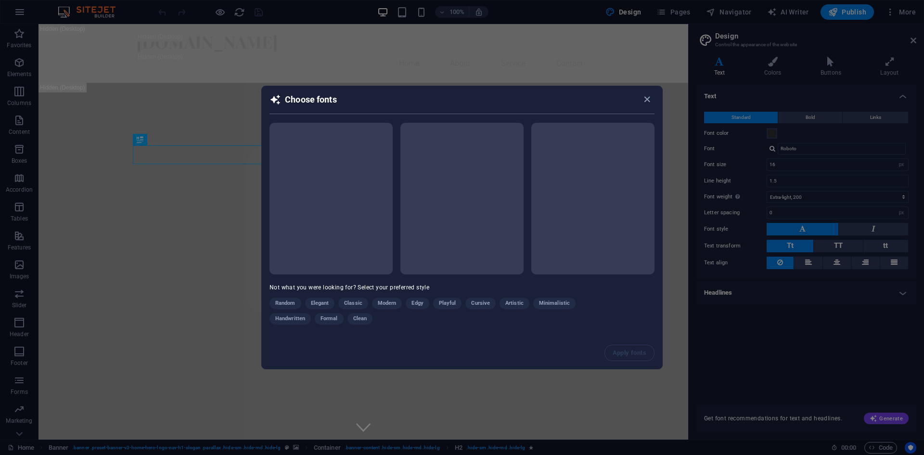
click at [325, 301] on div "Random Elegant Classic Modern Edgy Playful Cursive Artistic Minimalistic Handwr…" at bounding box center [438, 313] width 337 height 31
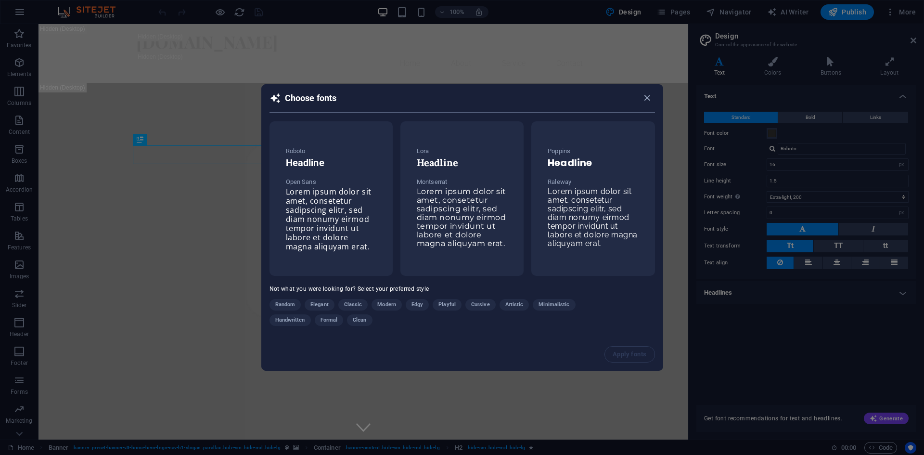
click at [328, 304] on span "Elegant" at bounding box center [320, 305] width 18 height 12
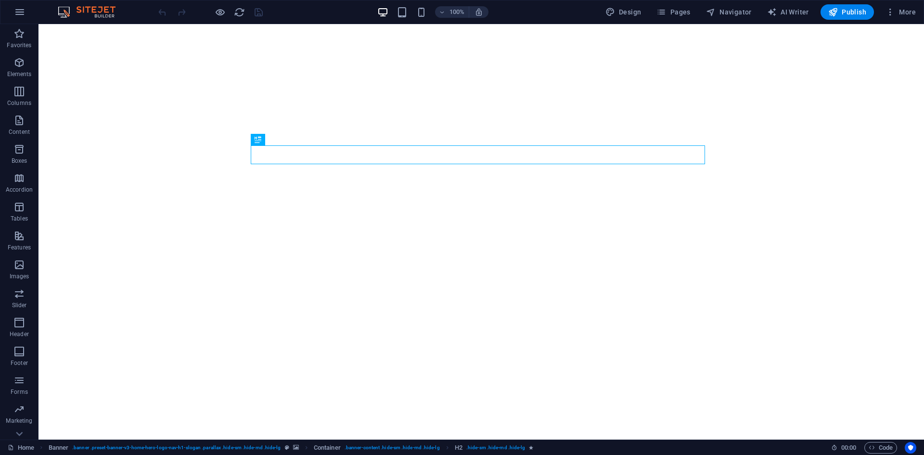
click at [67, 12] on img at bounding box center [91, 12] width 72 height 12
click at [890, 10] on icon "button" at bounding box center [891, 12] width 10 height 10
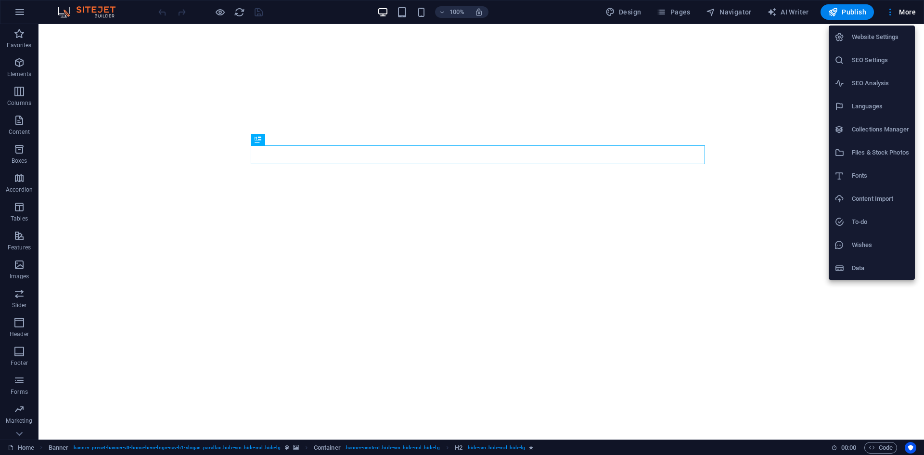
click at [21, 13] on div at bounding box center [462, 227] width 924 height 455
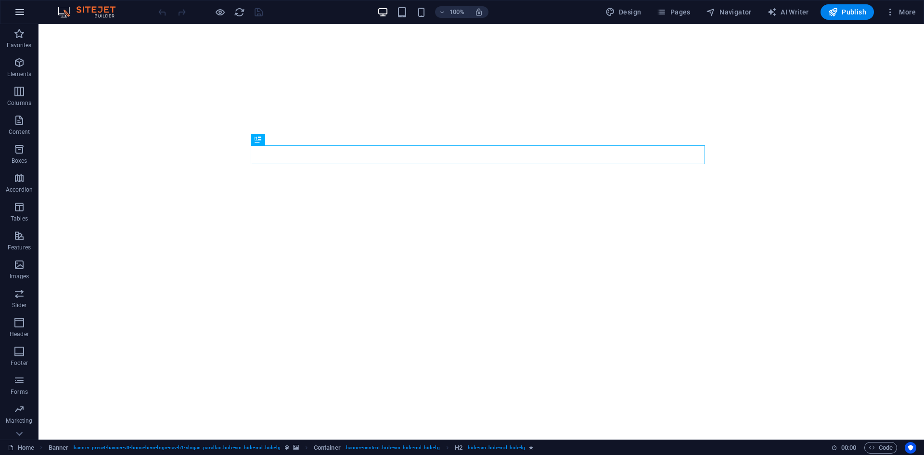
click at [16, 11] on icon "button" at bounding box center [20, 12] width 12 height 12
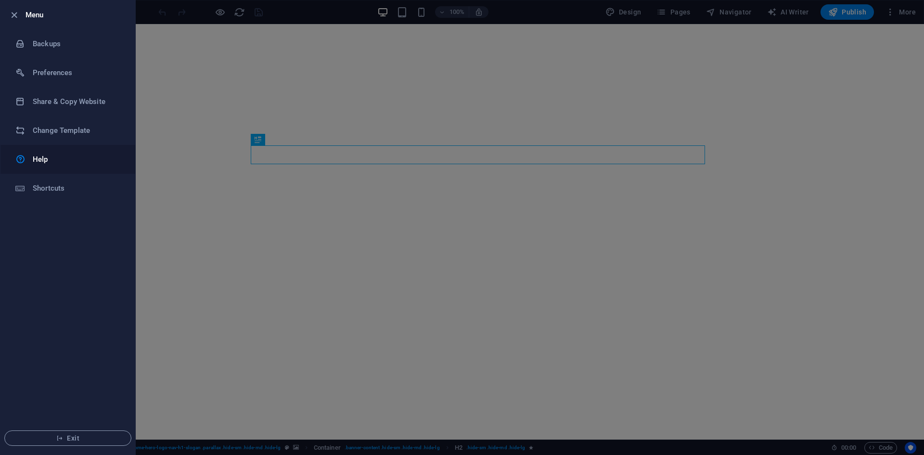
click at [66, 163] on h6 "Help" at bounding box center [77, 160] width 89 height 12
click at [80, 107] on h6 "Share & Copy Website" at bounding box center [77, 102] width 89 height 12
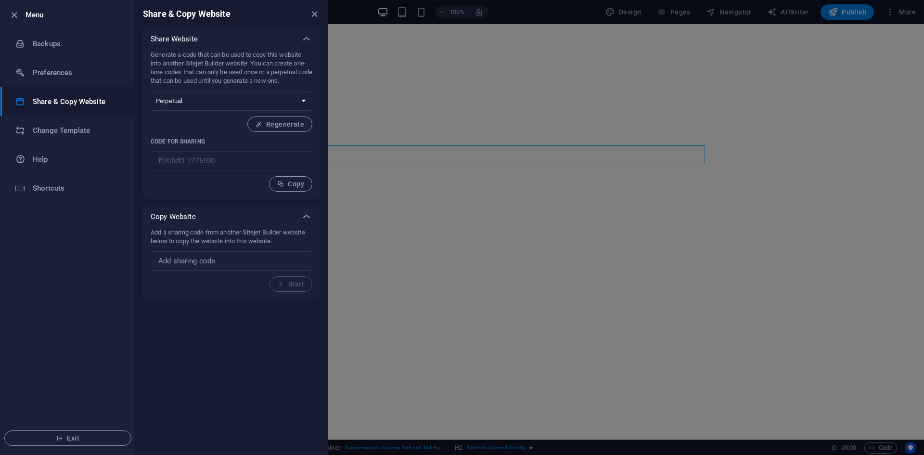
click at [80, 107] on h6 "Share & Copy Website" at bounding box center [77, 102] width 89 height 12
click at [56, 79] on li "Preferences" at bounding box center [67, 72] width 135 height 29
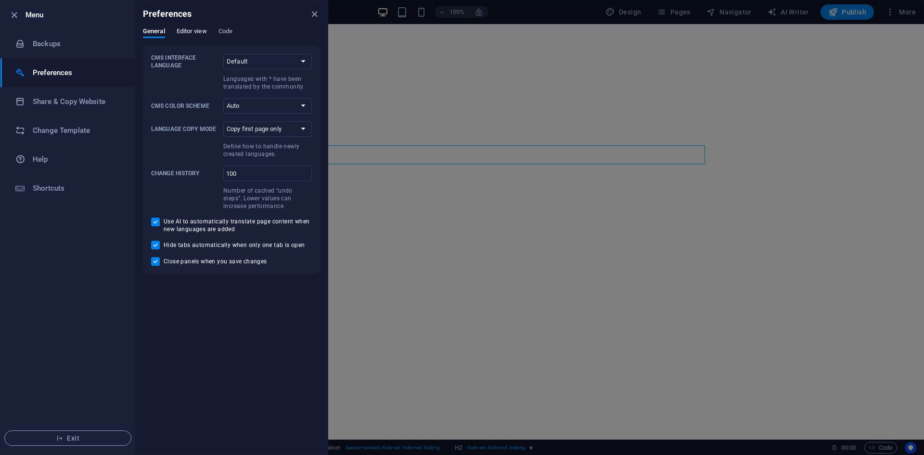
click at [195, 34] on span "Editor view" at bounding box center [192, 32] width 30 height 13
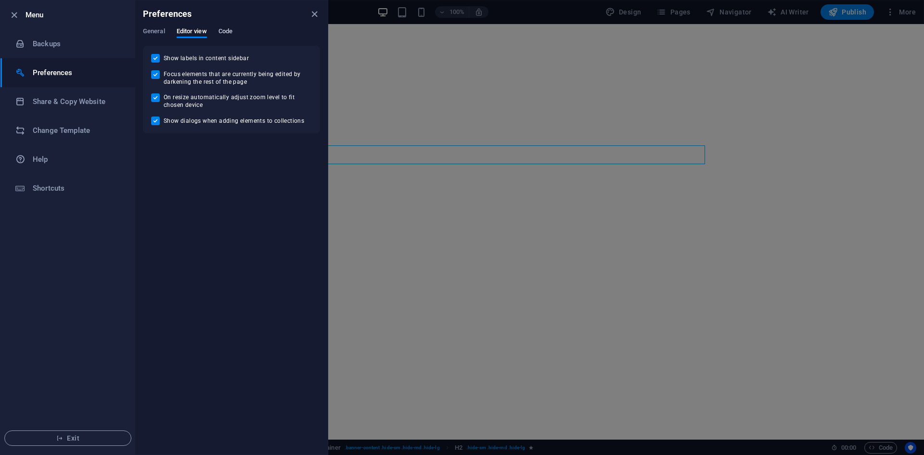
click at [227, 33] on span "Code" at bounding box center [226, 32] width 14 height 13
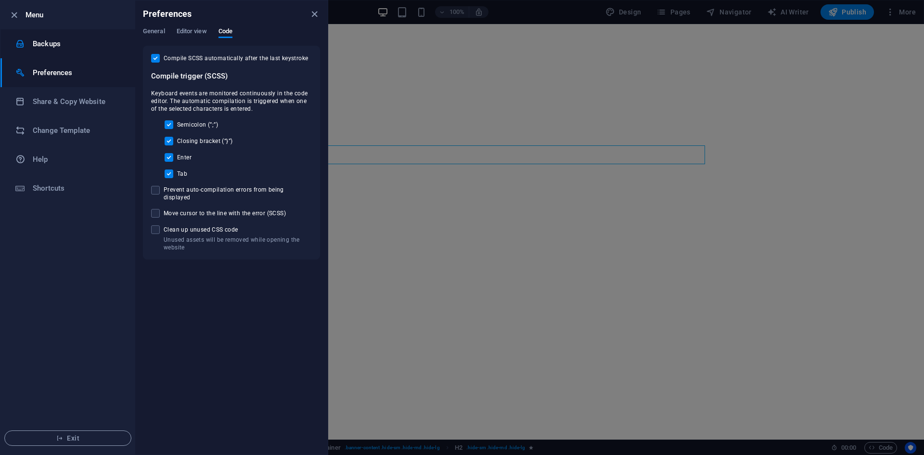
click at [39, 47] on h6 "Backups" at bounding box center [77, 44] width 89 height 12
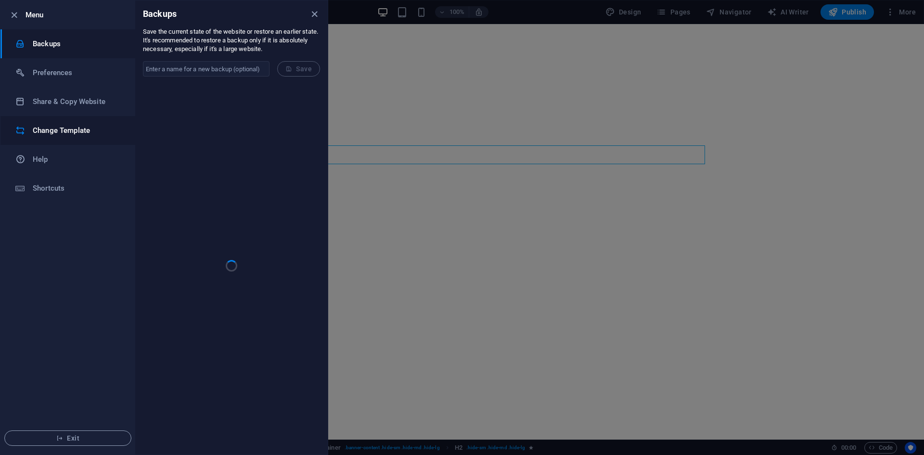
click at [68, 126] on h6 "Change Template" at bounding box center [77, 131] width 89 height 12
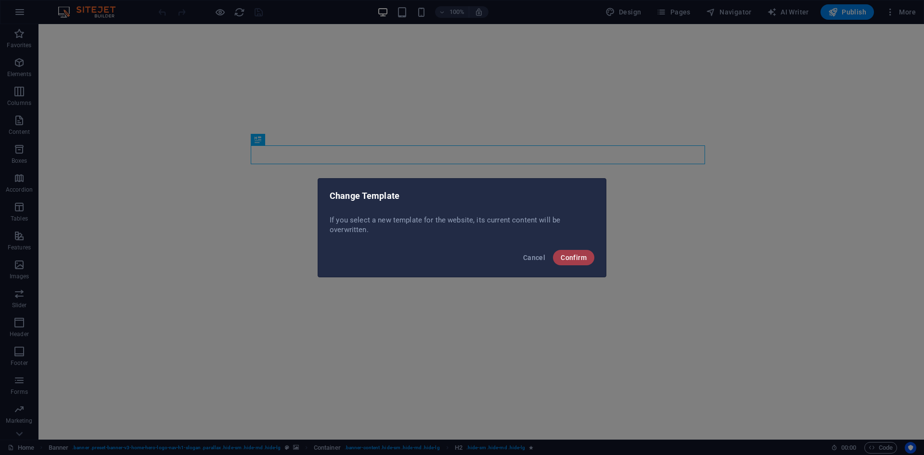
click at [572, 263] on button "Confirm" at bounding box center [573, 257] width 41 height 15
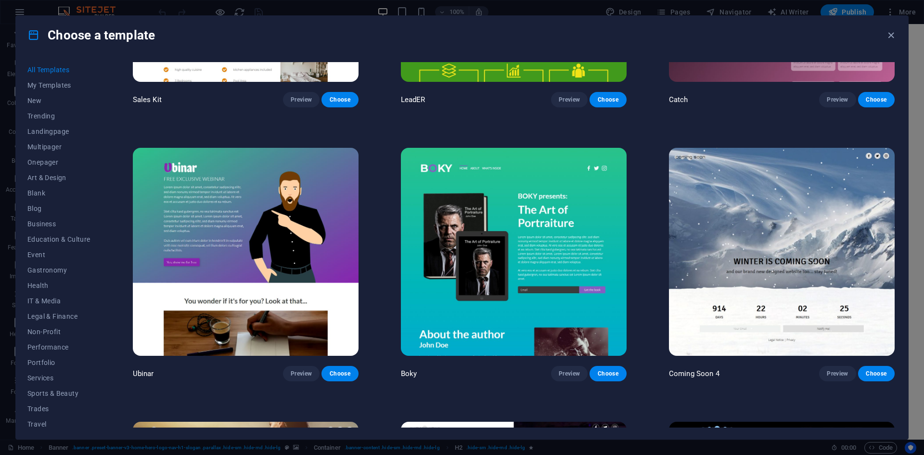
scroll to position [14881, 0]
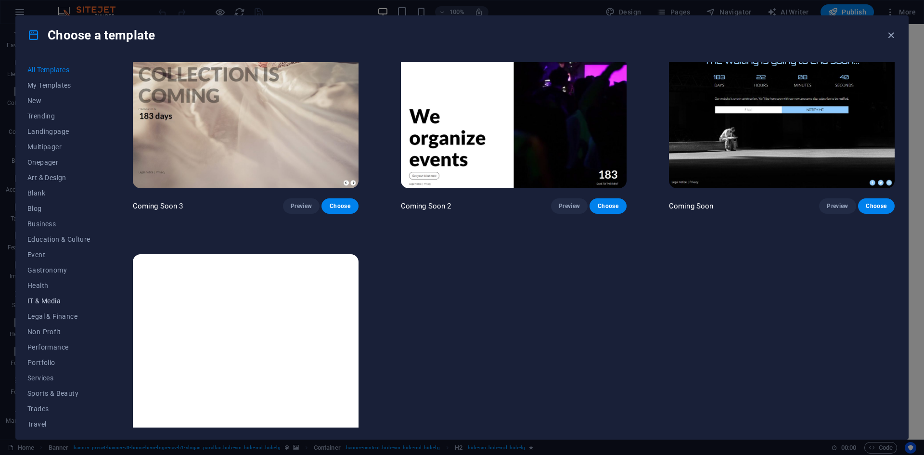
click at [53, 300] on span "IT & Media" at bounding box center [58, 301] width 63 height 8
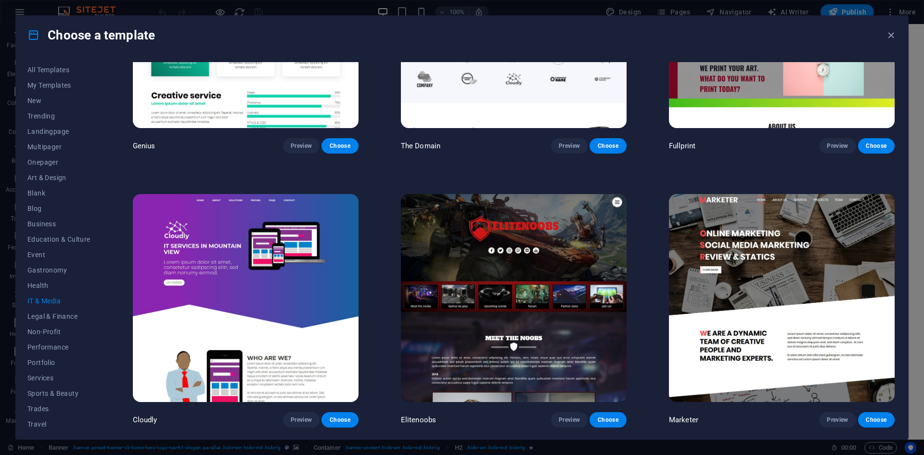
scroll to position [688, 0]
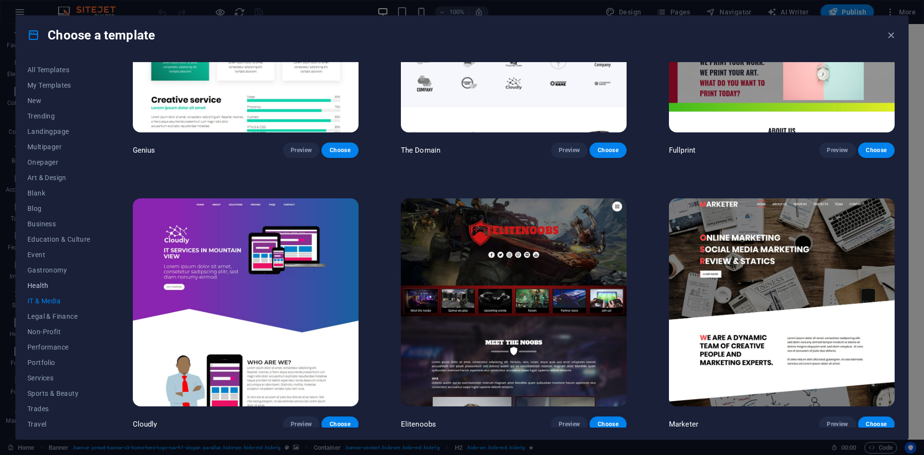
click at [46, 280] on button "Health" at bounding box center [58, 285] width 63 height 15
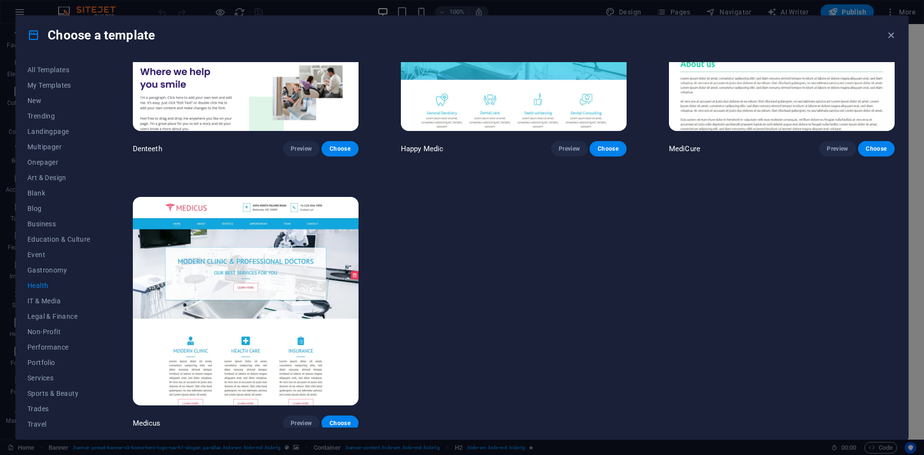
click at [245, 241] on img at bounding box center [246, 301] width 226 height 208
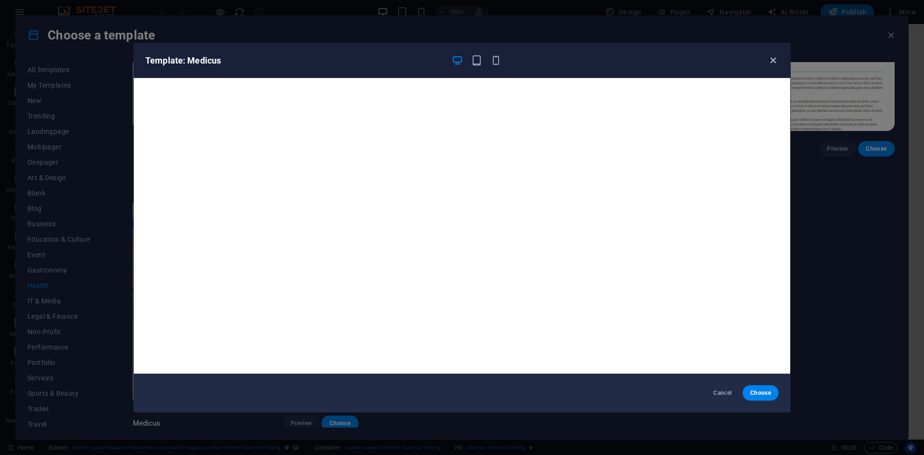
click at [777, 57] on icon "button" at bounding box center [773, 60] width 11 height 11
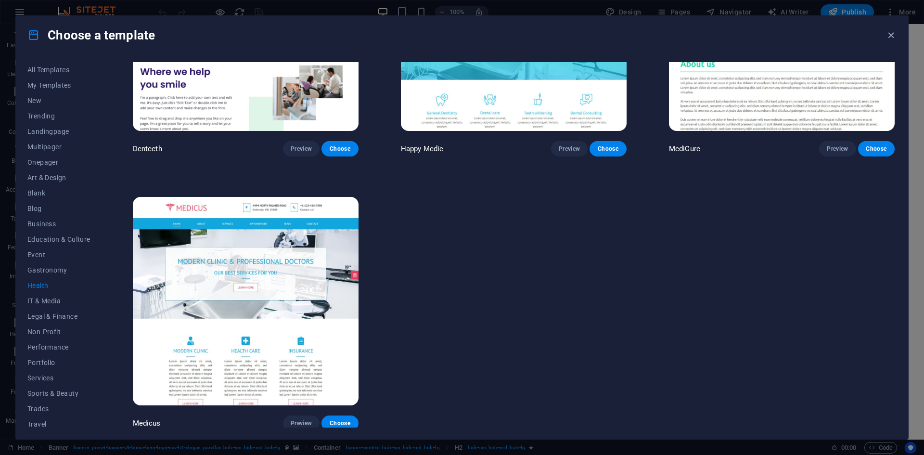
scroll to position [0, 0]
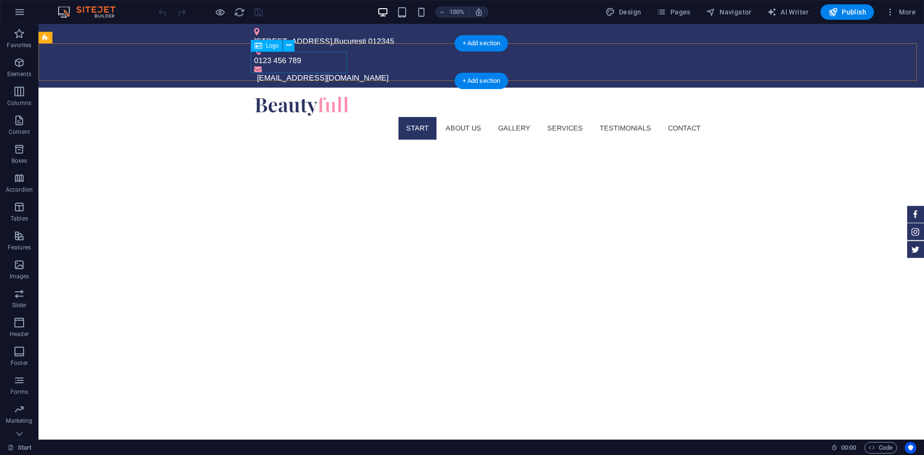
click at [292, 95] on div at bounding box center [481, 106] width 454 height 22
click at [414, 117] on nav "Start About us Gallery Services Testimonials Contact" at bounding box center [481, 128] width 454 height 22
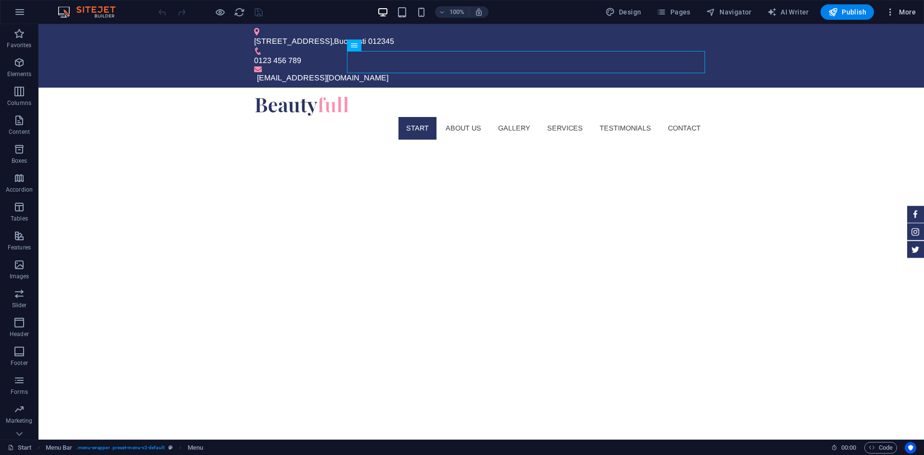
click at [893, 14] on icon "button" at bounding box center [891, 12] width 10 height 10
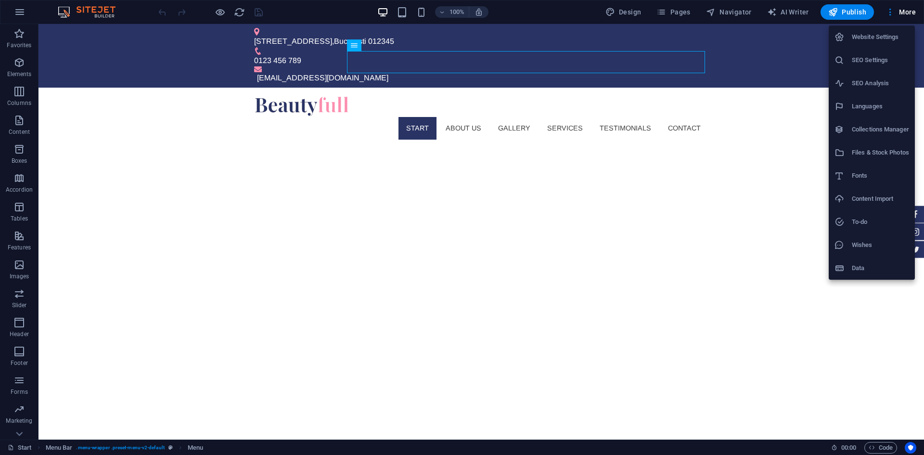
click at [777, 13] on div at bounding box center [462, 227] width 924 height 455
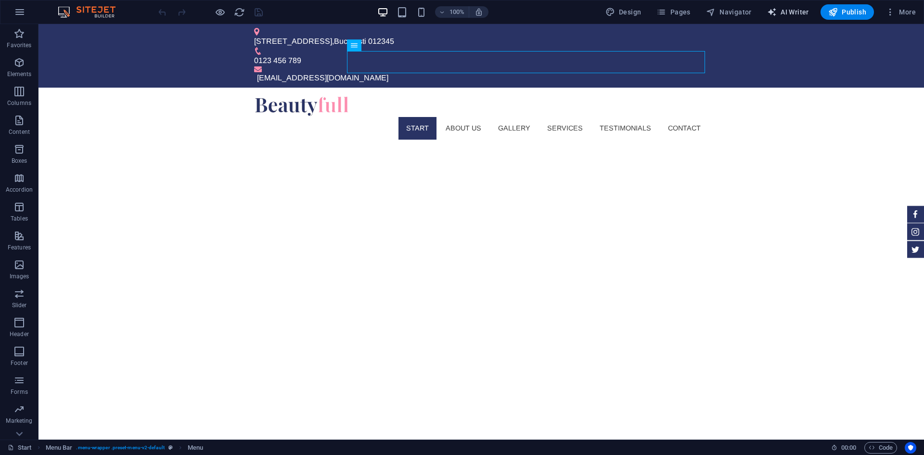
click at [781, 14] on span "AI Writer" at bounding box center [788, 12] width 42 height 10
select select "English"
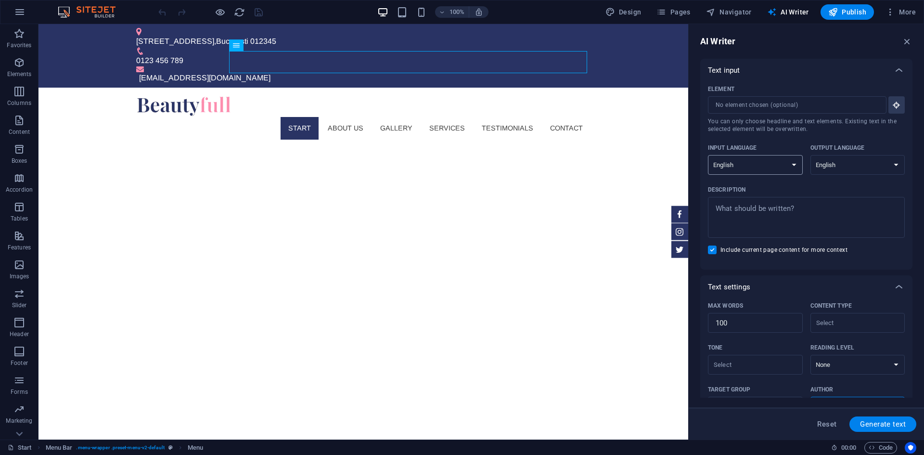
click at [797, 162] on select "Albanian Arabic Armenian Awadhi Azerbaijani Bashkir Basque Belarusian Bengali B…" at bounding box center [755, 165] width 95 height 20
select select "Romanian"
click at [708, 155] on select "Albanian Arabic Armenian Awadhi Azerbaijani Bashkir Basque Belarusian Bengali B…" at bounding box center [755, 165] width 95 height 20
click at [855, 164] on select "Albanian Arabic Armenian Awadhi Azerbaijani Bashkir Basque Belarusian Bengali B…" at bounding box center [858, 165] width 95 height 20
select select "Romanian"
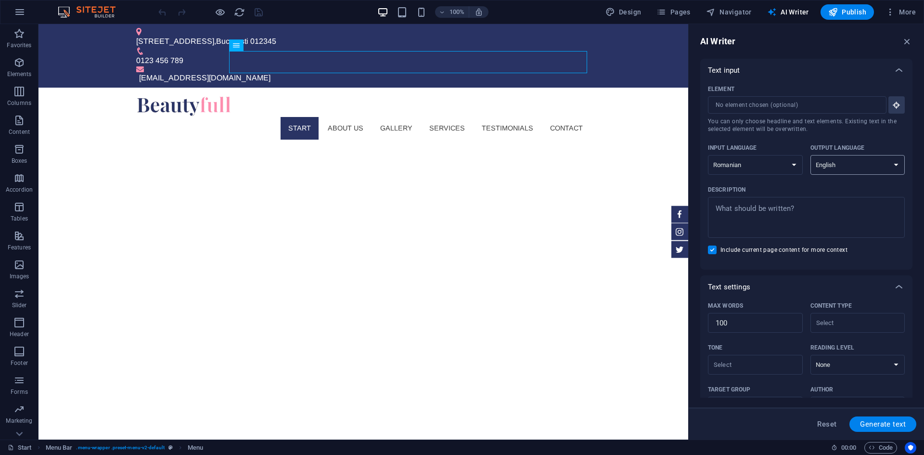
click at [811, 155] on select "Albanian Arabic Armenian Awadhi Azerbaijani Bashkir Basque Belarusian Bengali B…" at bounding box center [858, 165] width 95 height 20
click at [901, 419] on button "Generate text" at bounding box center [883, 423] width 67 height 15
type textarea "x"
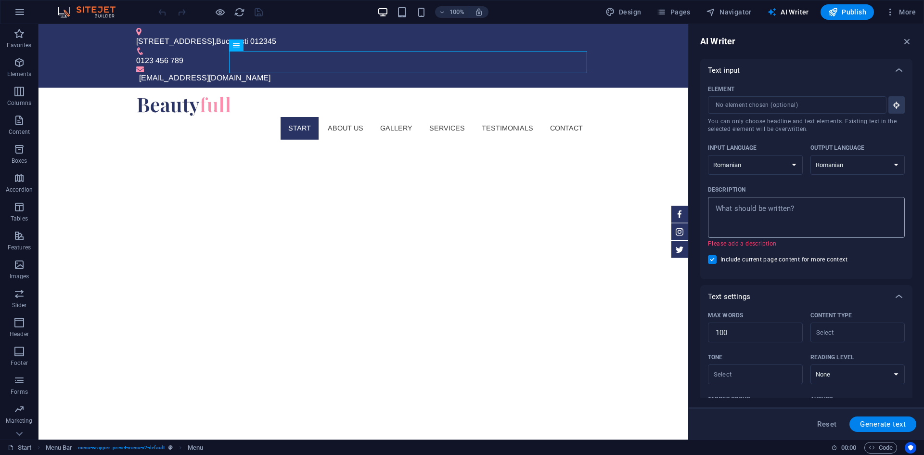
type textarea "x"
click at [828, 205] on textarea "Description x ​ Please add a description" at bounding box center [806, 217] width 187 height 31
click at [821, 221] on textarea "Description x ​ Please add a description" at bounding box center [806, 217] width 187 height 31
type textarea "M"
type textarea "x"
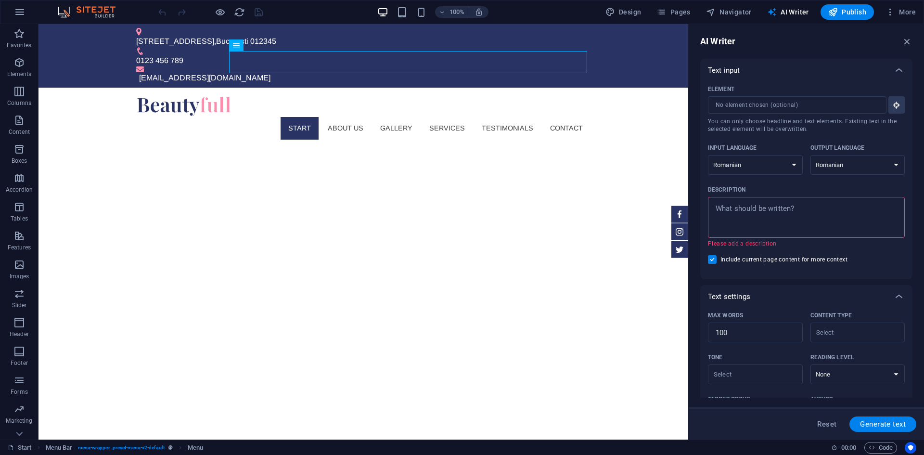
type textarea "x"
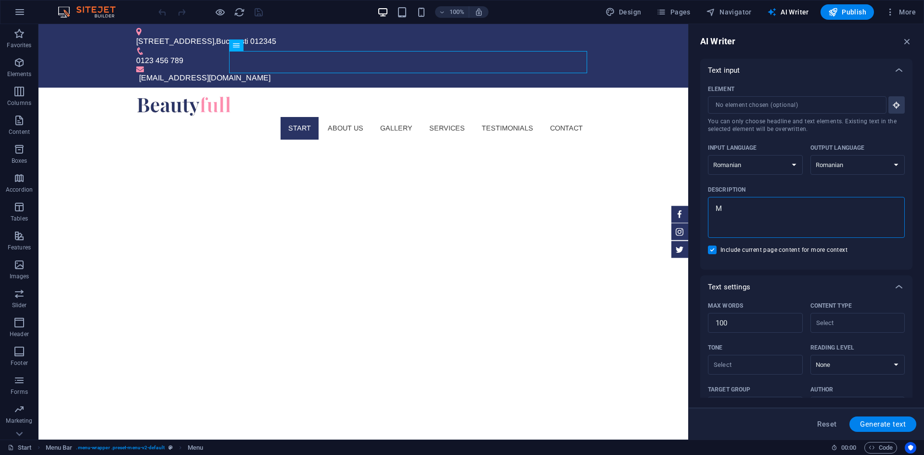
type textarea "Ma"
type textarea "x"
type textarea "Mag"
type textarea "x"
type textarea "Maga"
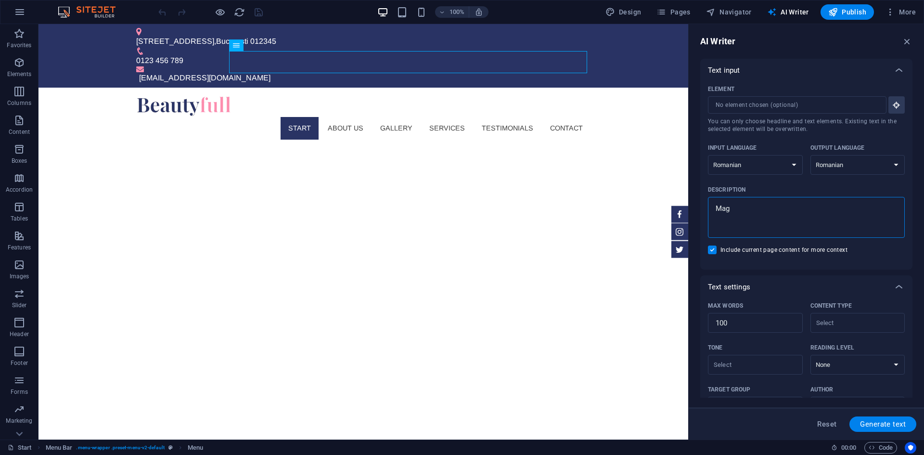
type textarea "x"
type textarea "Magaz"
type textarea "x"
type textarea "Magazi"
type textarea "x"
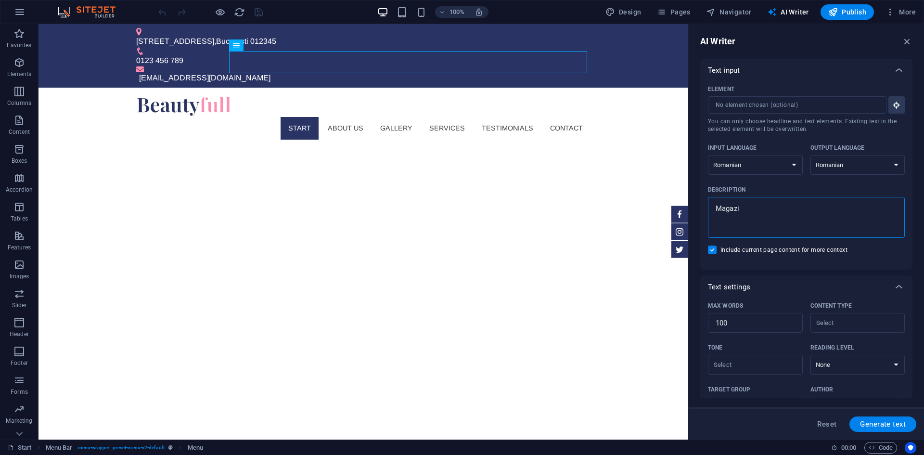
type textarea "Magazin"
type textarea "x"
type textarea "Magazin"
type textarea "x"
type textarea "Magazin c"
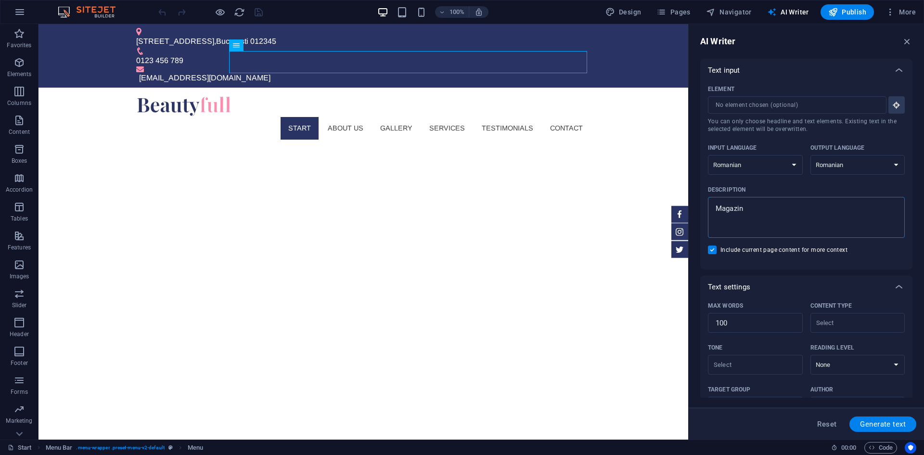
type textarea "x"
type textarea "Magazin co"
type textarea "x"
type textarea "Magazin cos"
type textarea "x"
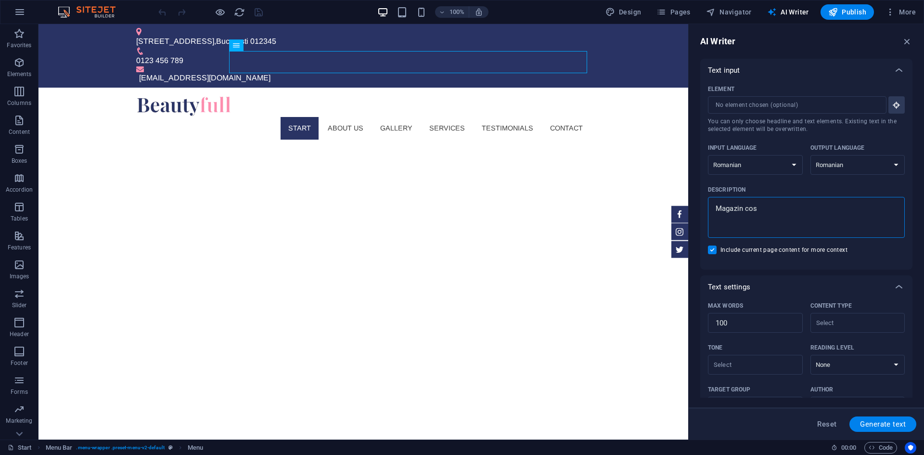
type textarea "Magazin cos"
type textarea "x"
type textarea "Magazin cos c"
type textarea "x"
type textarea "Magazin cos ca"
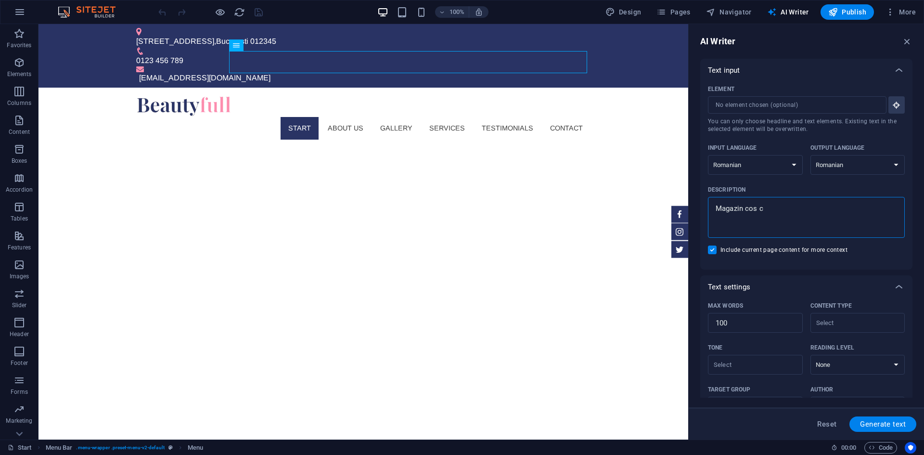
type textarea "x"
type textarea "Magazin cos cad"
type textarea "x"
type textarea "Magazin cos cado"
type textarea "x"
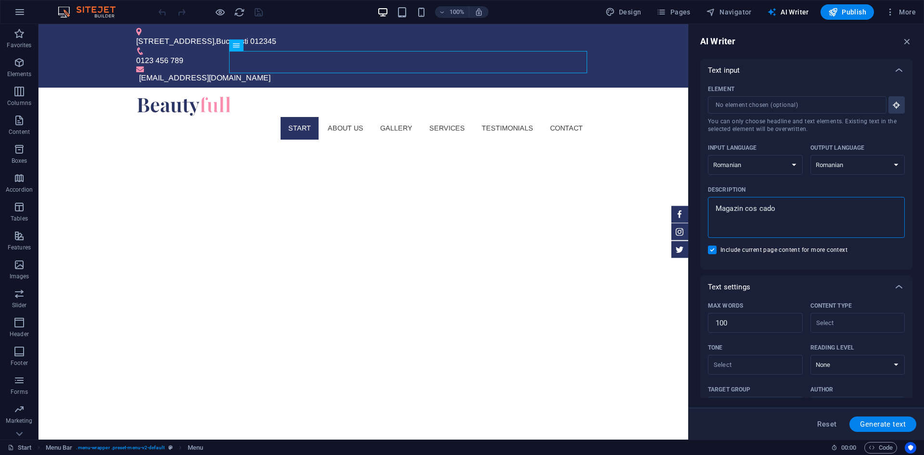
type textarea "Magazin cos cad"
type textarea "x"
type textarea "Magazin cos ca"
type textarea "x"
type textarea "Magazin cos c"
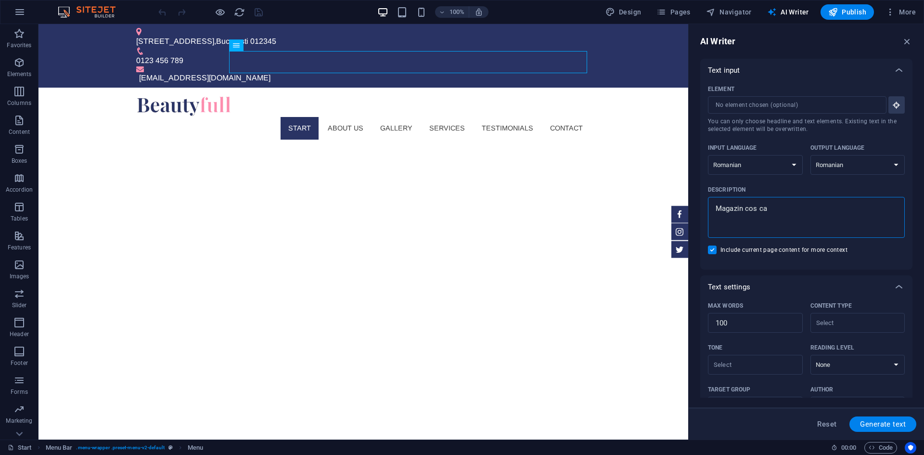
type textarea "x"
type textarea "Magazin cos"
type textarea "x"
type textarea "Magazin cos"
type textarea "x"
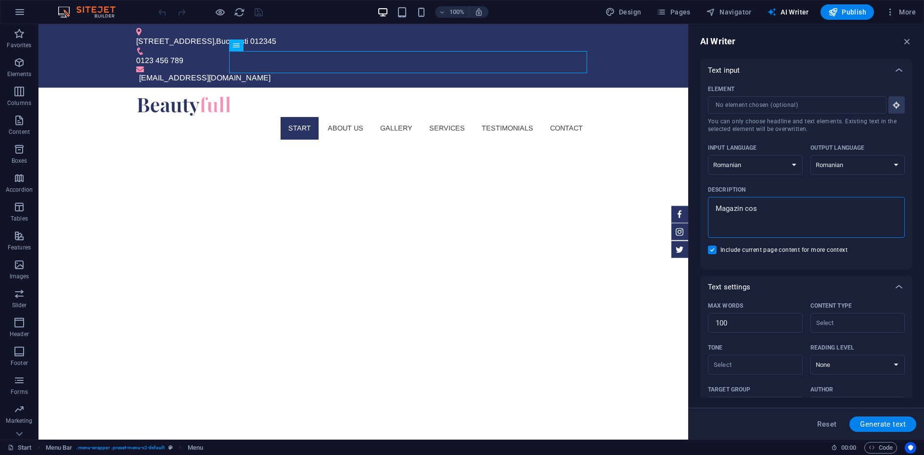
type textarea "Magazin cosu"
type textarea "x"
type textarea "Magazin cosur"
type textarea "x"
type textarea "Magazin cosuri"
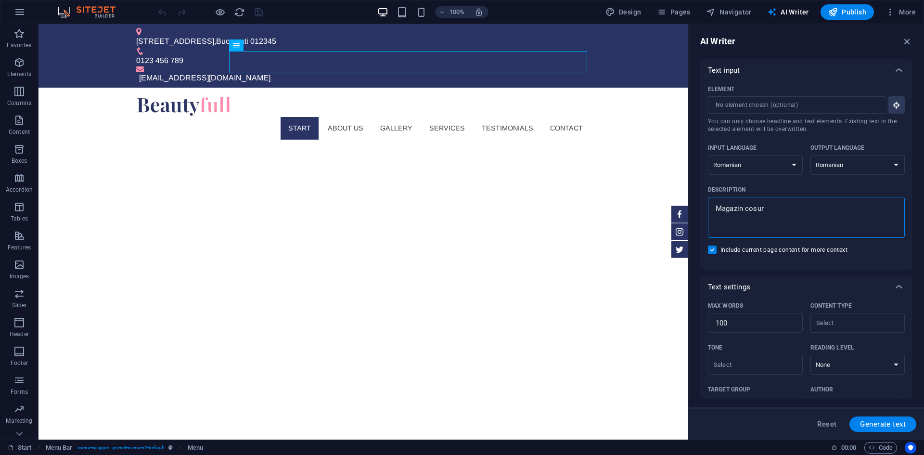
type textarea "x"
type textarea "Magazin cosuri"
type textarea "x"
type textarea "Magazin cosuri c"
type textarea "x"
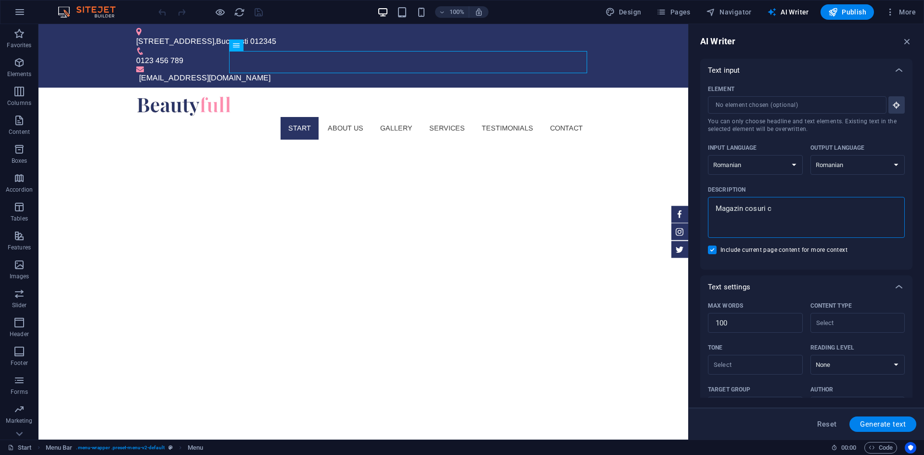
type textarea "Magazin cosuri ca"
type textarea "x"
type textarea "Magazin cosuri cad"
type textarea "x"
type textarea "Magazin cosuri cado"
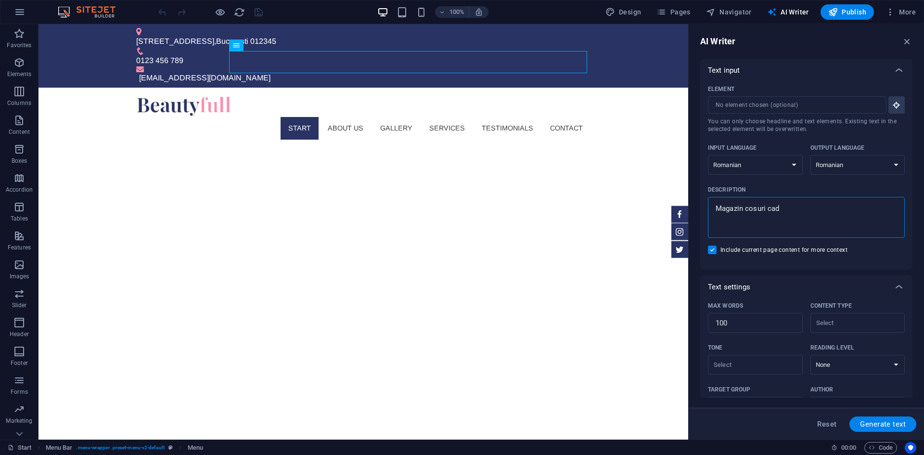
type textarea "x"
type textarea "Magazin cosuri cadou"
type textarea "x"
type textarea "Magazin cosuri cadour"
type textarea "x"
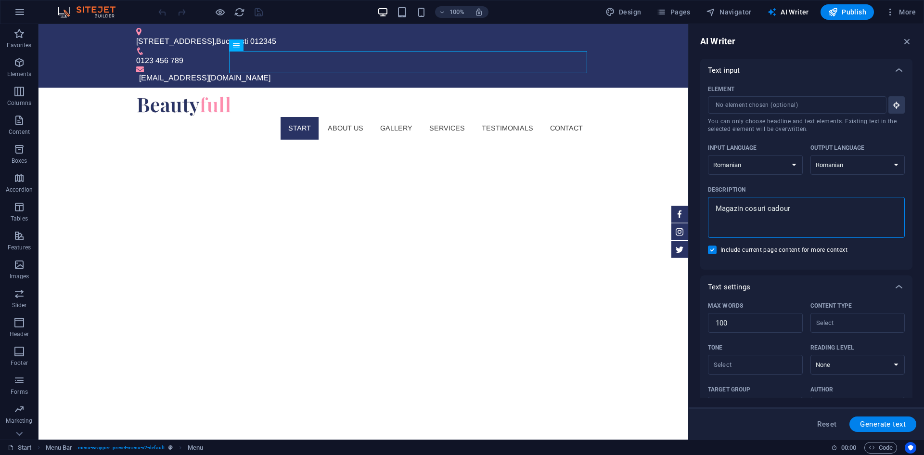
type textarea "Magazin cosuri cadouri"
type textarea "x"
type textarea "Magazin cosuri cadouri"
type textarea "x"
type textarea "Magazin cosuri cadouri p"
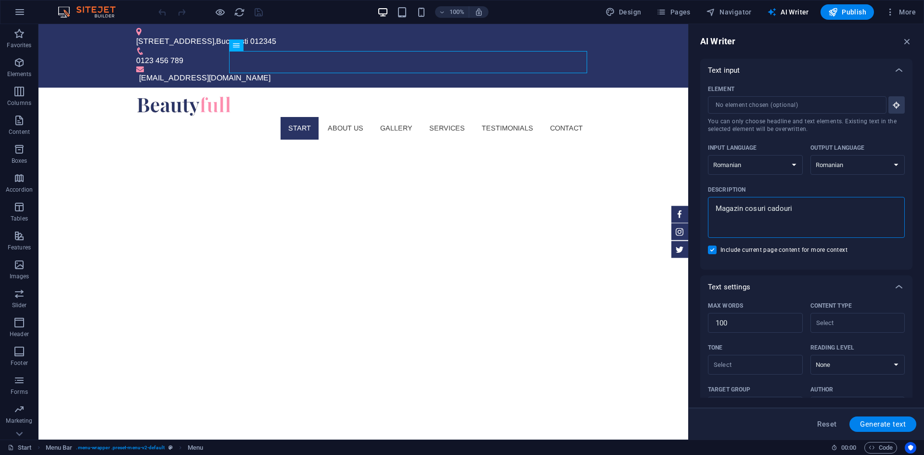
type textarea "x"
type textarea "Magazin cosuri cadouri pe"
type textarea "x"
type textarea "Magazin cosuri cadouri pen"
type textarea "x"
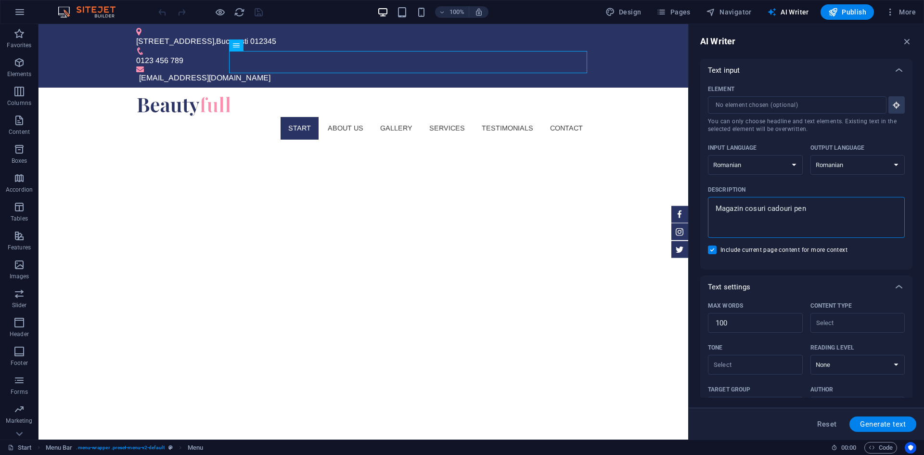
type textarea "Magazin cosuri cadouri pent"
type textarea "x"
type textarea "Magazin cosuri cadouri pentr"
type textarea "x"
type textarea "Magazin cosuri cadouri pentru"
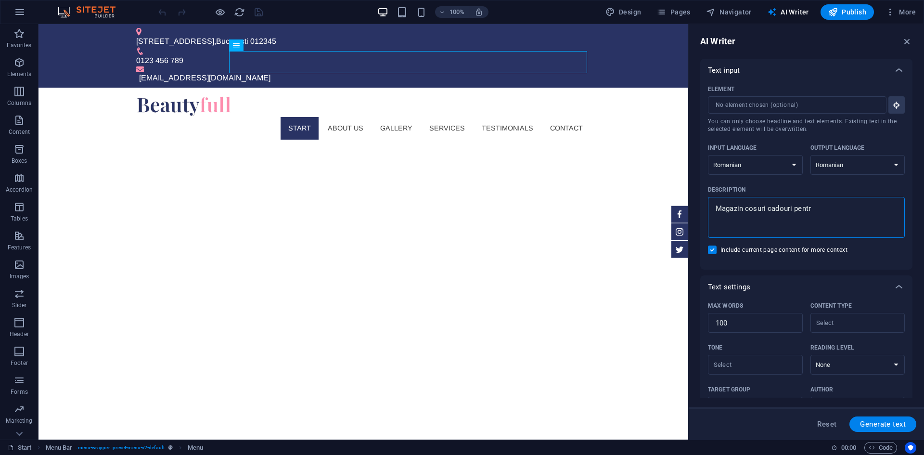
type textarea "x"
type textarea "Magazin cosuri cadouri pentru"
type textarea "x"
type textarea "Magazin cosuri cadouri pentru p"
type textarea "x"
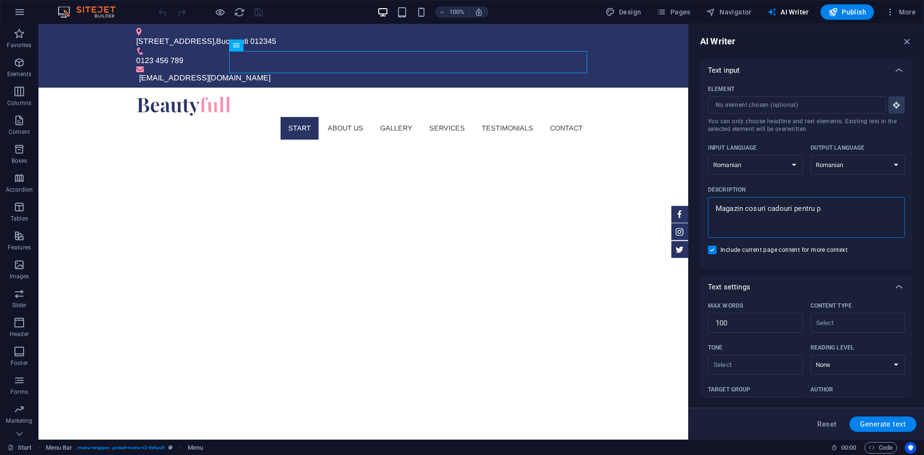
type textarea "Magazin cosuri cadouri pentru pe"
type textarea "x"
type textarea "Magazin cosuri cadouri pentru per"
type textarea "x"
type textarea "Magazin cosuri cadouri pentru pers"
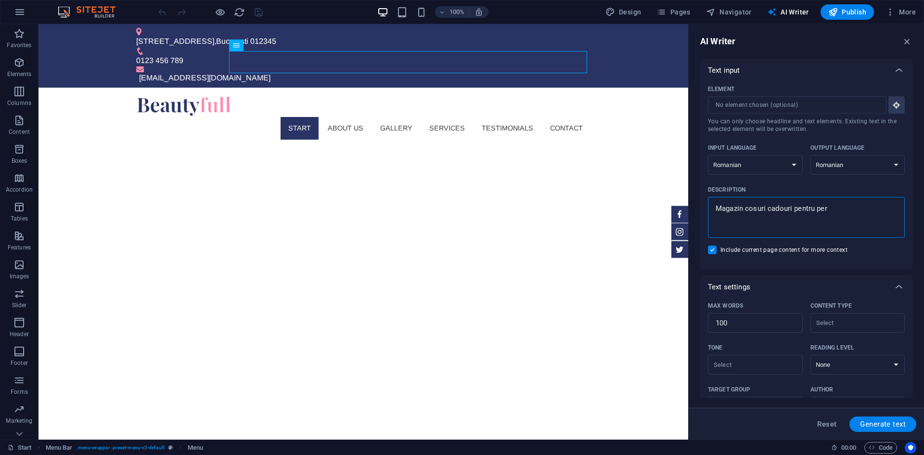
type textarea "x"
type textarea "Magazin cosuri cadouri pentru perso"
type textarea "x"
type textarea "Magazin cosuri cadouri pentru persoa"
type textarea "x"
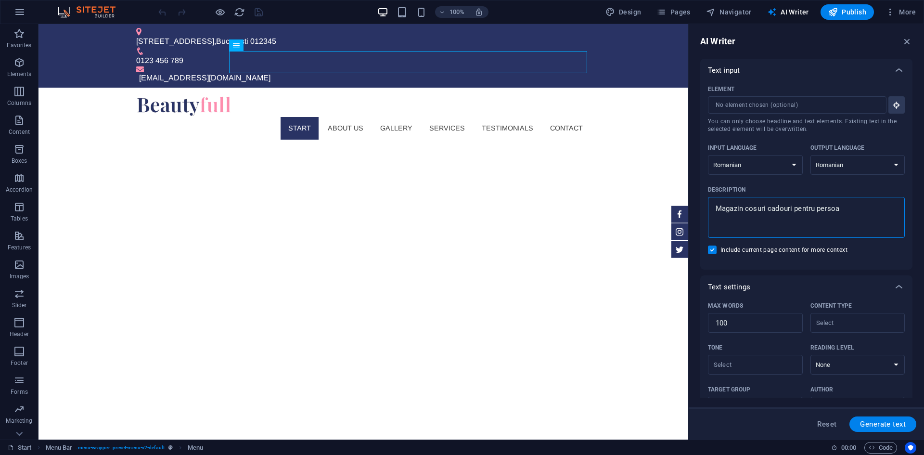
type textarea "Magazin cosuri cadouri pentru persoan"
type textarea "x"
type textarea "Magazin cosuri cadouri pentru persoane"
type textarea "x"
type textarea "Magazin cosuri cadouri pentru persoanel"
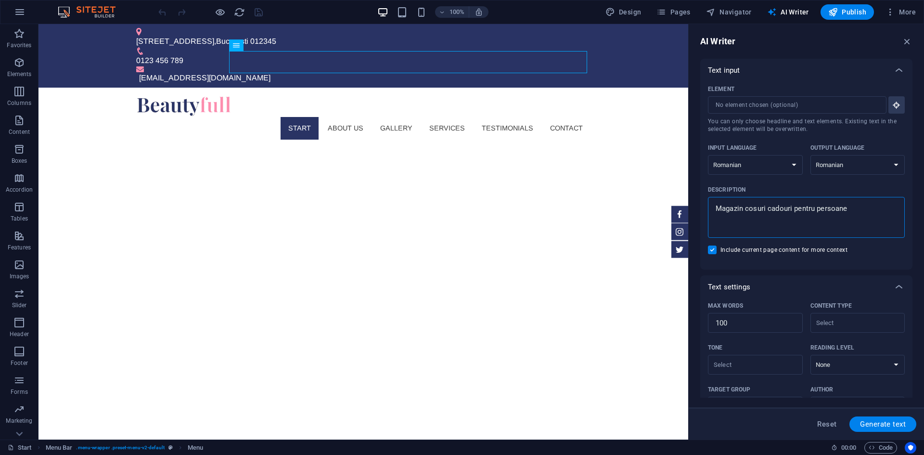
type textarea "x"
type textarea "Magazin cosuri cadouri pentru persoanele"
type textarea "x"
type textarea "Magazin cosuri cadouri pentru persoanele"
type textarea "x"
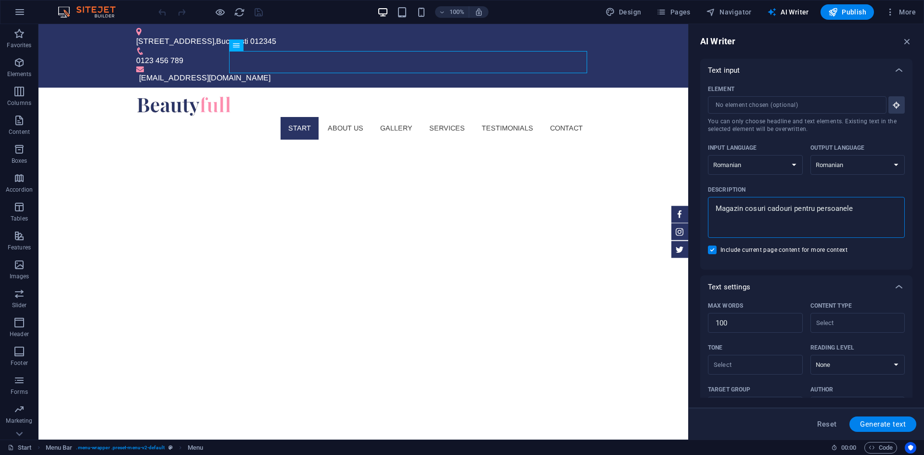
type textarea "Magazin cosuri cadouri pentru persoanele d"
type textarea "x"
type textarea "Magazin cosuri cadouri pentru persoanele dr"
type textarea "x"
type textarea "Magazin cosuri cadouri pentru persoanele dra"
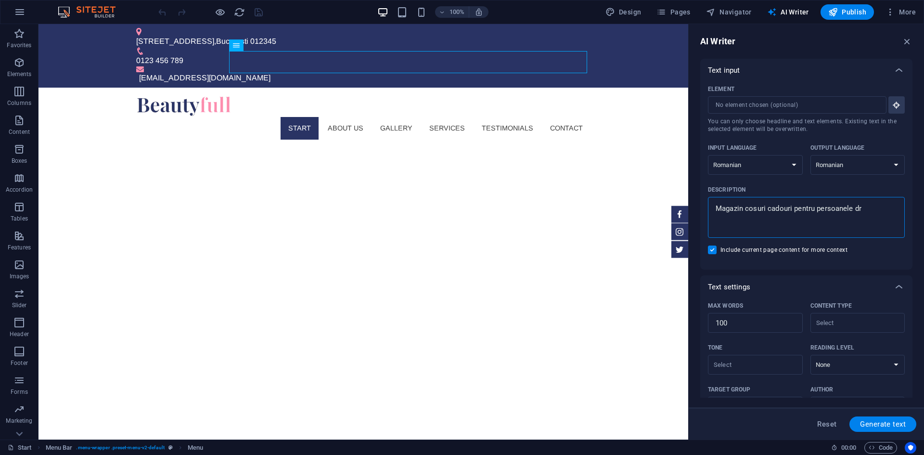
type textarea "x"
type textarea "Magazin cosuri cadouri pentru persoanele drag"
type textarea "x"
type textarea "Magazin cosuri cadouri pentru persoanele dragi"
type textarea "x"
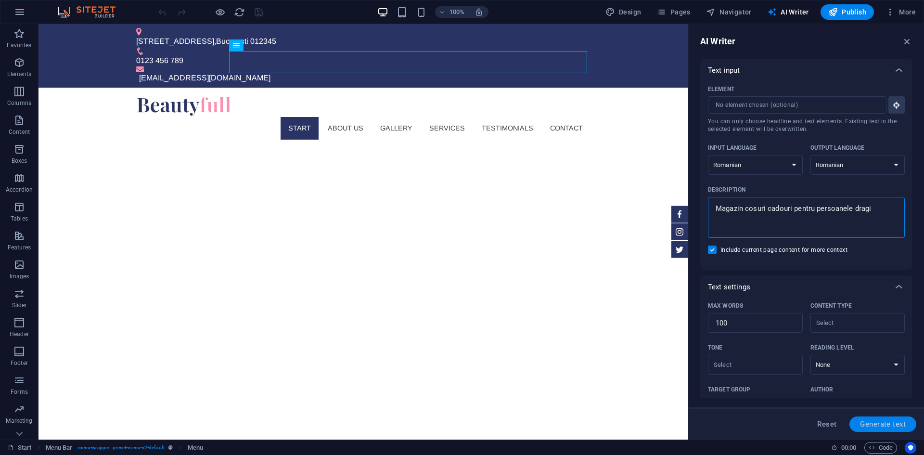
type textarea "Magazin cosuri cadouri pentru persoanele dragi"
click at [878, 419] on button "Generate text" at bounding box center [883, 423] width 67 height 15
type textarea "x"
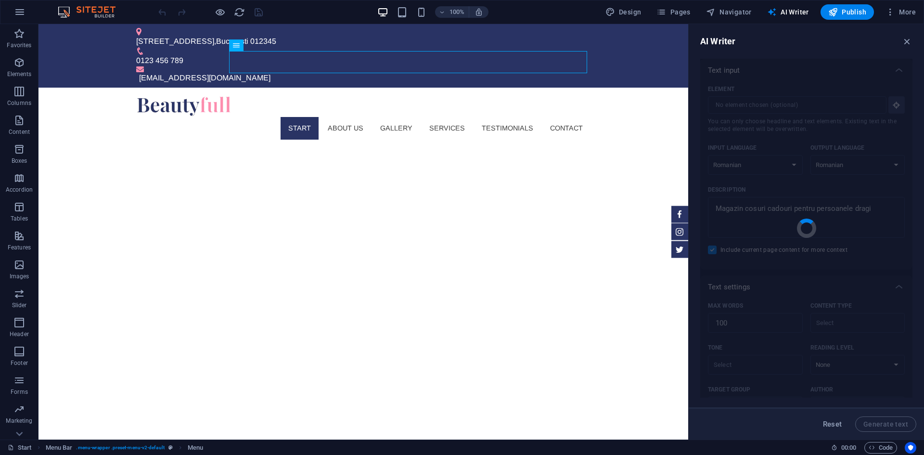
type textarea "x"
type textarea "Descoperiți o selecție diversificată de coșuri cadou, perfecte pentru a aduce z…"
type textarea "x"
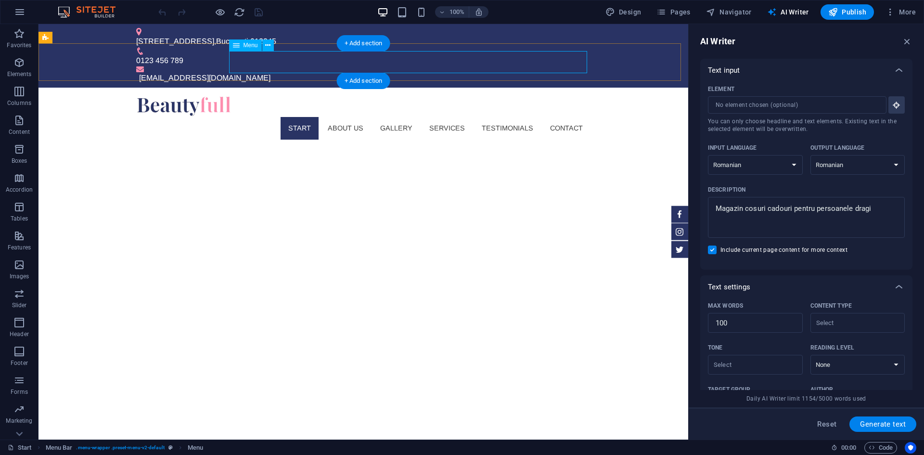
click at [298, 117] on nav "Start About us Gallery Services Testimonials Contact" at bounding box center [363, 128] width 454 height 22
click at [236, 44] on icon at bounding box center [236, 45] width 7 height 12
click at [268, 44] on icon at bounding box center [267, 45] width 5 height 10
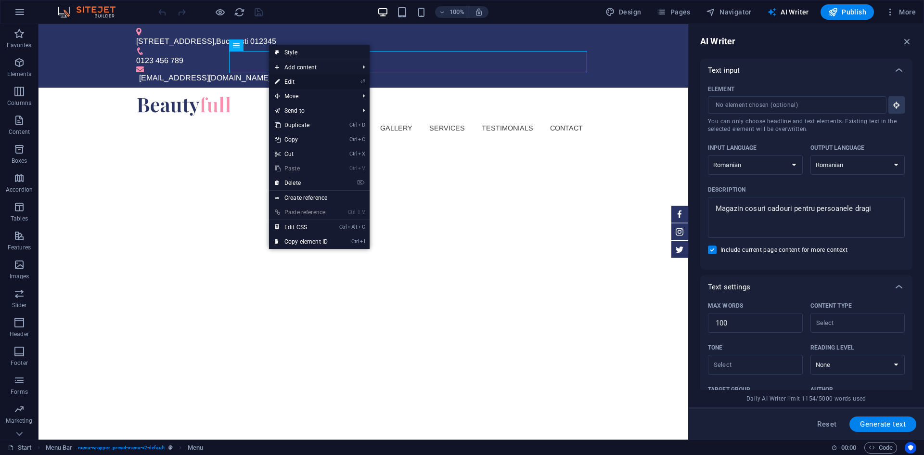
click at [295, 79] on link "⏎ Edit" at bounding box center [301, 82] width 65 height 14
select select
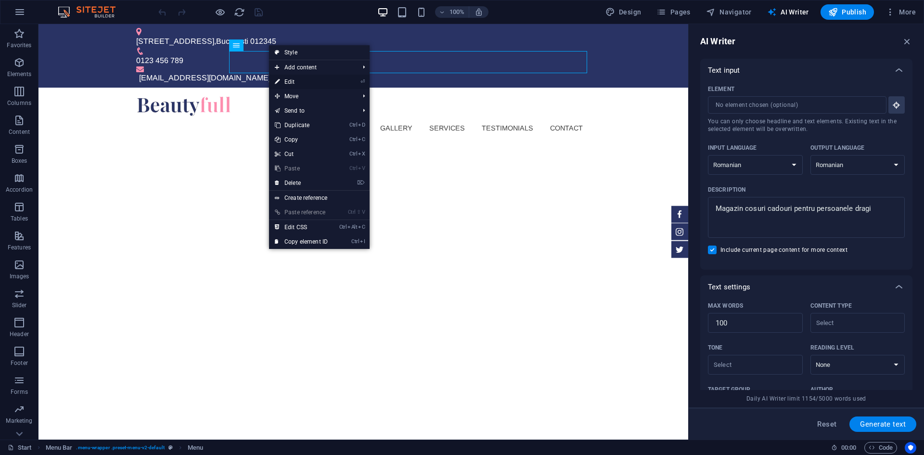
select select
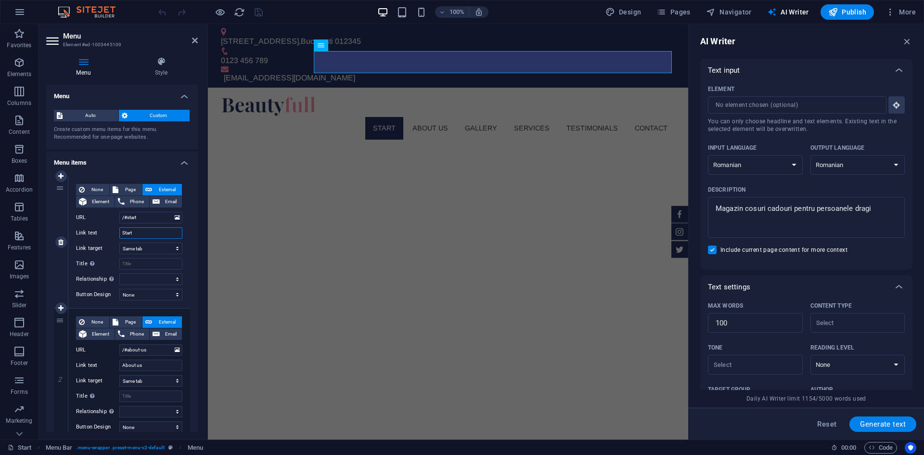
click at [138, 235] on input "Start" at bounding box center [150, 233] width 63 height 12
drag, startPoint x: 146, startPoint y: 235, endPoint x: 96, endPoint y: 232, distance: 49.7
click at [96, 232] on div "Link text Start" at bounding box center [129, 233] width 106 height 12
click at [29, 70] on p "Elements" at bounding box center [19, 74] width 25 height 8
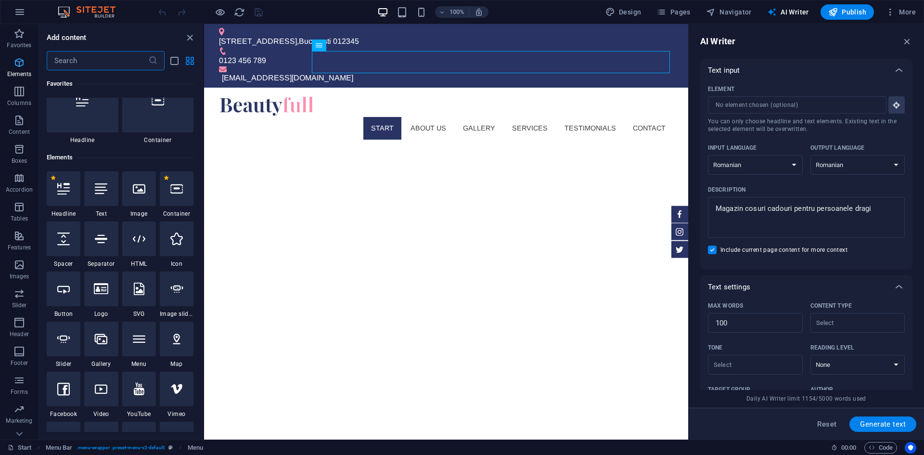
scroll to position [103, 0]
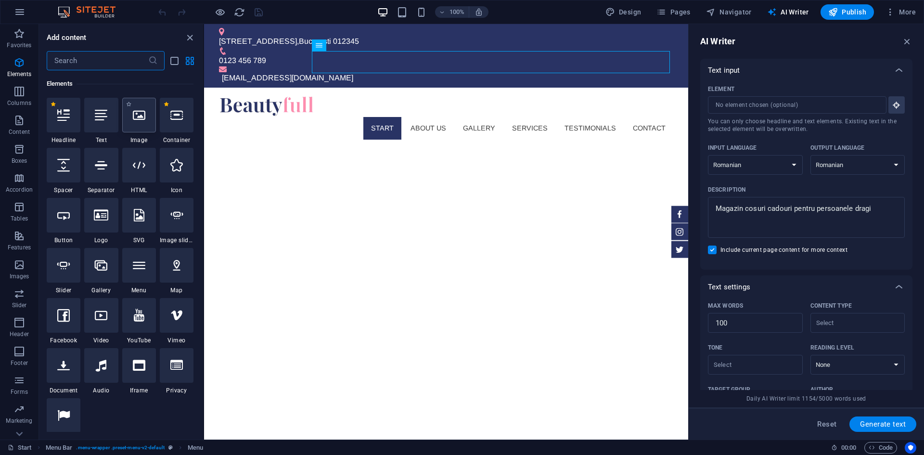
click at [139, 122] on div at bounding box center [139, 115] width 34 height 35
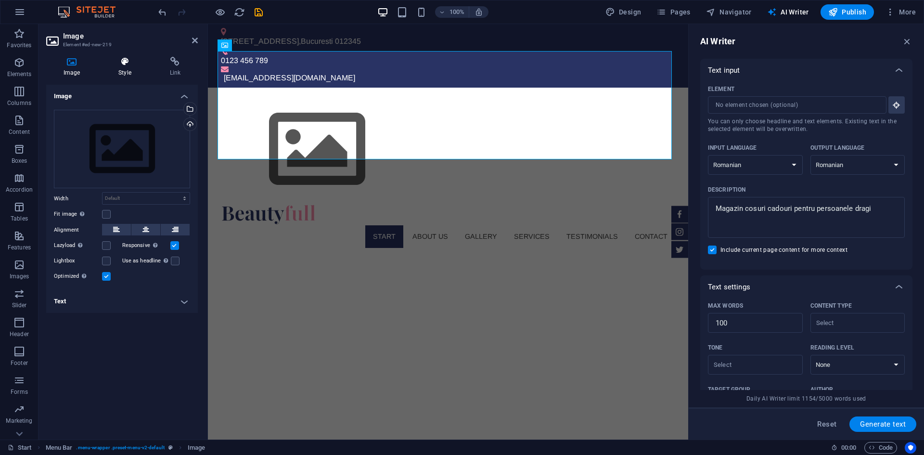
click at [117, 71] on h4 "Style" at bounding box center [126, 67] width 51 height 20
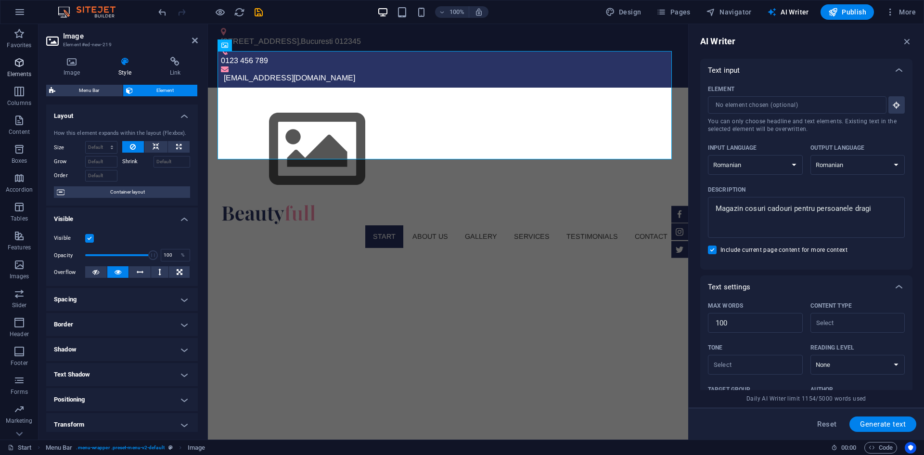
click at [13, 65] on icon "button" at bounding box center [19, 63] width 12 height 12
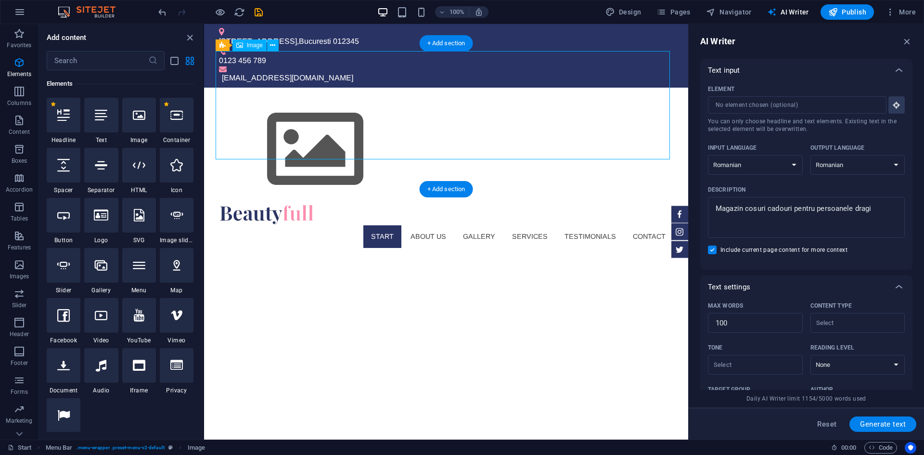
drag, startPoint x: 243, startPoint y: 61, endPoint x: 255, endPoint y: 104, distance: 43.9
click at [255, 104] on figure at bounding box center [446, 149] width 454 height 108
click at [276, 45] on button at bounding box center [273, 45] width 12 height 12
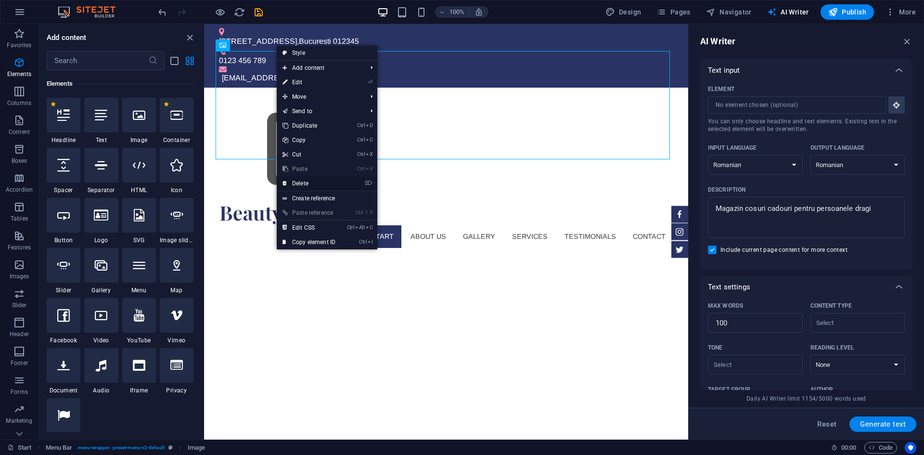
click at [312, 182] on link "⌦ Delete" at bounding box center [309, 183] width 65 height 14
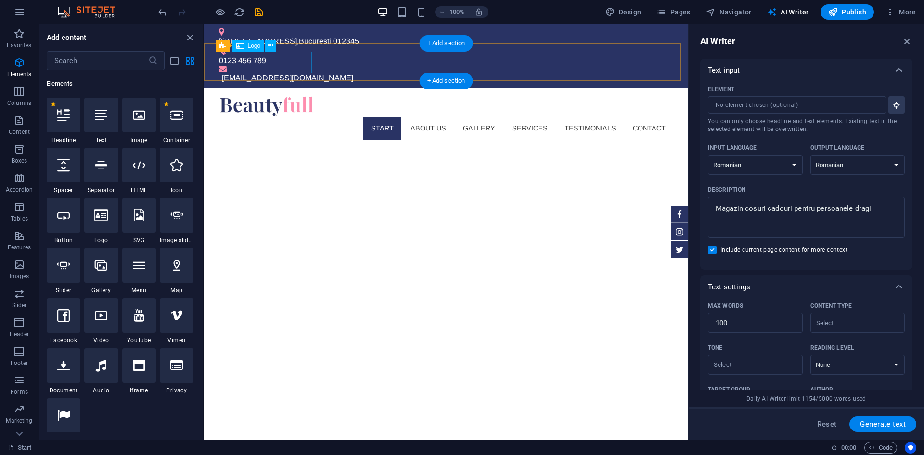
click at [311, 95] on div at bounding box center [446, 106] width 454 height 22
click at [298, 95] on div at bounding box center [446, 106] width 454 height 22
click at [266, 95] on div at bounding box center [446, 106] width 454 height 22
select select "px"
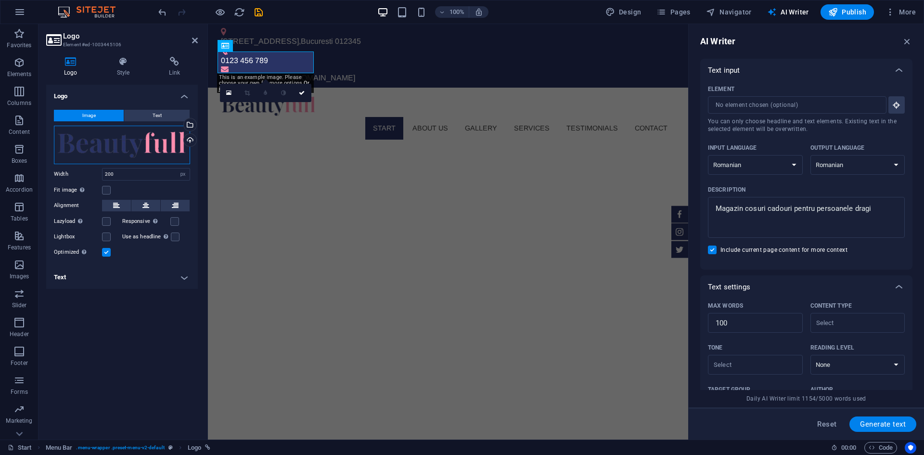
click at [129, 141] on div "Drag files here, click to choose files or select files from Files or our free s…" at bounding box center [122, 145] width 136 height 39
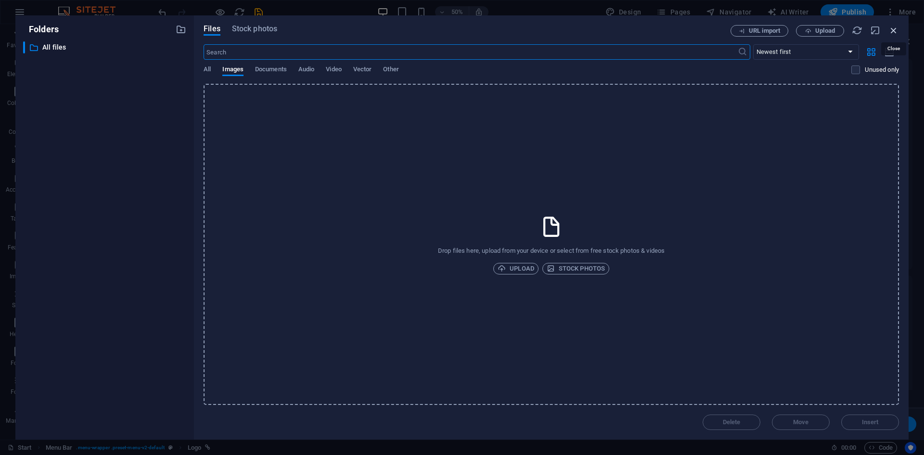
click at [891, 31] on icon "button" at bounding box center [894, 30] width 11 height 11
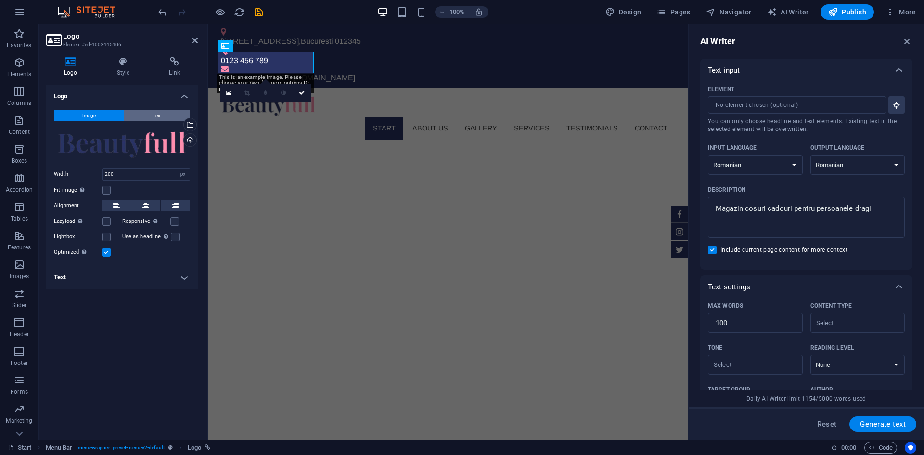
click at [152, 117] on button "Text" at bounding box center [156, 116] width 65 height 12
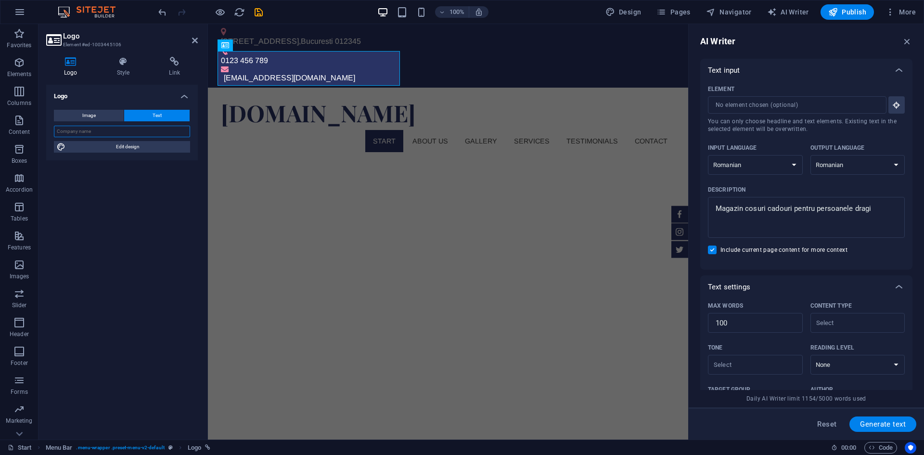
click at [143, 134] on input "text" at bounding box center [122, 132] width 136 height 12
click at [89, 187] on div "Logo Image Text Drag files here, click to choose files or select files from Fil…" at bounding box center [122, 258] width 152 height 347
click at [522, 88] on div "cos-cadou.ro Start About us Gallery Services Testimonials Contact Menu" at bounding box center [448, 124] width 480 height 72
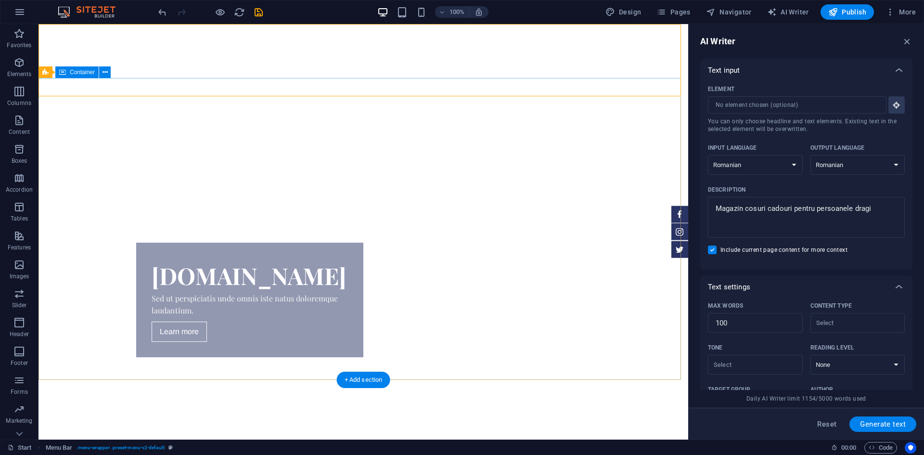
scroll to position [0, 0]
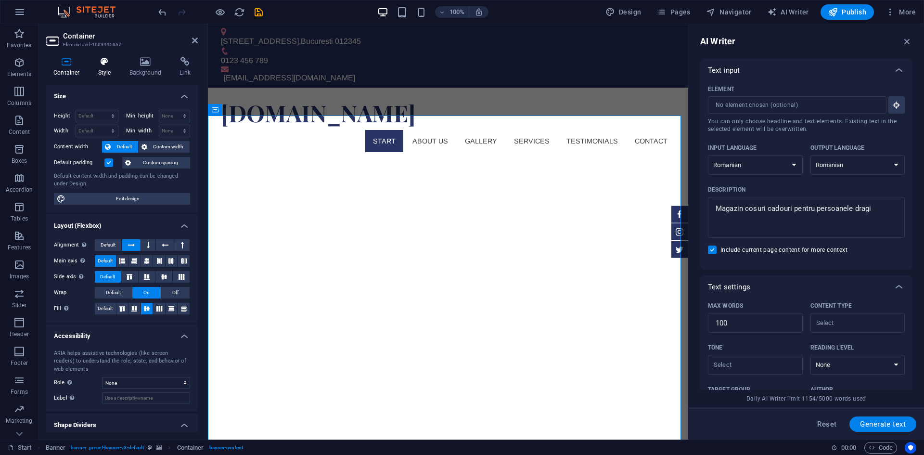
click at [106, 66] on h4 "Style" at bounding box center [106, 67] width 31 height 20
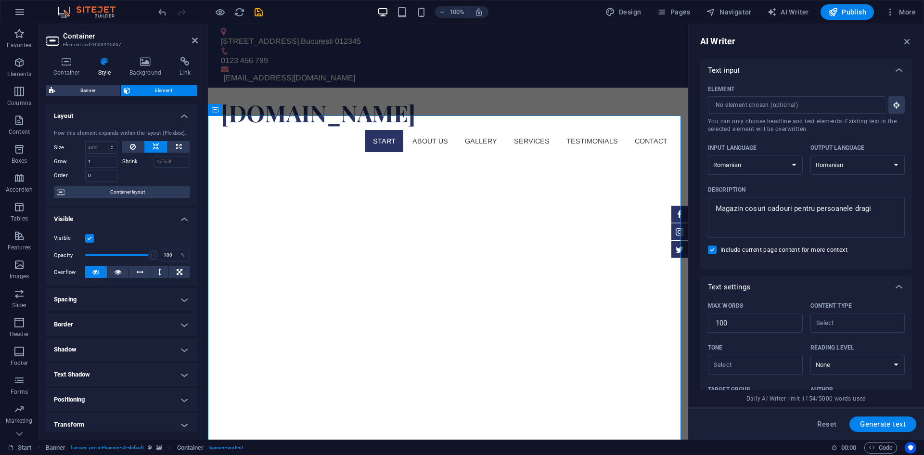
click at [144, 91] on span "Element" at bounding box center [164, 91] width 62 height 12
click at [96, 88] on span "Banner" at bounding box center [87, 91] width 59 height 12
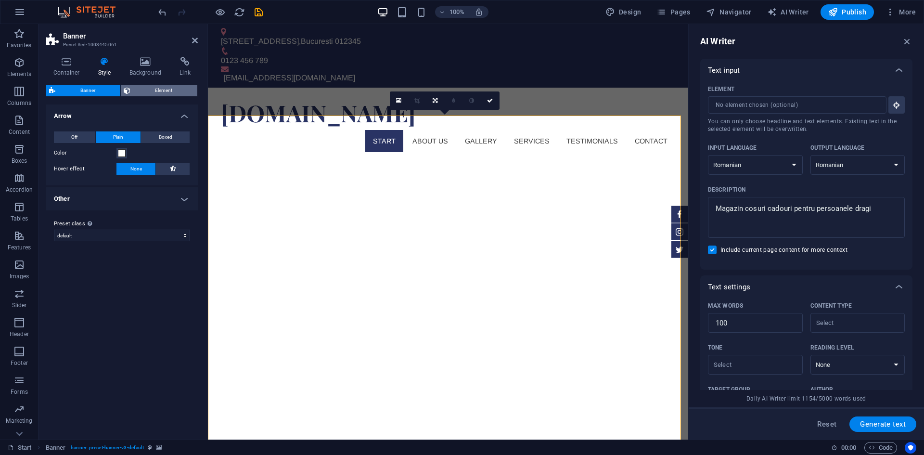
click at [155, 89] on span "Element" at bounding box center [164, 91] width 62 height 12
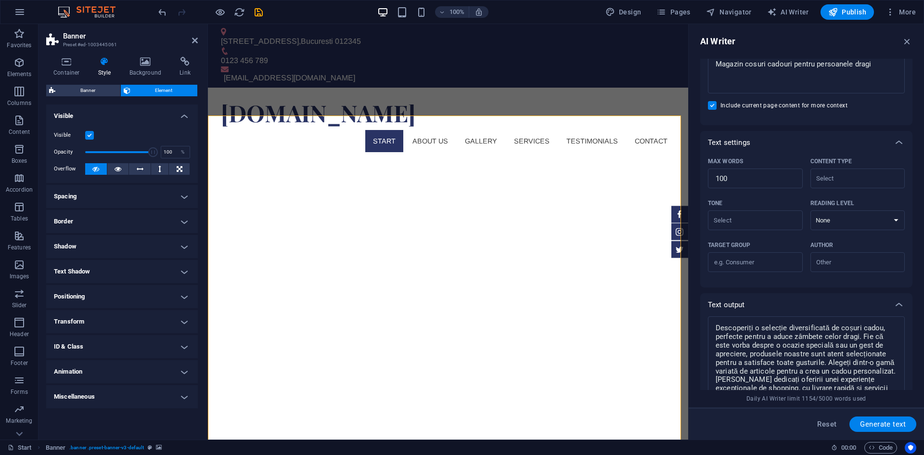
scroll to position [254, 0]
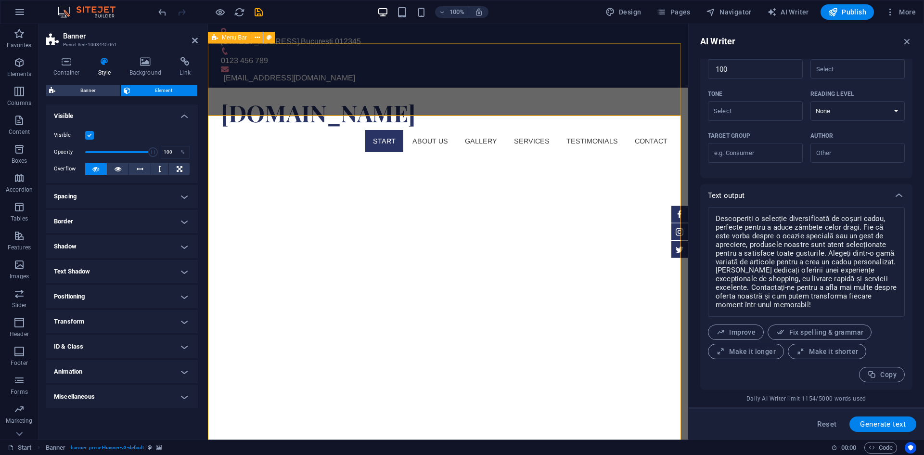
click at [547, 88] on div "cos-cadou.ro Start About us Gallery Services Testimonials Contact Menu" at bounding box center [448, 124] width 480 height 72
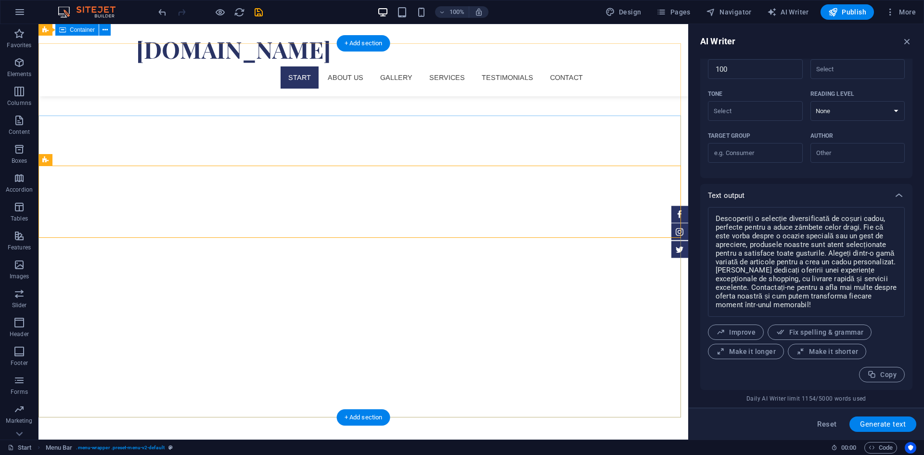
scroll to position [0, 0]
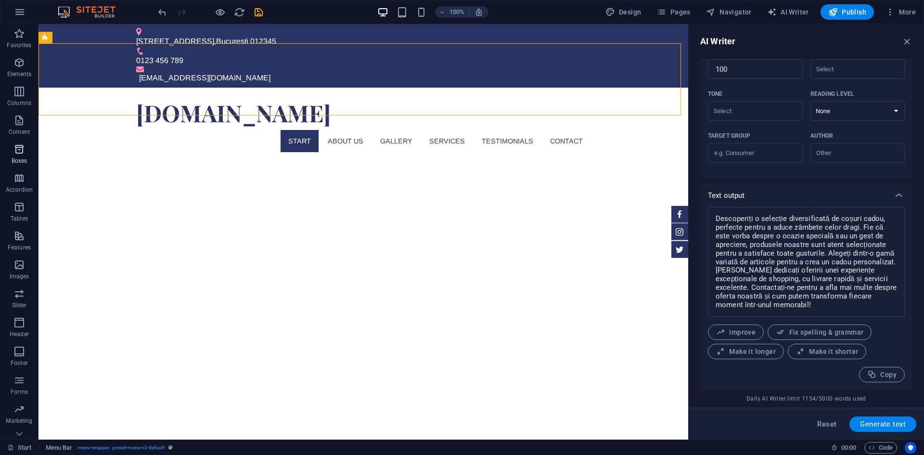
click at [20, 155] on span "Boxes" at bounding box center [19, 154] width 39 height 23
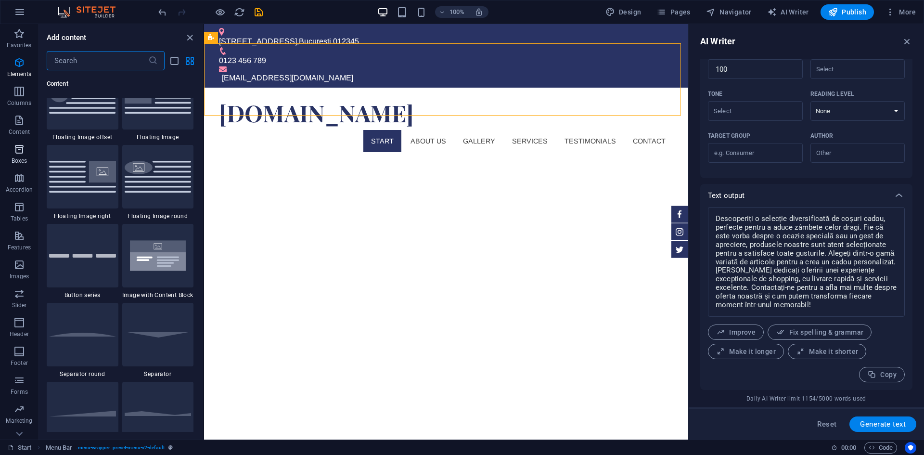
scroll to position [2655, 0]
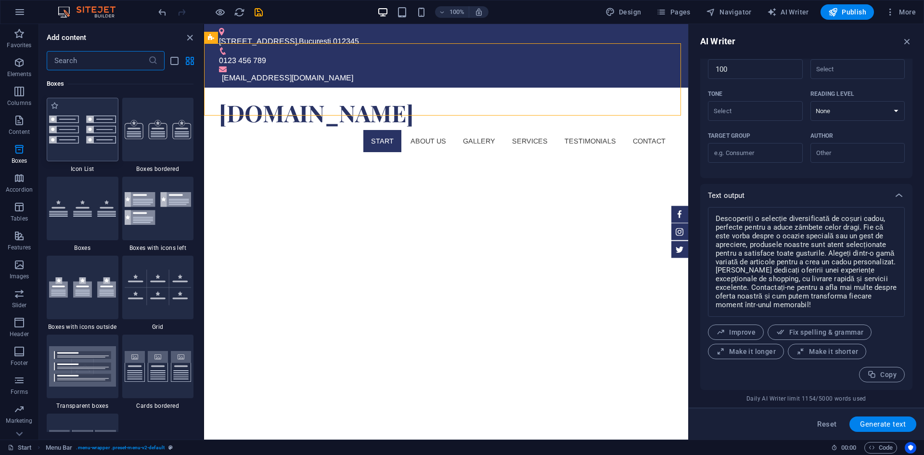
click at [65, 140] on img at bounding box center [82, 130] width 67 height 28
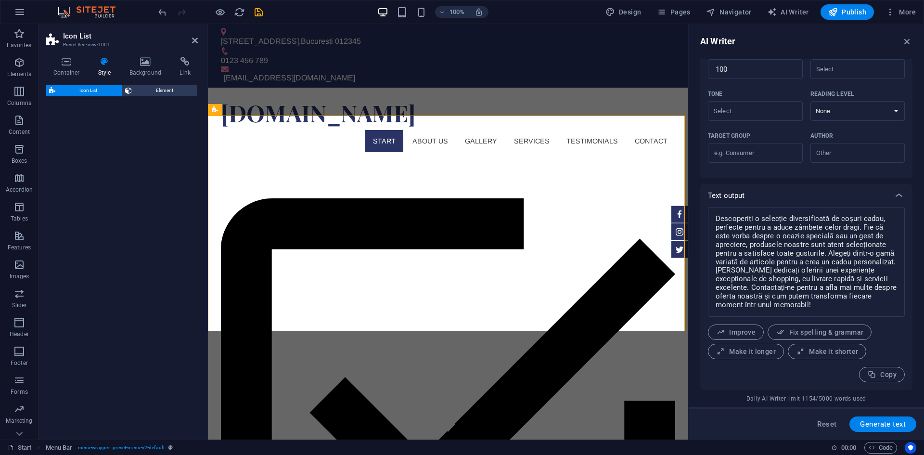
select select "rem"
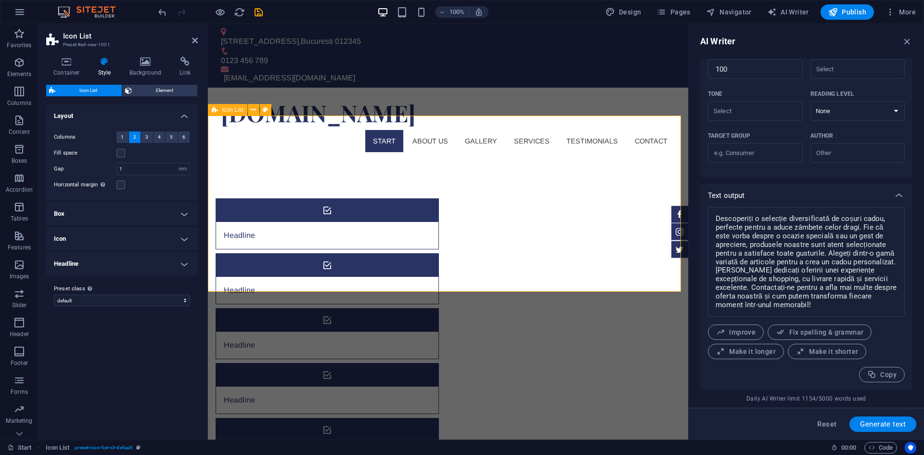
click at [324, 160] on div "Headline Headline Headline Headline Headline Headline" at bounding box center [448, 361] width 480 height 402
click at [138, 63] on icon at bounding box center [145, 62] width 47 height 10
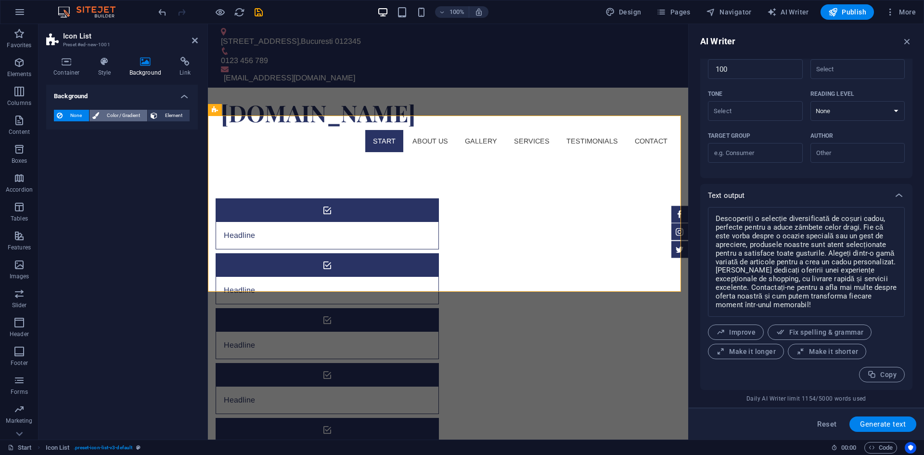
click at [108, 119] on span "Color / Gradient" at bounding box center [123, 116] width 42 height 12
click at [95, 135] on span "Gradient" at bounding box center [92, 133] width 24 height 13
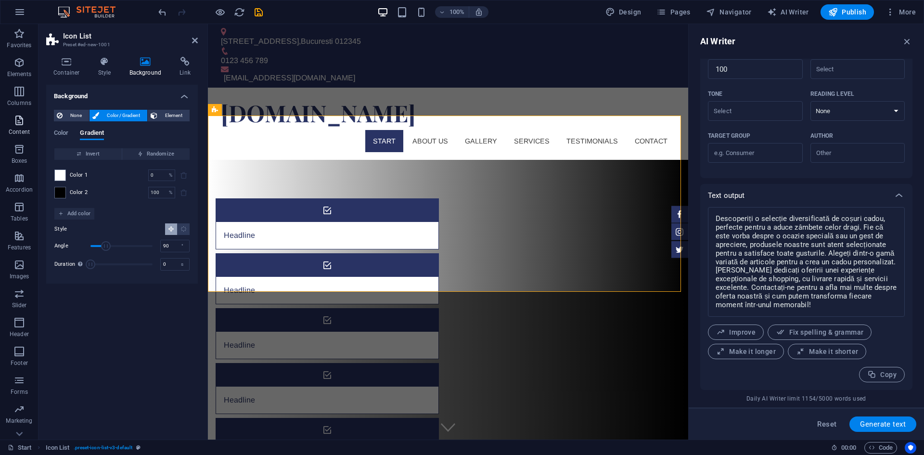
click at [20, 132] on p "Content" at bounding box center [19, 132] width 21 height 8
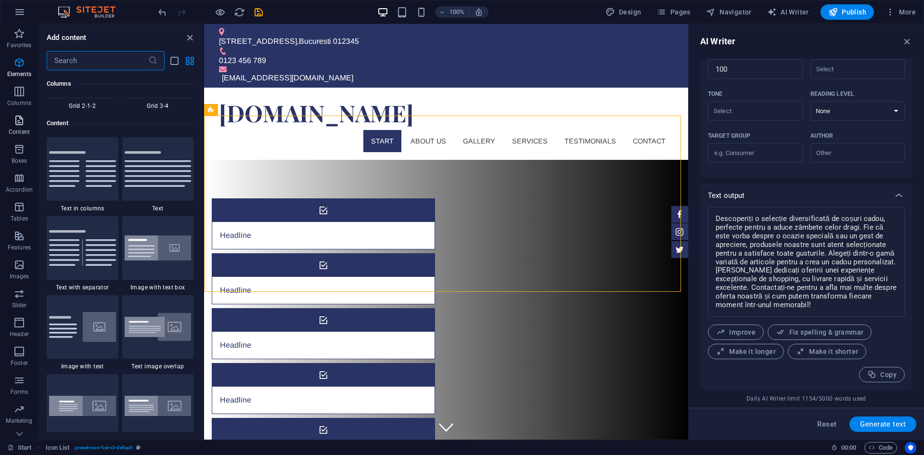
scroll to position [1684, 0]
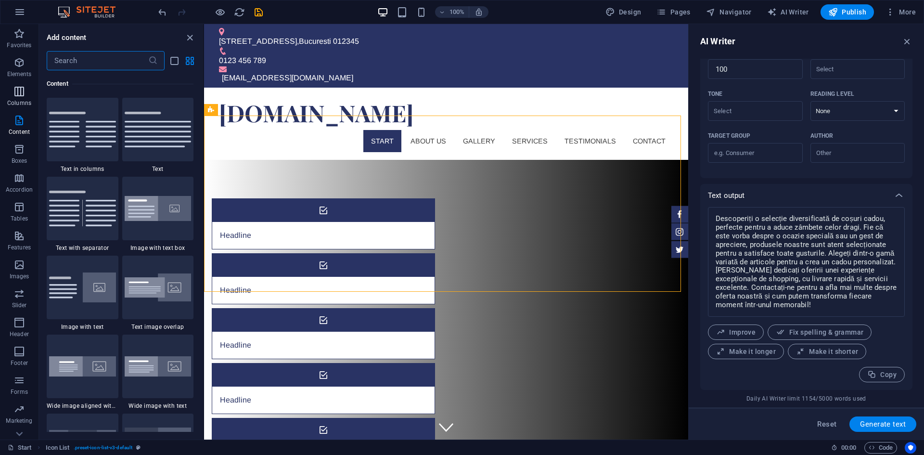
click at [20, 99] on span "Columns" at bounding box center [19, 97] width 39 height 23
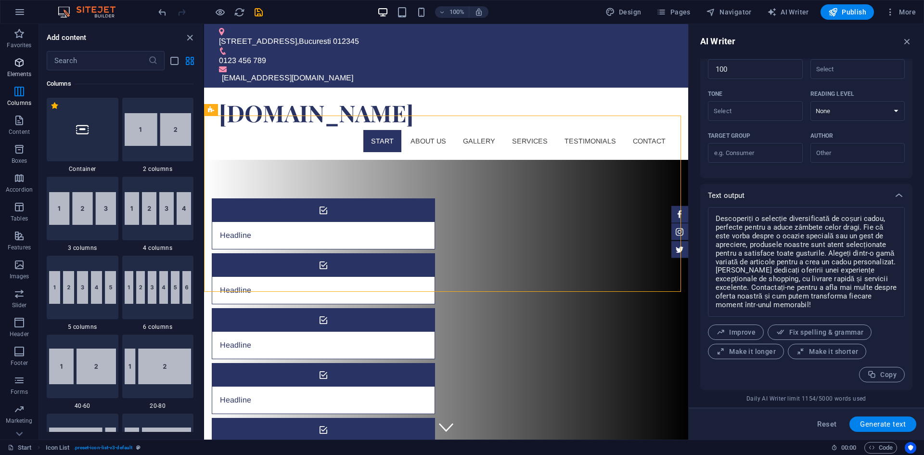
click at [22, 63] on icon "button" at bounding box center [19, 63] width 12 height 12
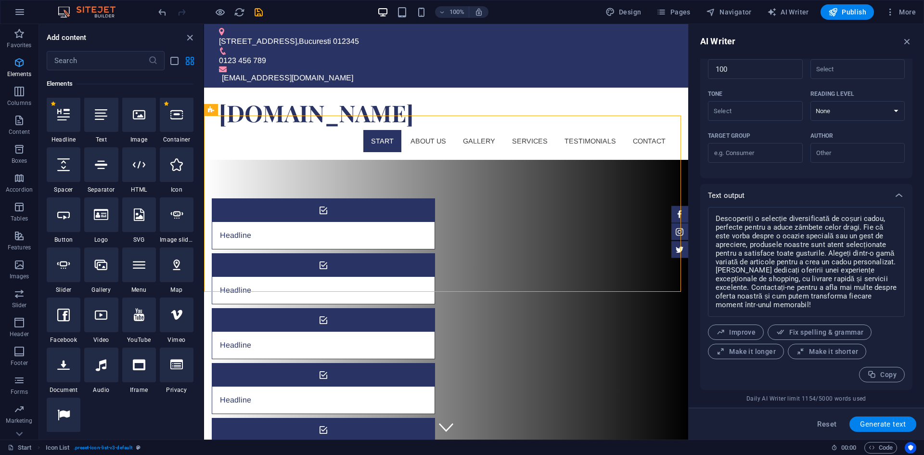
scroll to position [103, 0]
click at [520, 130] on nav "Start About us Gallery Services Testimonials Contact" at bounding box center [446, 141] width 454 height 22
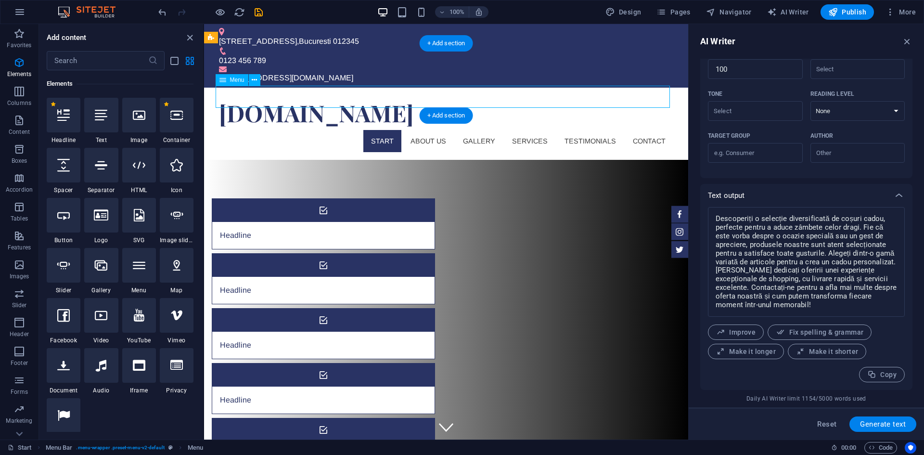
click at [522, 130] on nav "Start About us Gallery Services Testimonials Contact" at bounding box center [446, 141] width 454 height 22
select select
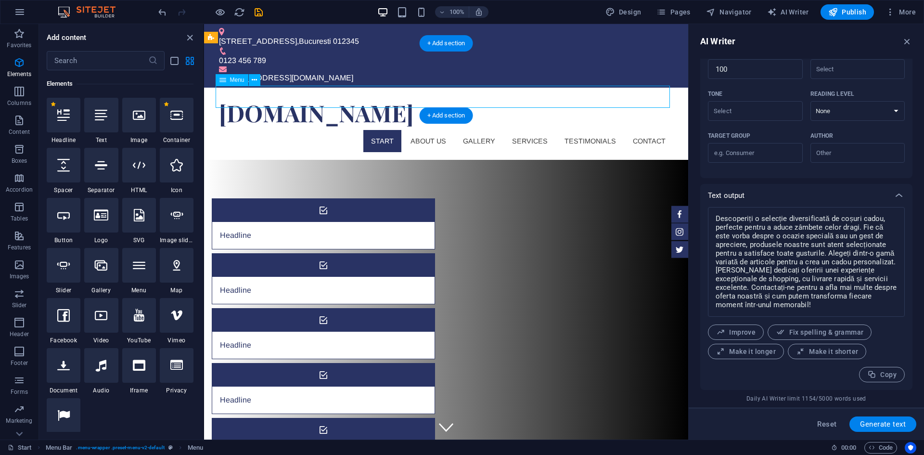
select select
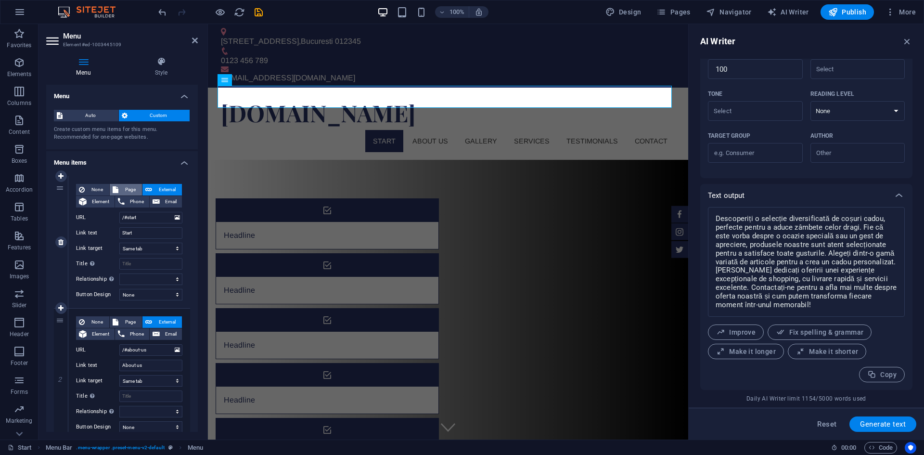
click at [126, 188] on span "Page" at bounding box center [130, 190] width 18 height 12
select select
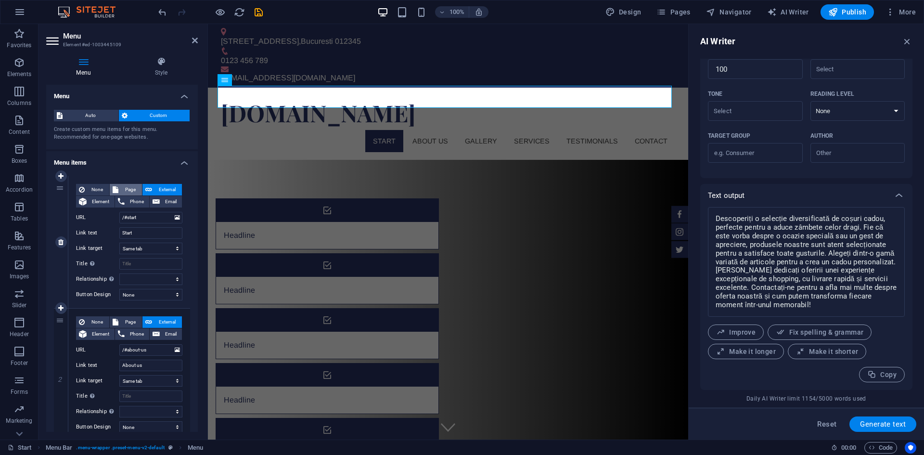
select select
click at [168, 187] on span "External" at bounding box center [167, 190] width 24 height 12
select select "blank"
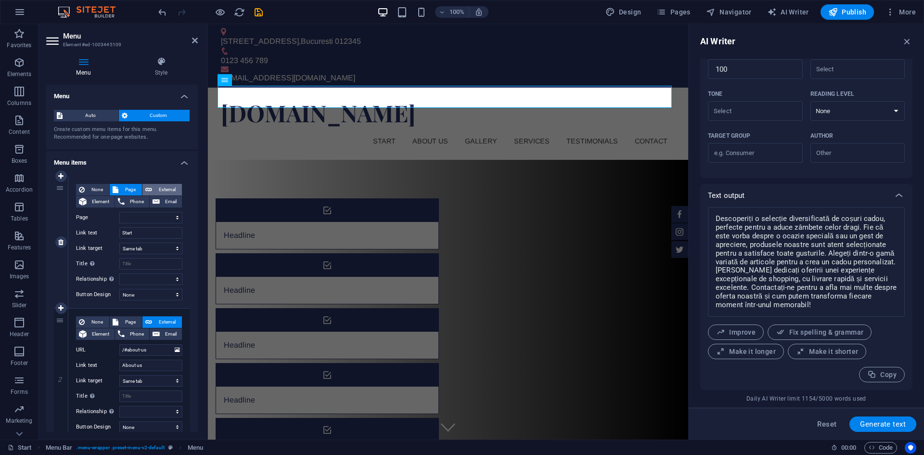
select select
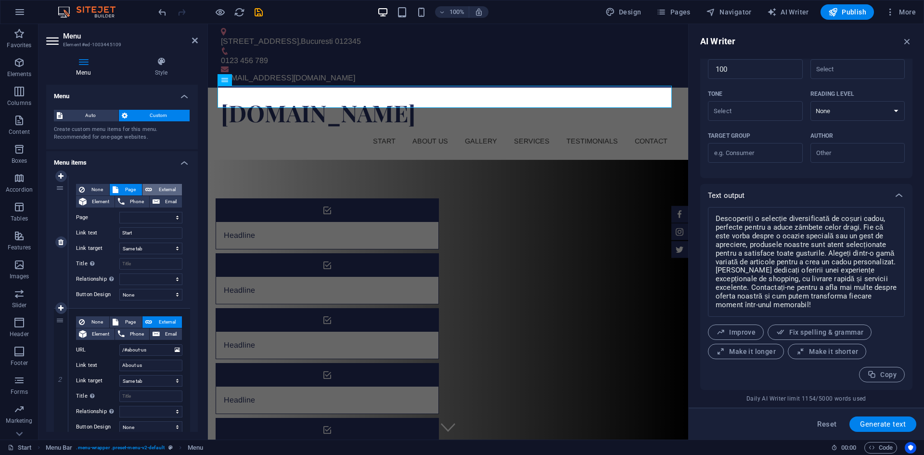
select select
click at [121, 187] on span "Page" at bounding box center [130, 190] width 18 height 12
select select
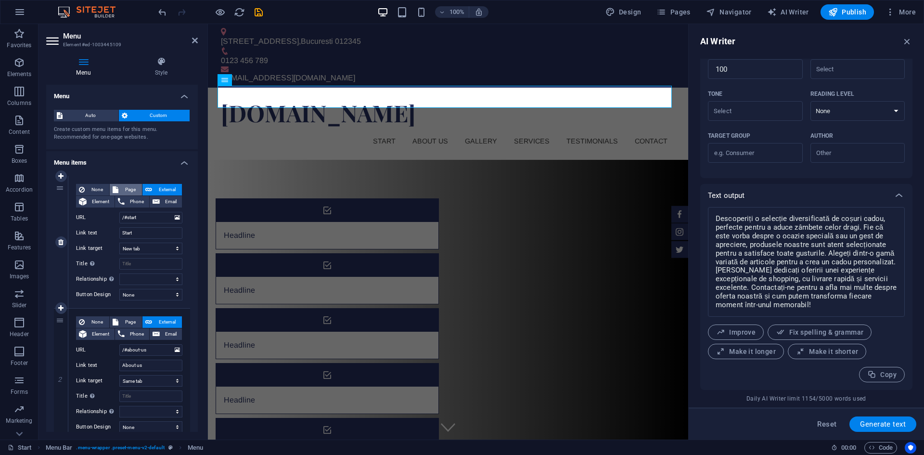
select select
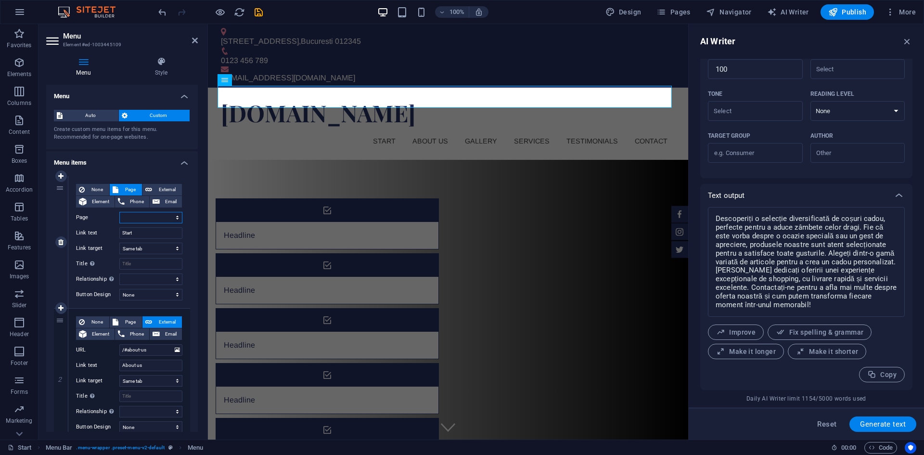
click at [139, 217] on select "Start Subpage Legal Notice Privacy" at bounding box center [150, 218] width 63 height 12
select select "0"
click at [119, 212] on select "Start Subpage Legal Notice Privacy" at bounding box center [150, 218] width 63 height 12
select select
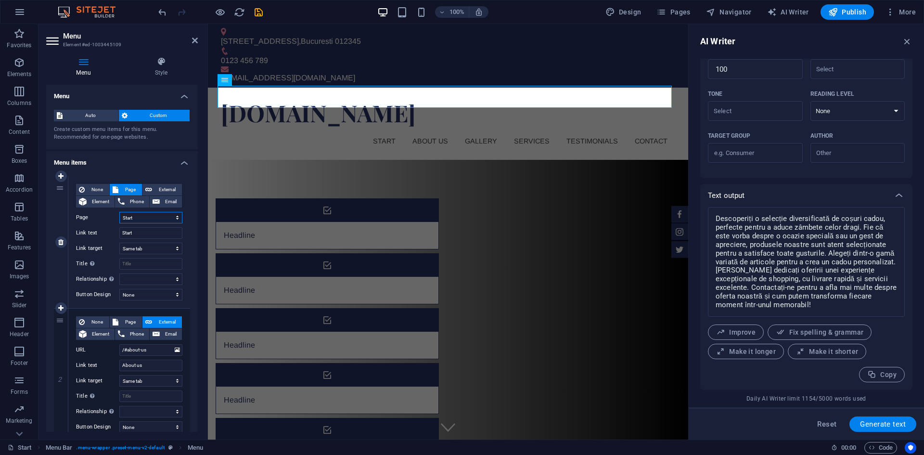
select select
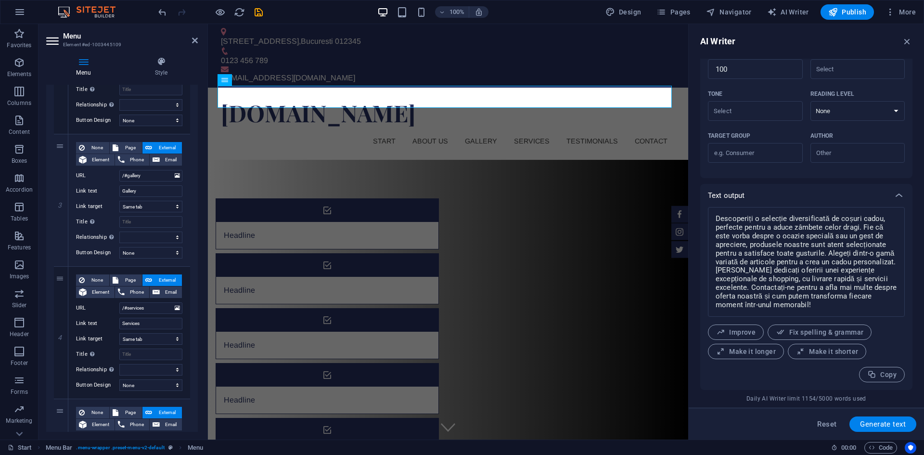
scroll to position [0, 0]
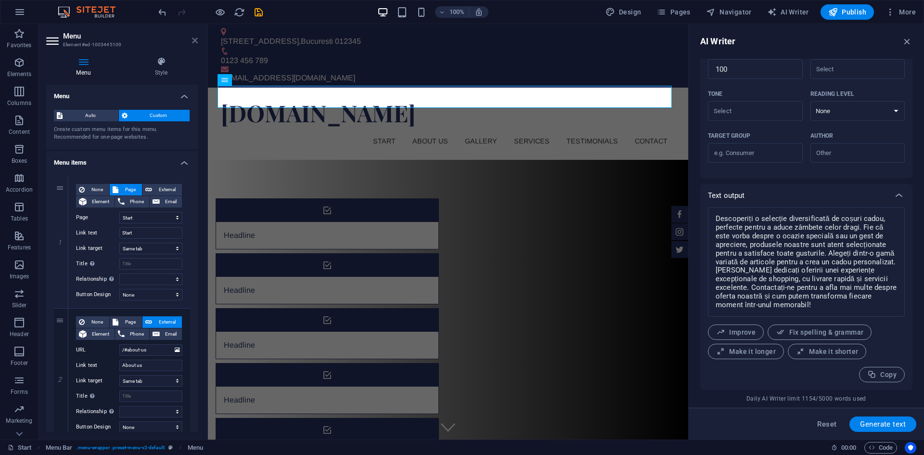
click at [194, 40] on icon at bounding box center [195, 41] width 6 height 8
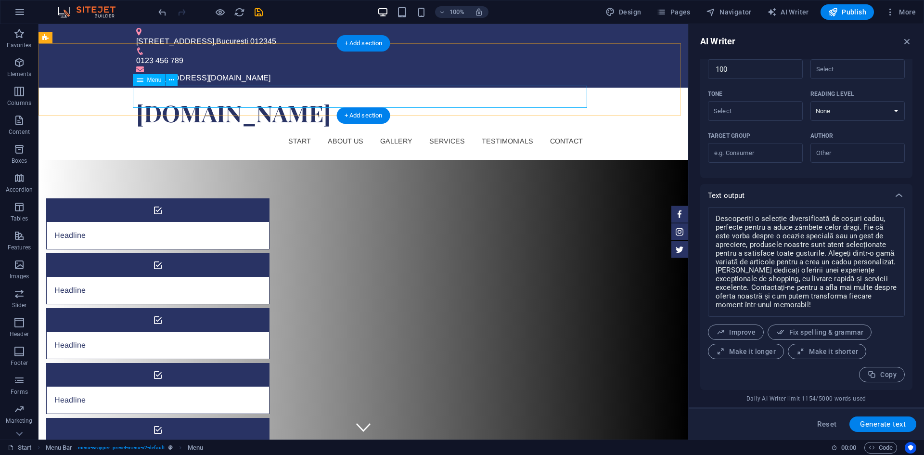
click at [295, 130] on nav "Start About us Gallery Services Testimonials Contact" at bounding box center [363, 141] width 454 height 22
click at [893, 14] on icon "button" at bounding box center [891, 12] width 10 height 10
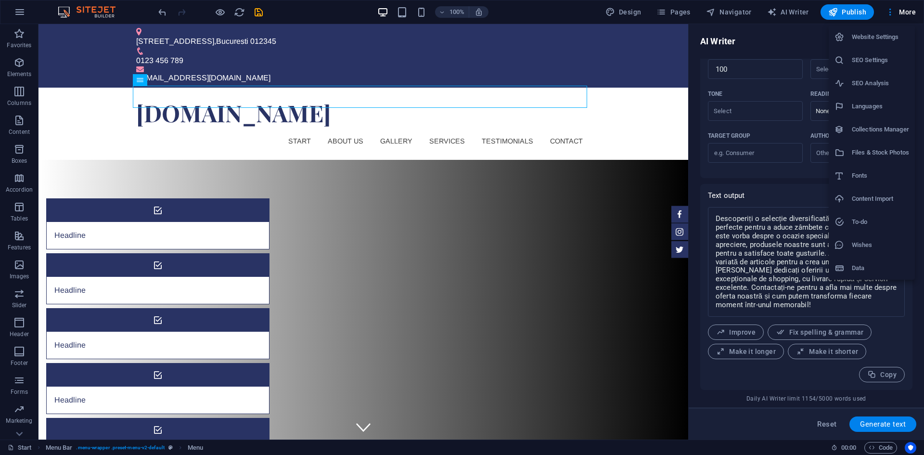
click at [660, 10] on div at bounding box center [462, 227] width 924 height 455
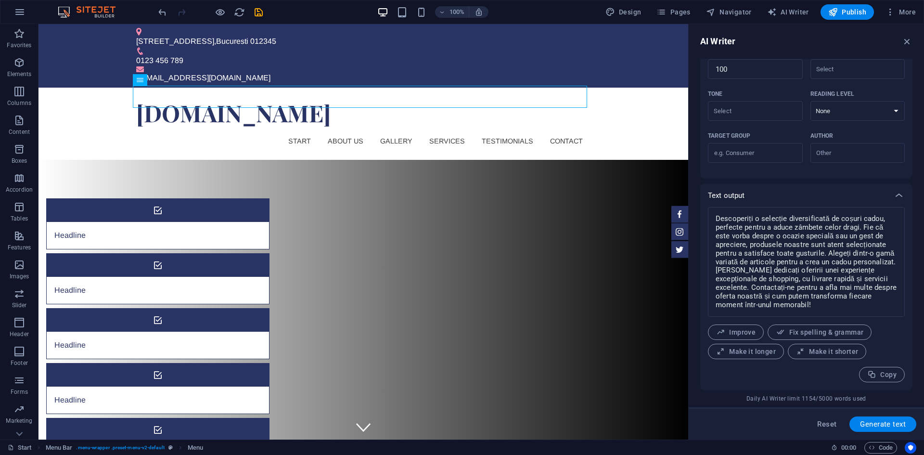
click at [666, 13] on icon "button" at bounding box center [662, 12] width 10 height 10
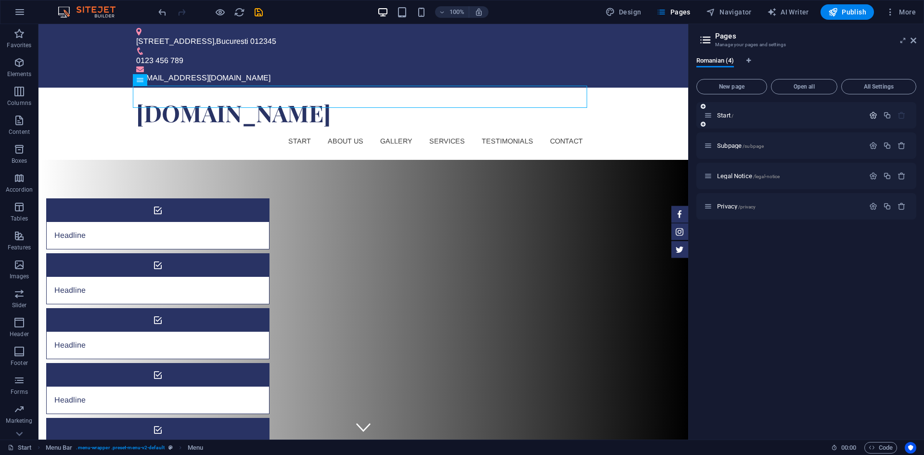
click at [875, 116] on icon "button" at bounding box center [873, 115] width 8 height 8
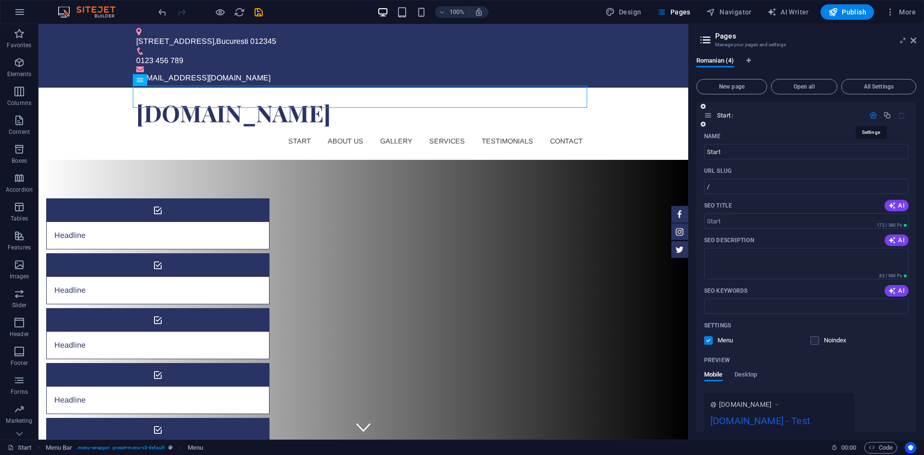
click at [875, 116] on icon "button" at bounding box center [873, 115] width 8 height 8
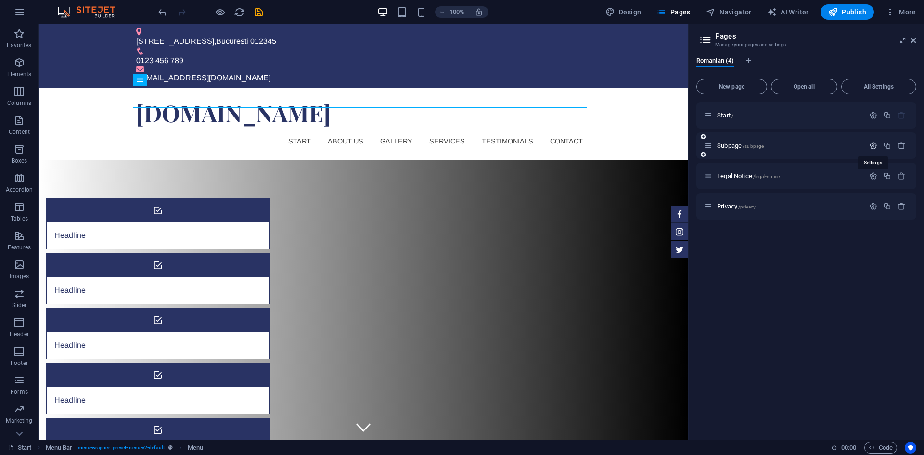
click at [870, 146] on icon "button" at bounding box center [873, 146] width 8 height 8
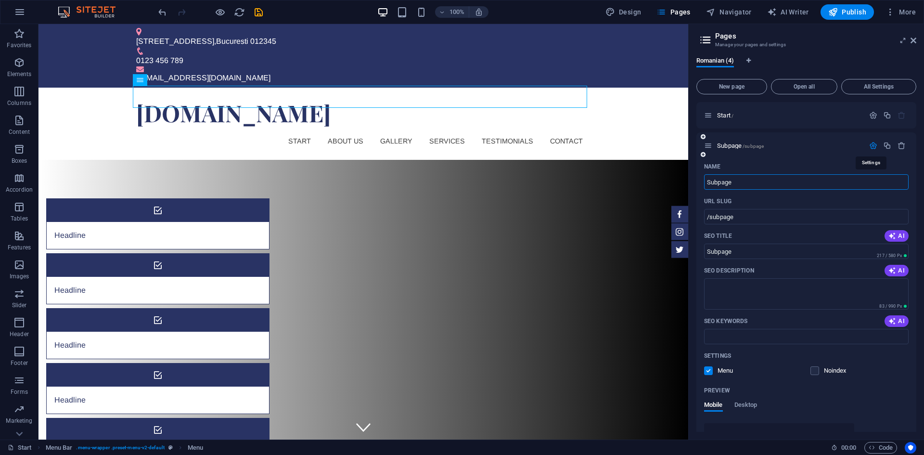
click at [870, 146] on icon "button" at bounding box center [873, 146] width 8 height 8
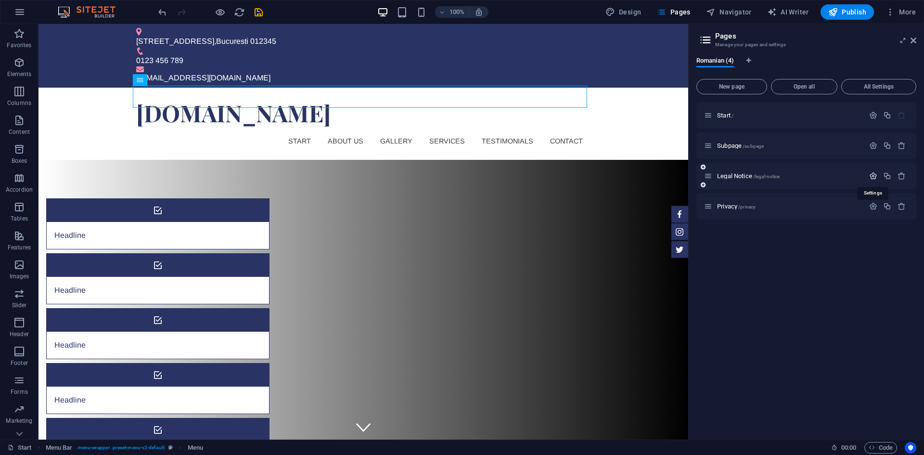
click at [874, 175] on icon "button" at bounding box center [873, 176] width 8 height 8
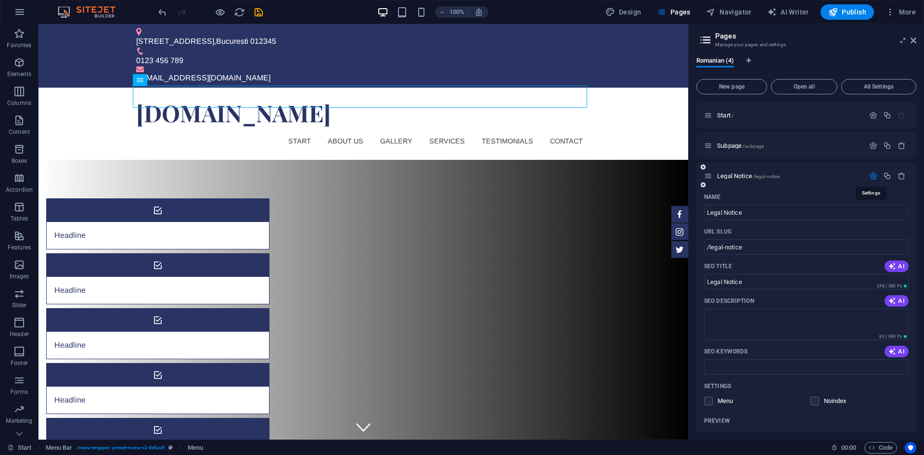
click at [874, 175] on icon "button" at bounding box center [873, 176] width 8 height 8
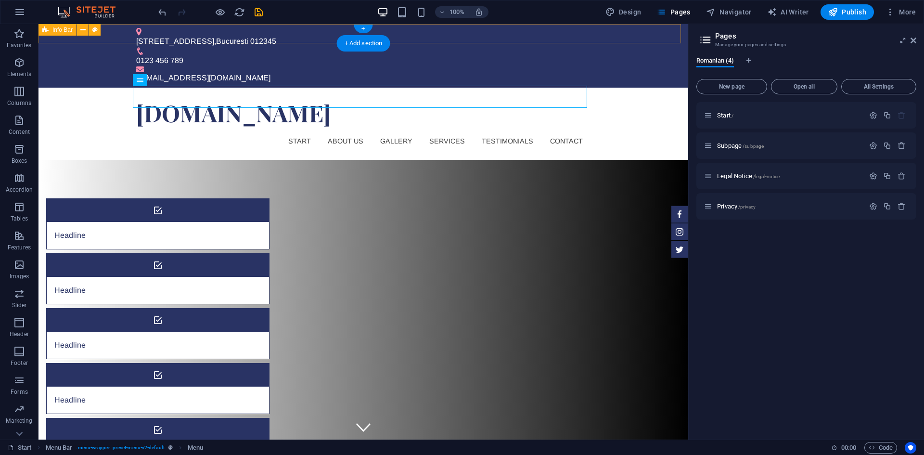
click at [119, 28] on div "Strada Exemplu 123 , Bucuresti 012345 0123 456 789 contact@cos-cadou.ro" at bounding box center [364, 56] width 650 height 64
select select "rem"
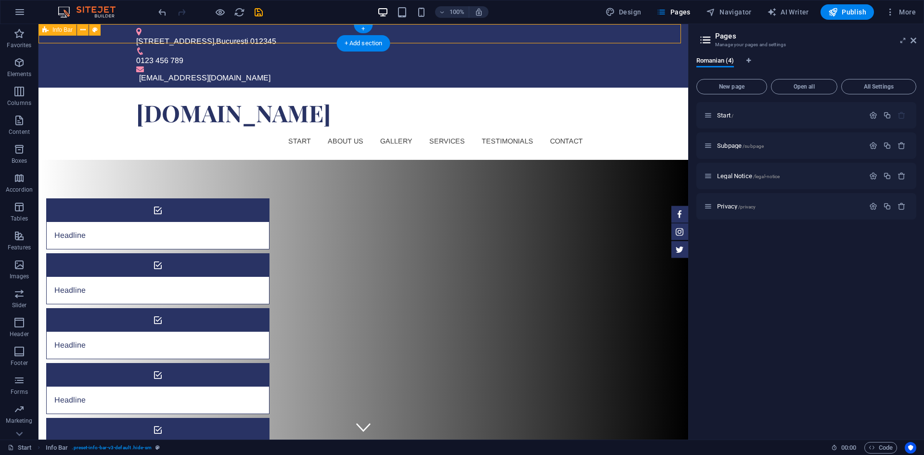
select select "rem"
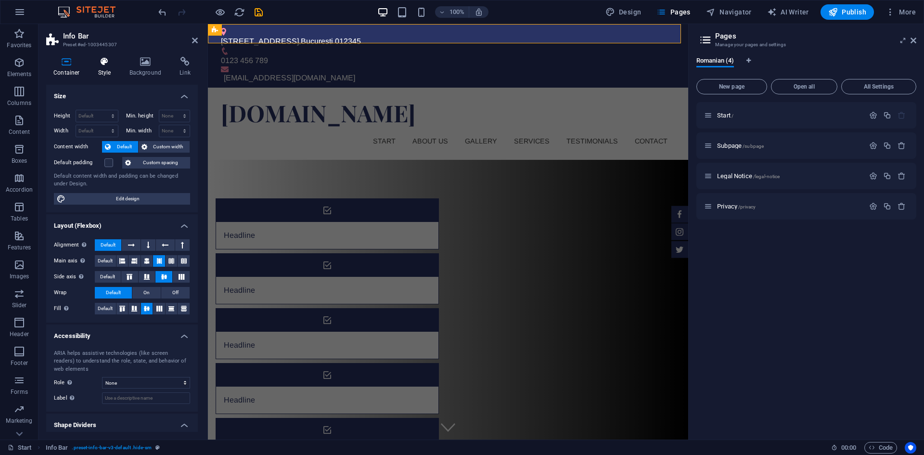
click at [107, 71] on h4 "Style" at bounding box center [106, 67] width 31 height 20
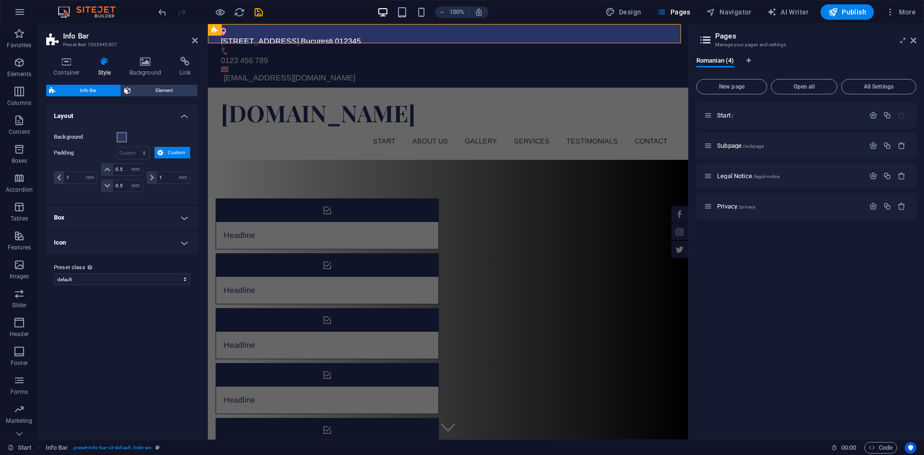
click at [121, 138] on span at bounding box center [122, 137] width 8 height 8
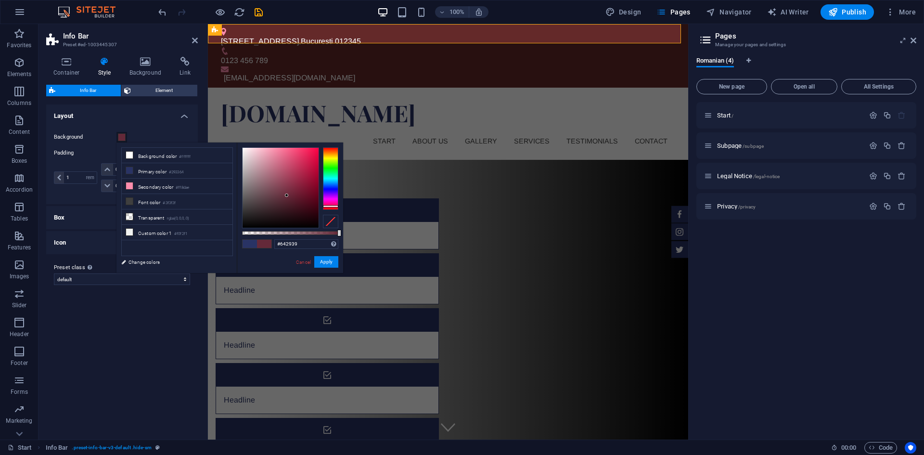
click at [335, 206] on div at bounding box center [330, 178] width 15 height 63
drag, startPoint x: 332, startPoint y: 204, endPoint x: 336, endPoint y: 147, distance: 56.9
click at [336, 147] on div at bounding box center [330, 178] width 15 height 63
drag, startPoint x: 287, startPoint y: 196, endPoint x: 307, endPoint y: 165, distance: 37.3
click at [307, 165] on div at bounding box center [306, 164] width 3 height 3
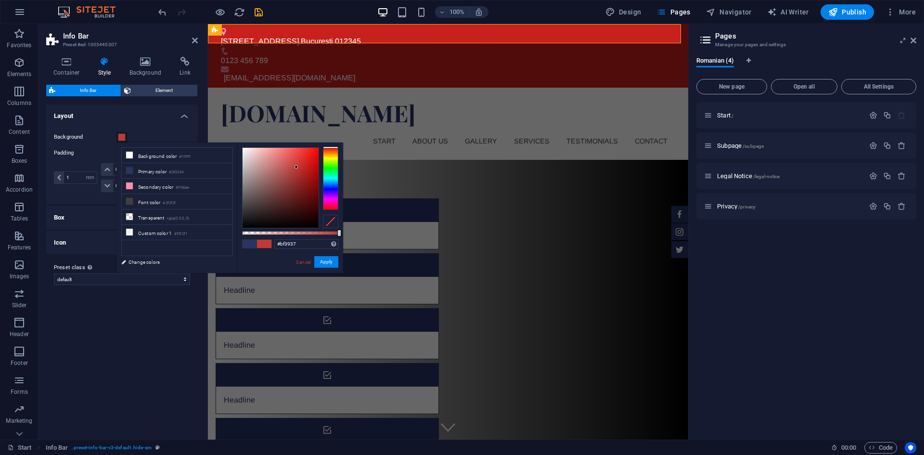
drag, startPoint x: 307, startPoint y: 162, endPoint x: 297, endPoint y: 167, distance: 11.4
click at [297, 167] on div at bounding box center [281, 188] width 76 height 80
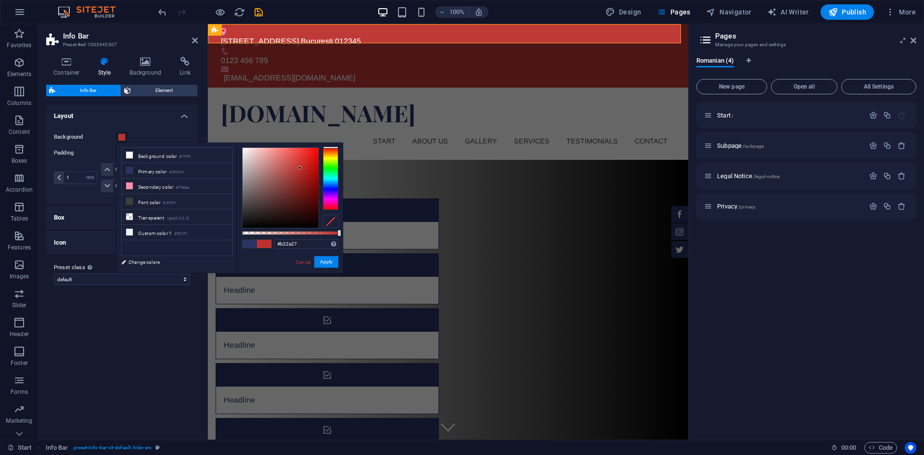
type input "#b02a27"
drag, startPoint x: 296, startPoint y: 168, endPoint x: 301, endPoint y: 172, distance: 6.8
click at [301, 172] on div at bounding box center [300, 171] width 3 height 3
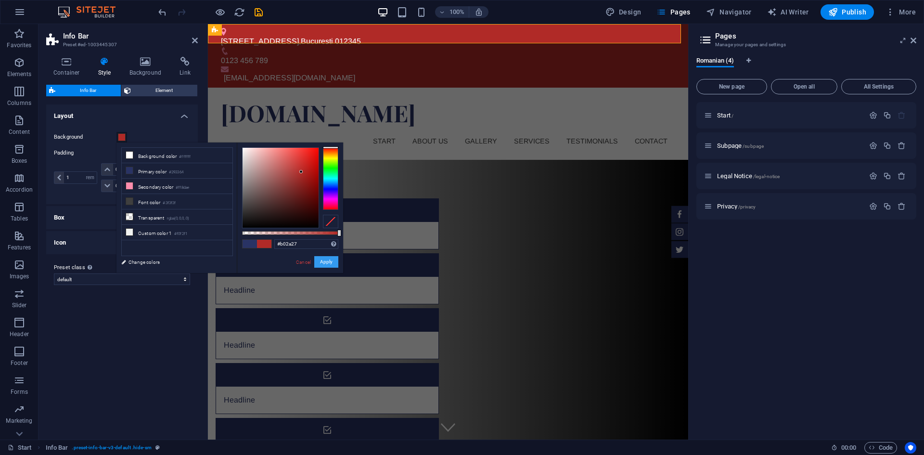
drag, startPoint x: 333, startPoint y: 263, endPoint x: 124, endPoint y: 239, distance: 209.8
click at [333, 263] on button "Apply" at bounding box center [326, 262] width 24 height 12
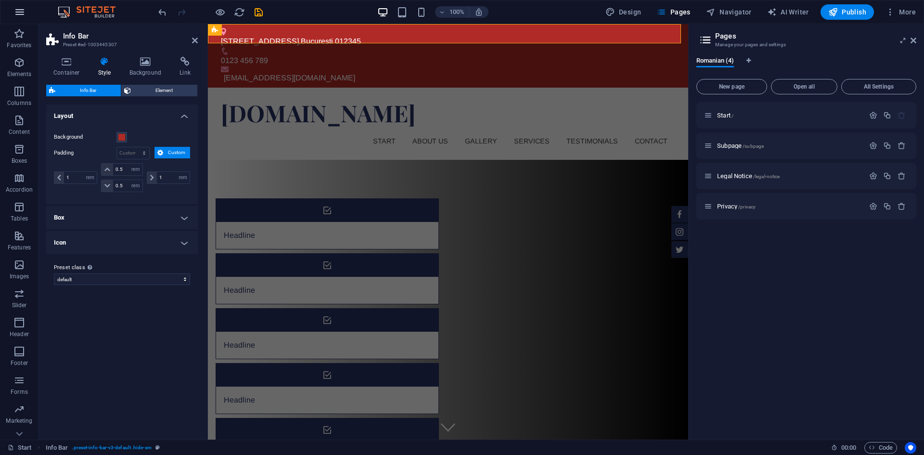
click at [26, 10] on button "button" at bounding box center [19, 11] width 23 height 23
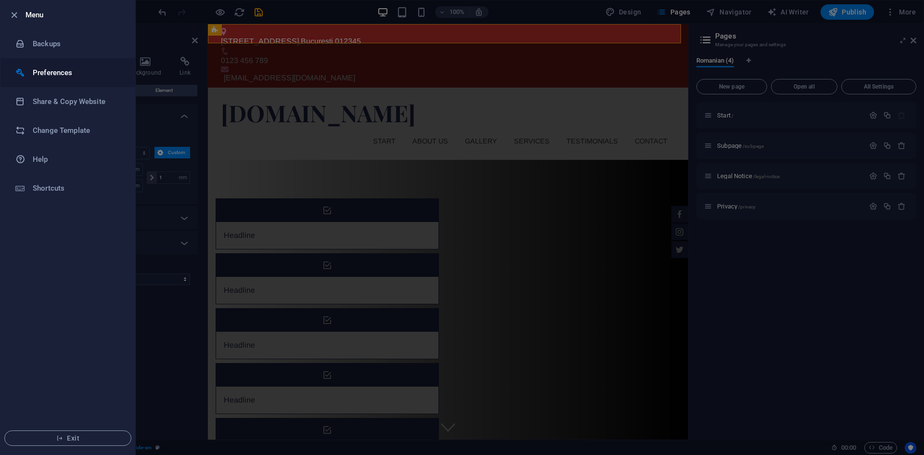
click at [65, 80] on li "Preferences" at bounding box center [67, 72] width 135 height 29
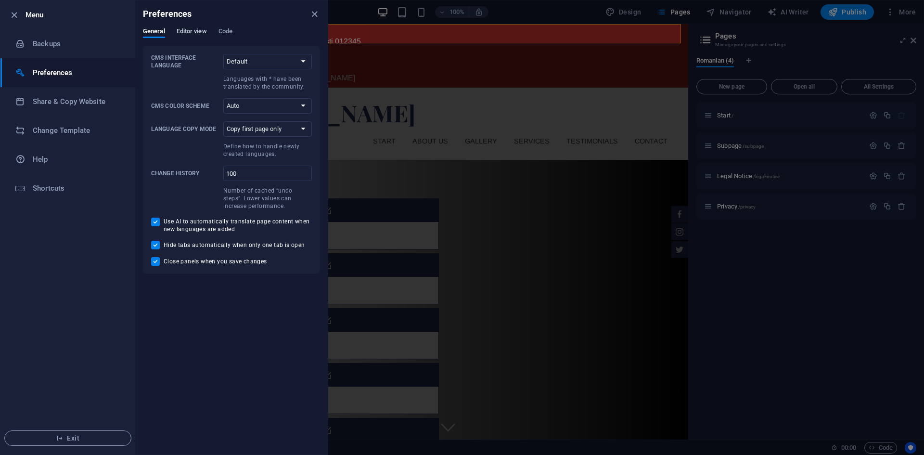
click at [187, 35] on span "Editor view" at bounding box center [192, 32] width 30 height 13
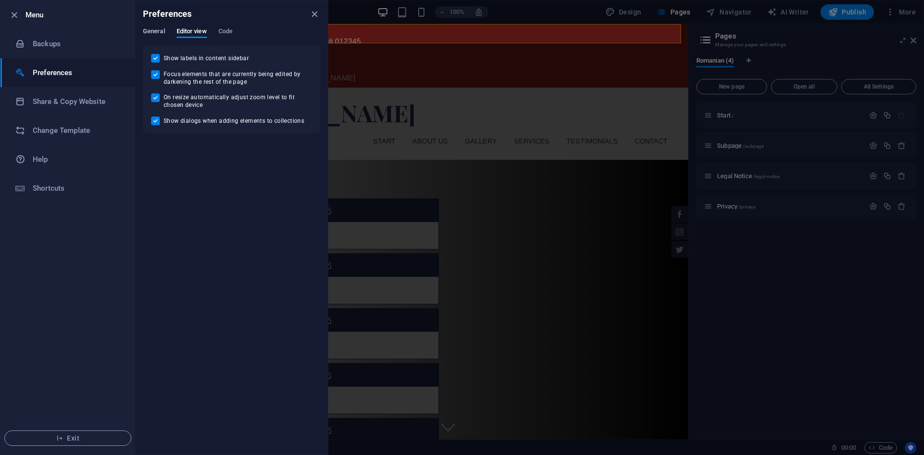
click at [164, 33] on span "General" at bounding box center [154, 32] width 22 height 13
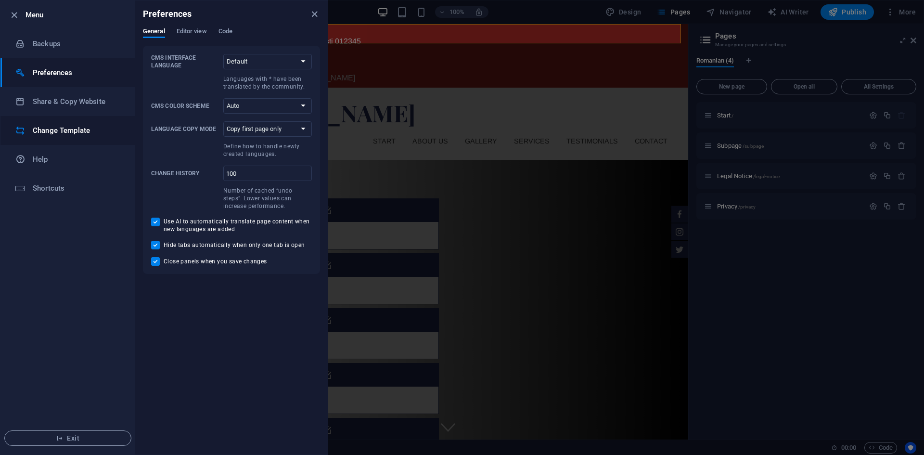
click at [77, 130] on h6 "Change Template" at bounding box center [77, 131] width 89 height 12
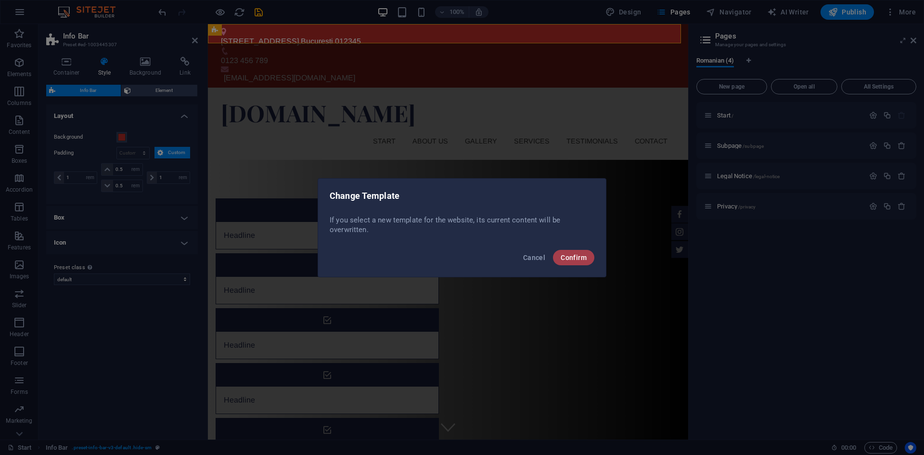
click at [593, 260] on button "Confirm" at bounding box center [573, 257] width 41 height 15
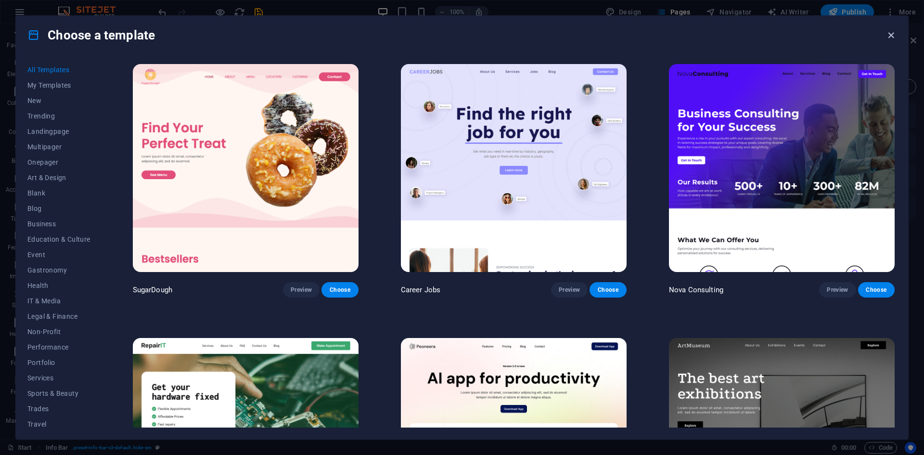
click at [892, 37] on icon "button" at bounding box center [891, 35] width 11 height 11
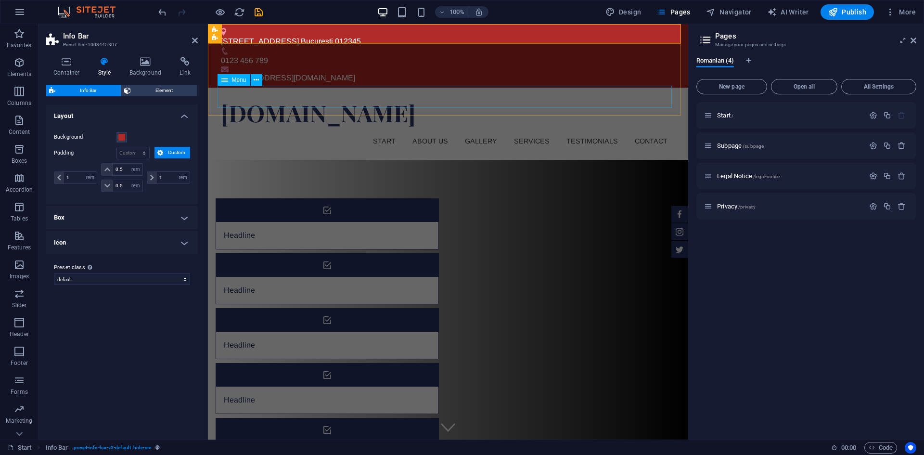
click at [379, 130] on nav "Start About us Gallery Services Testimonials Contact" at bounding box center [448, 141] width 454 height 22
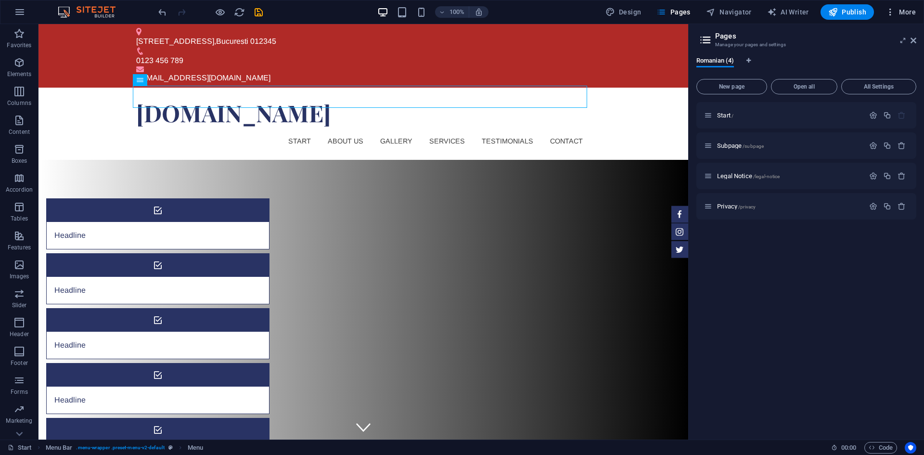
click at [895, 12] on icon "button" at bounding box center [891, 12] width 10 height 10
click at [877, 102] on h6 "Languages" at bounding box center [880, 107] width 57 height 12
select select "131"
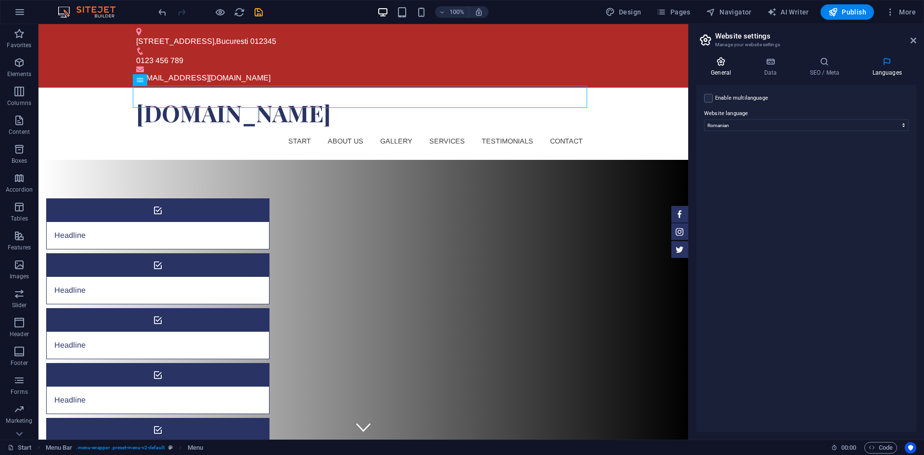
click at [717, 65] on icon at bounding box center [721, 62] width 49 height 10
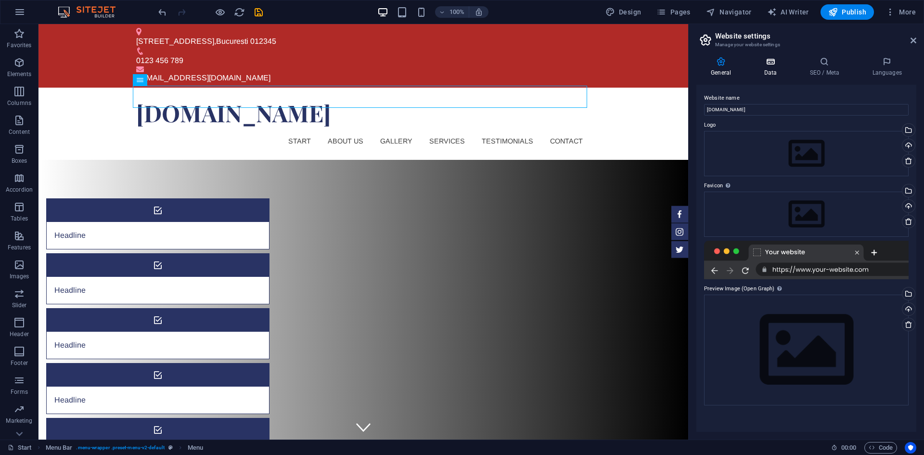
click at [771, 61] on icon at bounding box center [771, 62] width 42 height 10
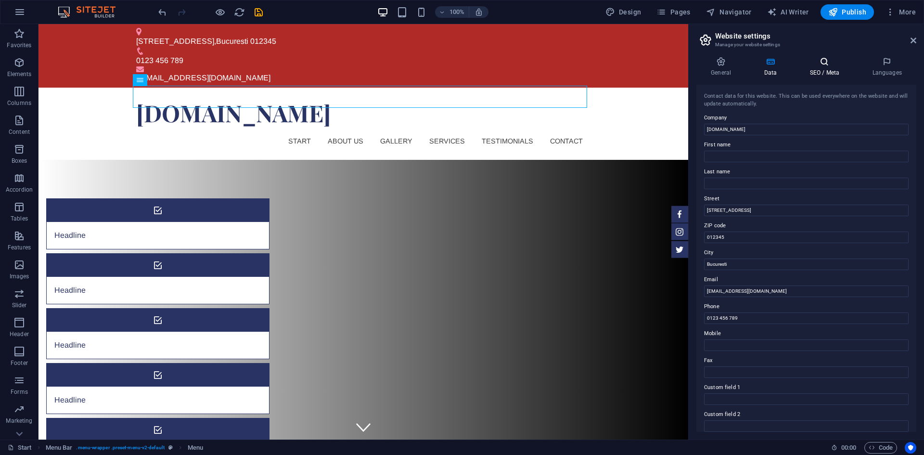
click at [821, 62] on icon at bounding box center [824, 62] width 59 height 10
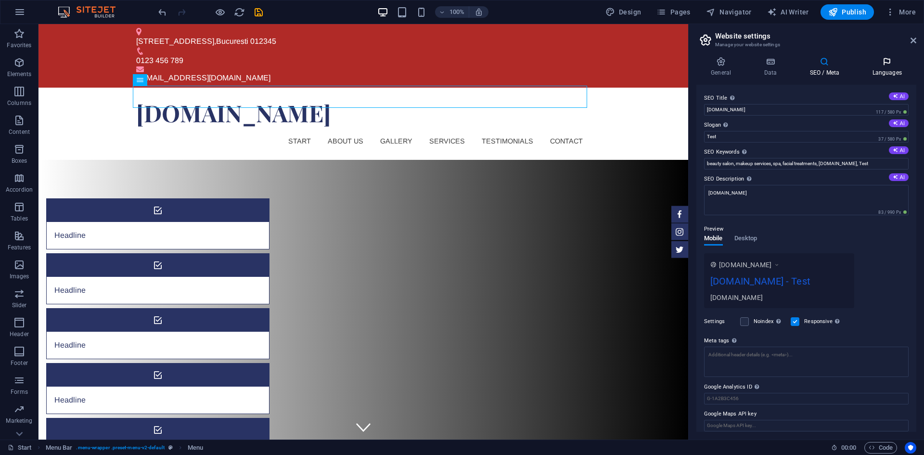
click at [895, 65] on icon at bounding box center [887, 62] width 59 height 10
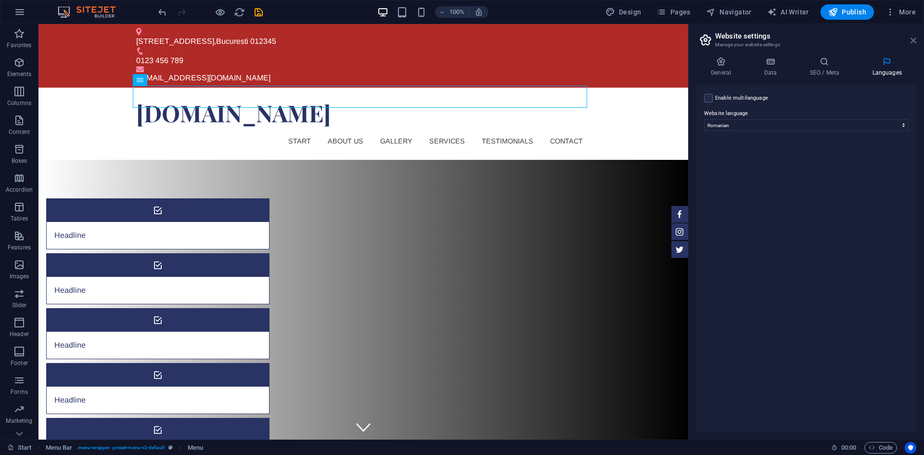
click at [911, 43] on icon at bounding box center [914, 41] width 6 height 8
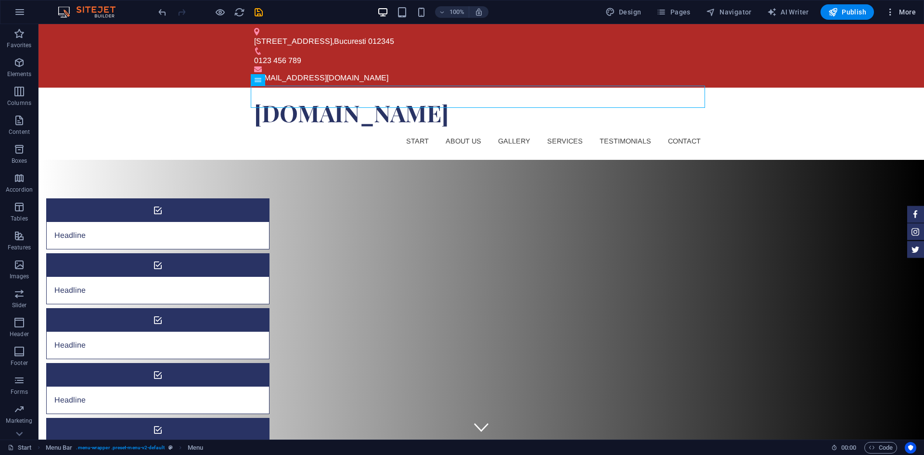
click at [887, 14] on icon "button" at bounding box center [891, 12] width 10 height 10
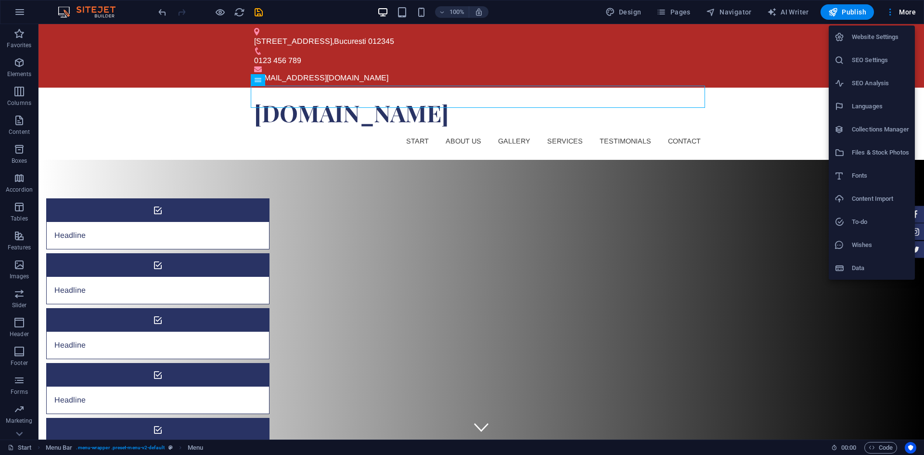
click at [128, 93] on div at bounding box center [462, 227] width 924 height 455
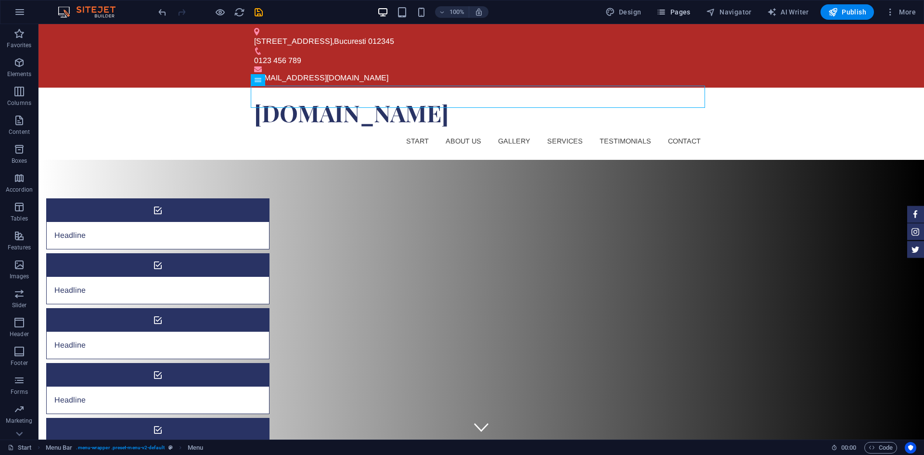
click at [673, 12] on span "Pages" at bounding box center [674, 12] width 34 height 10
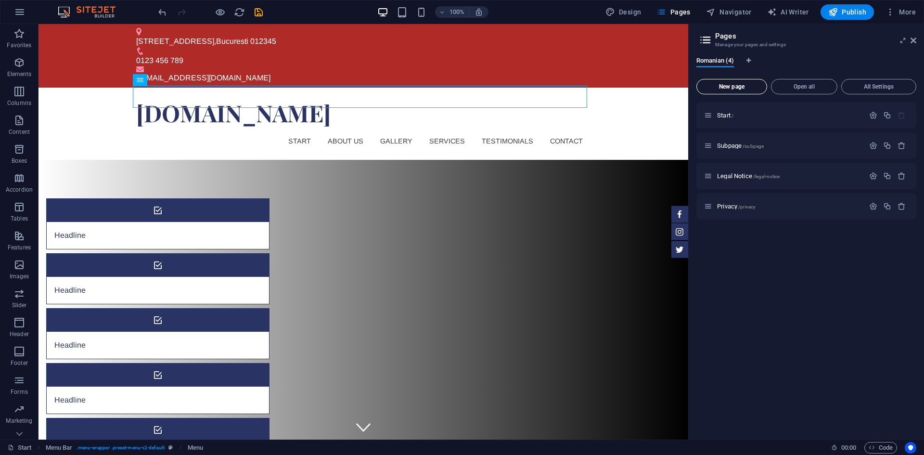
click at [729, 81] on button "New page" at bounding box center [732, 86] width 71 height 15
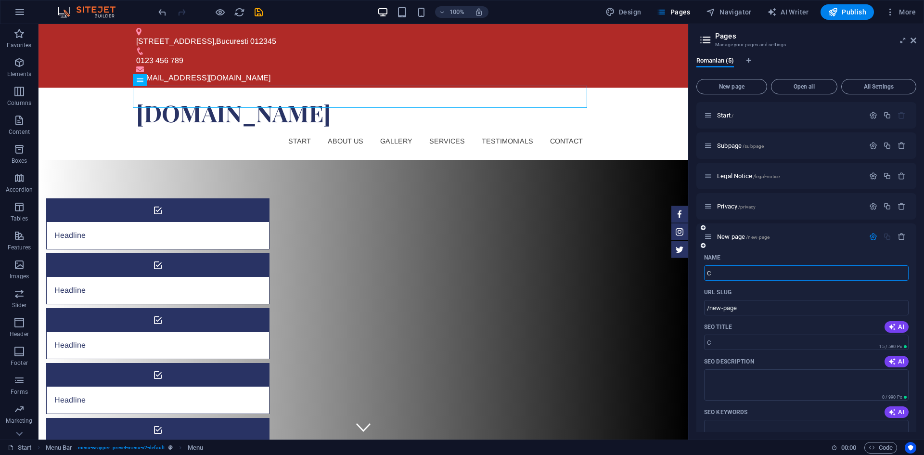
type input "C"
type input "/c"
type input "Cec"
type input "/cec"
type input "Ceckout"
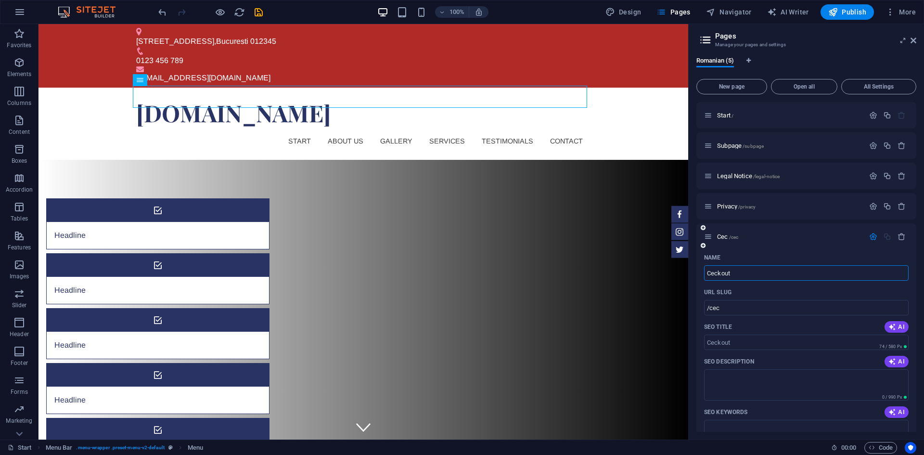
type input "/ceckout"
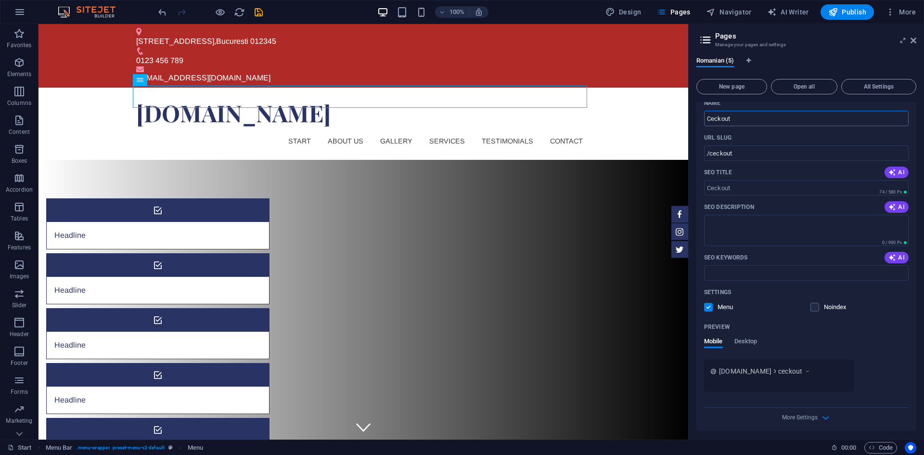
scroll to position [157, 0]
type input "Ceckout"
click at [825, 418] on icon "button" at bounding box center [825, 414] width 11 height 11
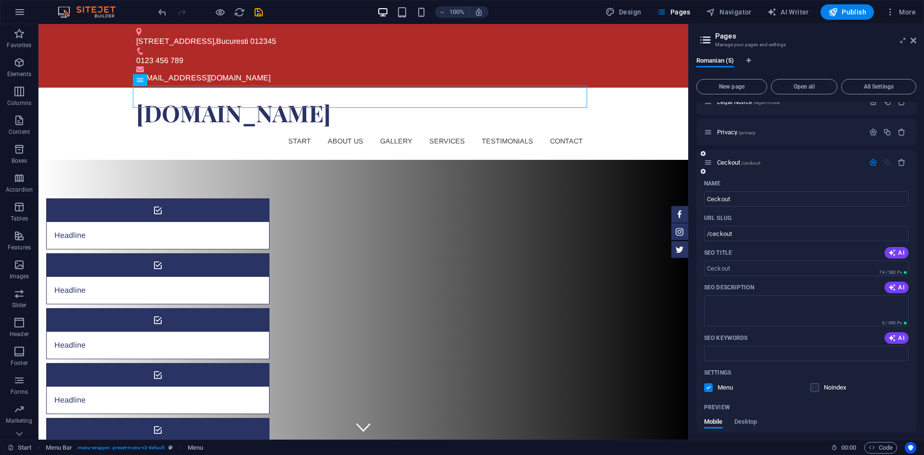
scroll to position [0, 0]
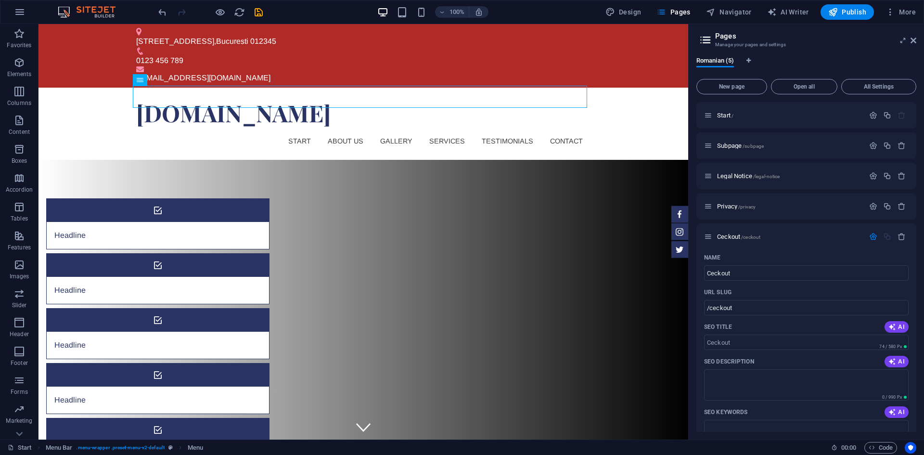
click at [707, 43] on icon at bounding box center [706, 39] width 14 height 13
click at [705, 34] on icon at bounding box center [706, 39] width 14 height 13
click at [848, 13] on span "Publish" at bounding box center [847, 12] width 38 height 10
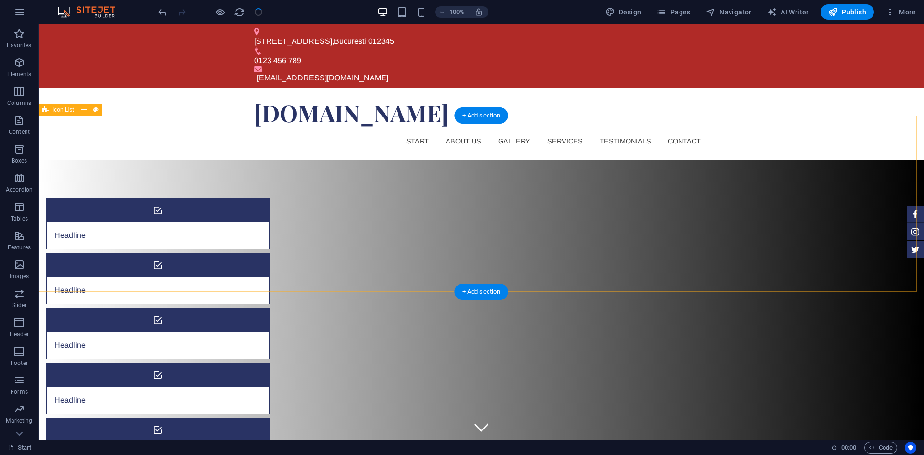
checkbox input "false"
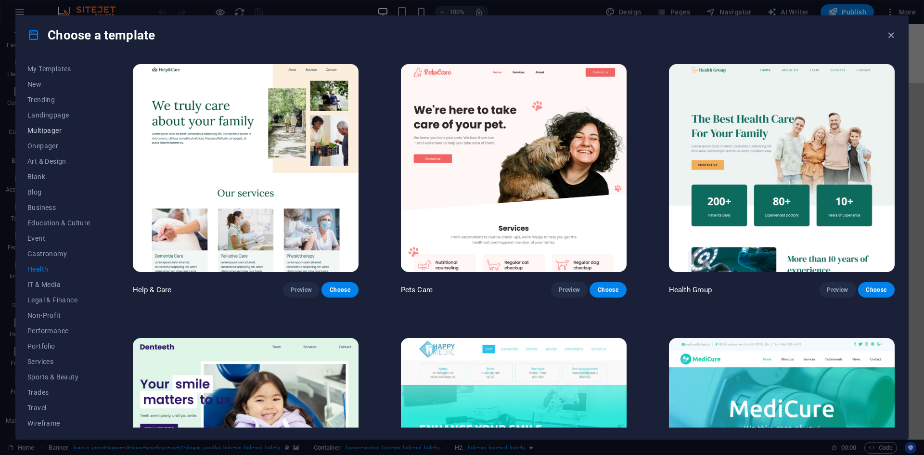
scroll to position [20, 0]
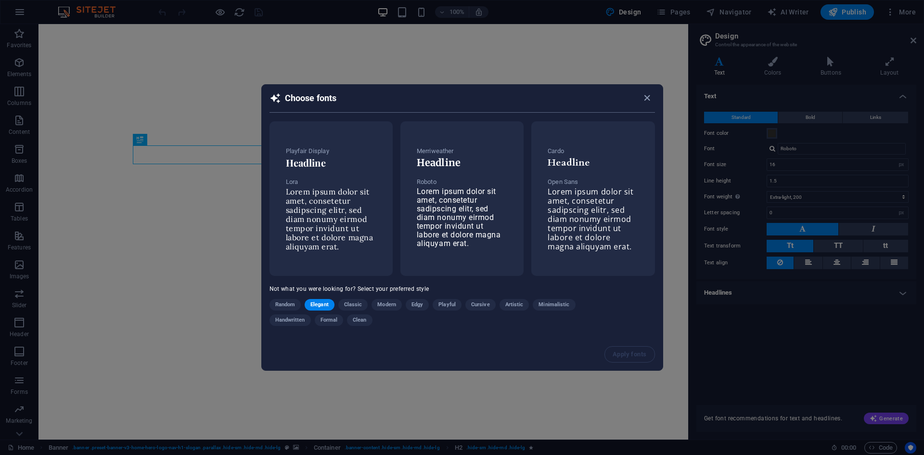
select select "px"
select select "200"
select select "px"
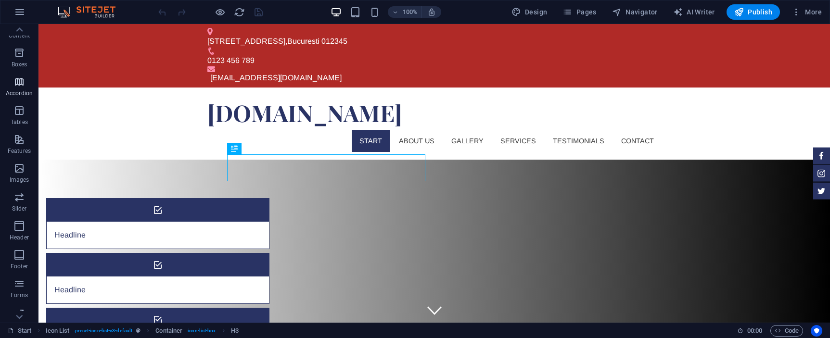
scroll to position [134, 0]
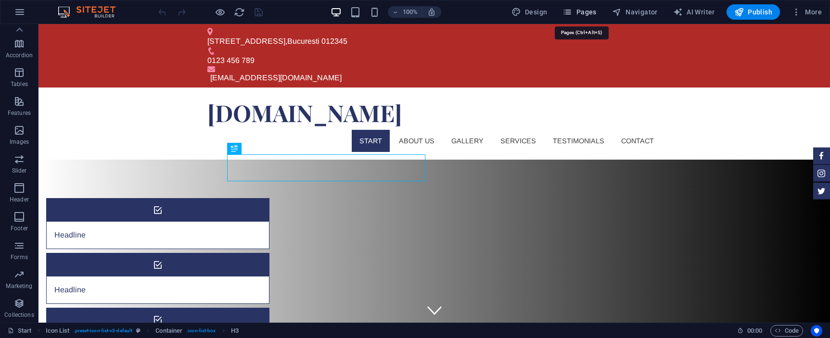
click at [595, 15] on span "Pages" at bounding box center [580, 12] width 34 height 10
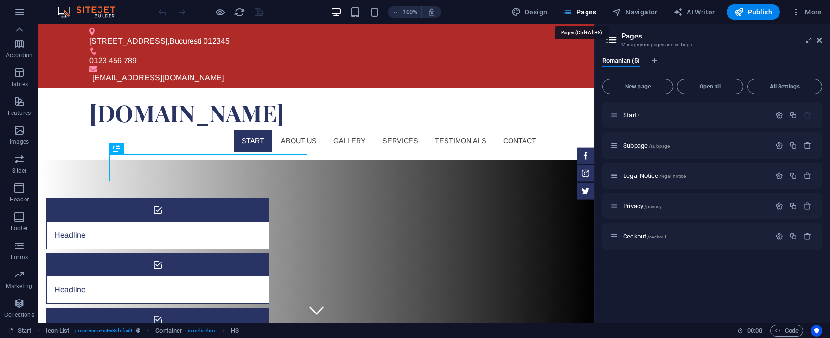
click at [595, 15] on span "Pages" at bounding box center [580, 12] width 34 height 10
